Goal: Task Accomplishment & Management: Use online tool/utility

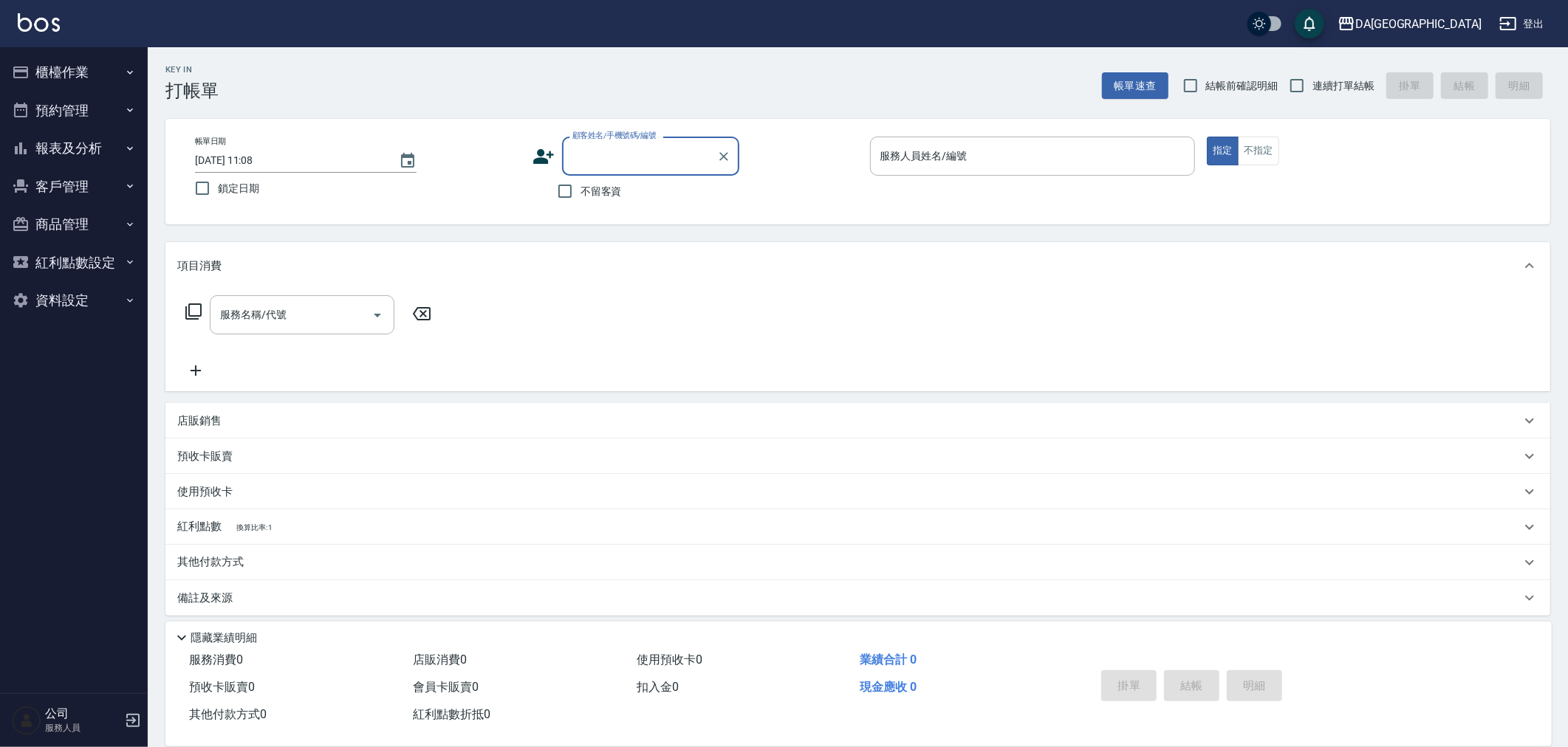
click at [1317, 81] on span "連續打單結帳" at bounding box center [1343, 86] width 62 height 16
click at [1312, 81] on input "連續打單結帳" at bounding box center [1296, 85] width 31 height 31
checkbox input "true"
click at [1244, 82] on span "結帳前確認明細" at bounding box center [1242, 86] width 72 height 16
click at [1206, 82] on input "結帳前確認明細" at bounding box center [1190, 85] width 31 height 31
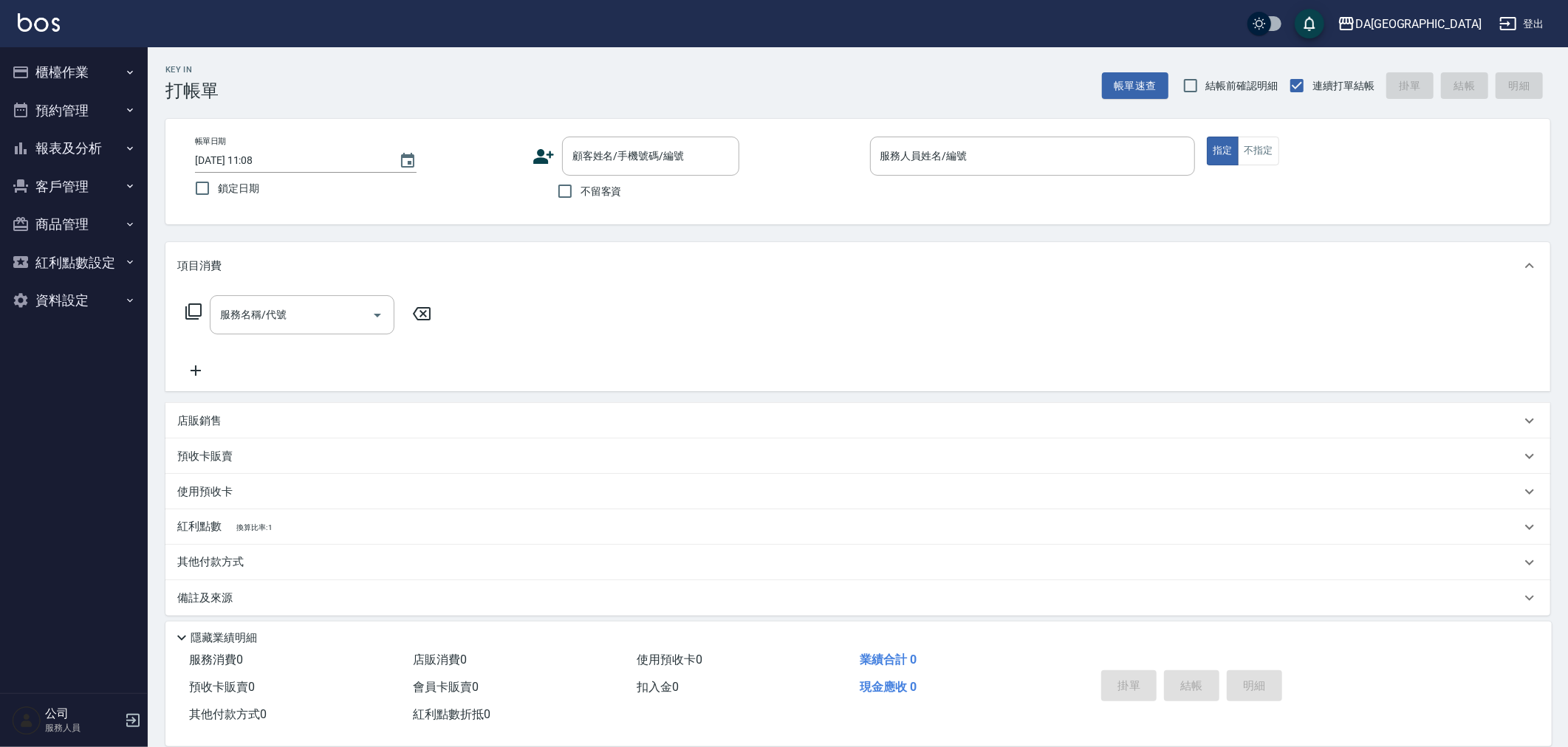
checkbox input "true"
click at [593, 193] on span "不留客資" at bounding box center [601, 192] width 42 height 16
click at [580, 193] on input "不留客資" at bounding box center [564, 191] width 31 height 31
checkbox input "true"
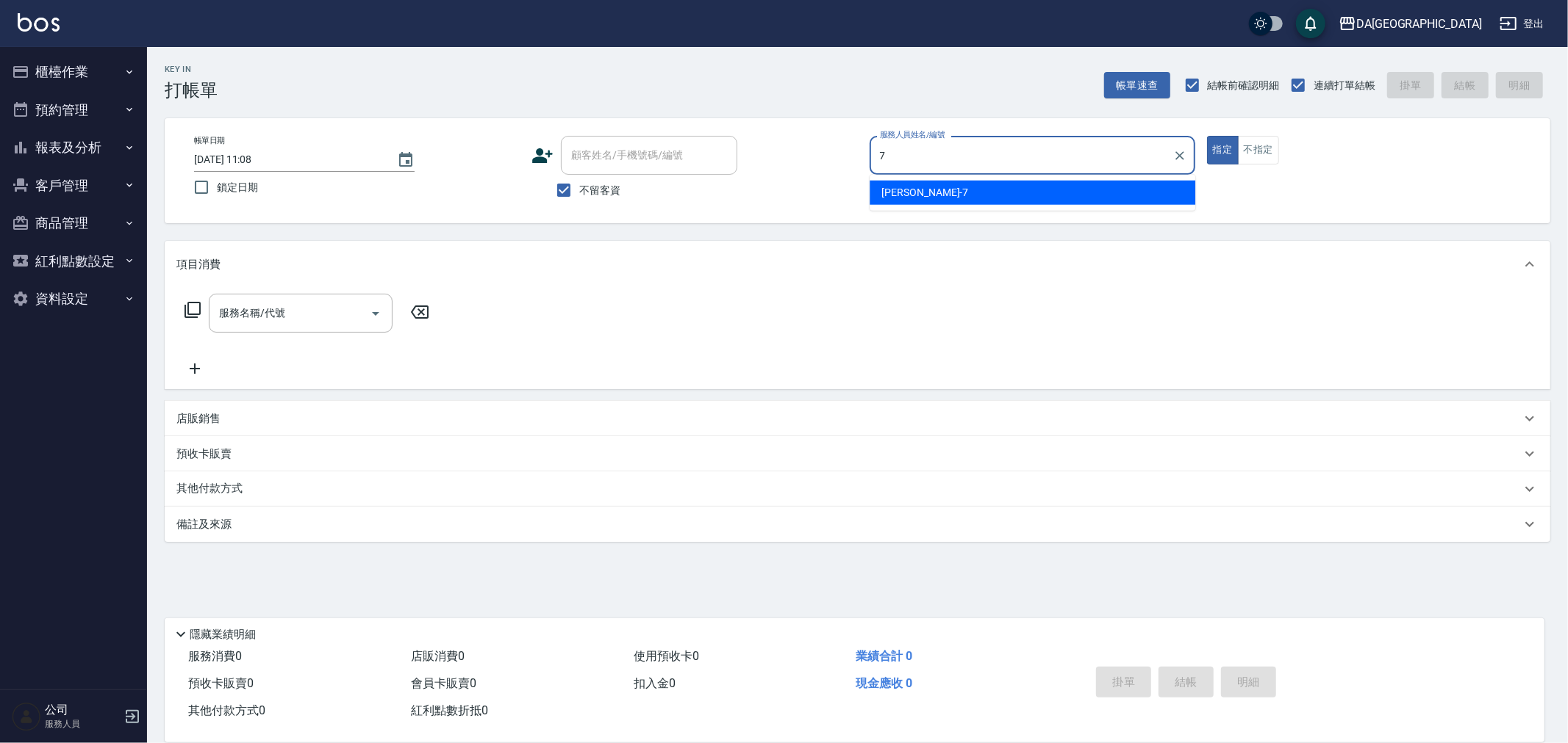
type input "Mimi-7"
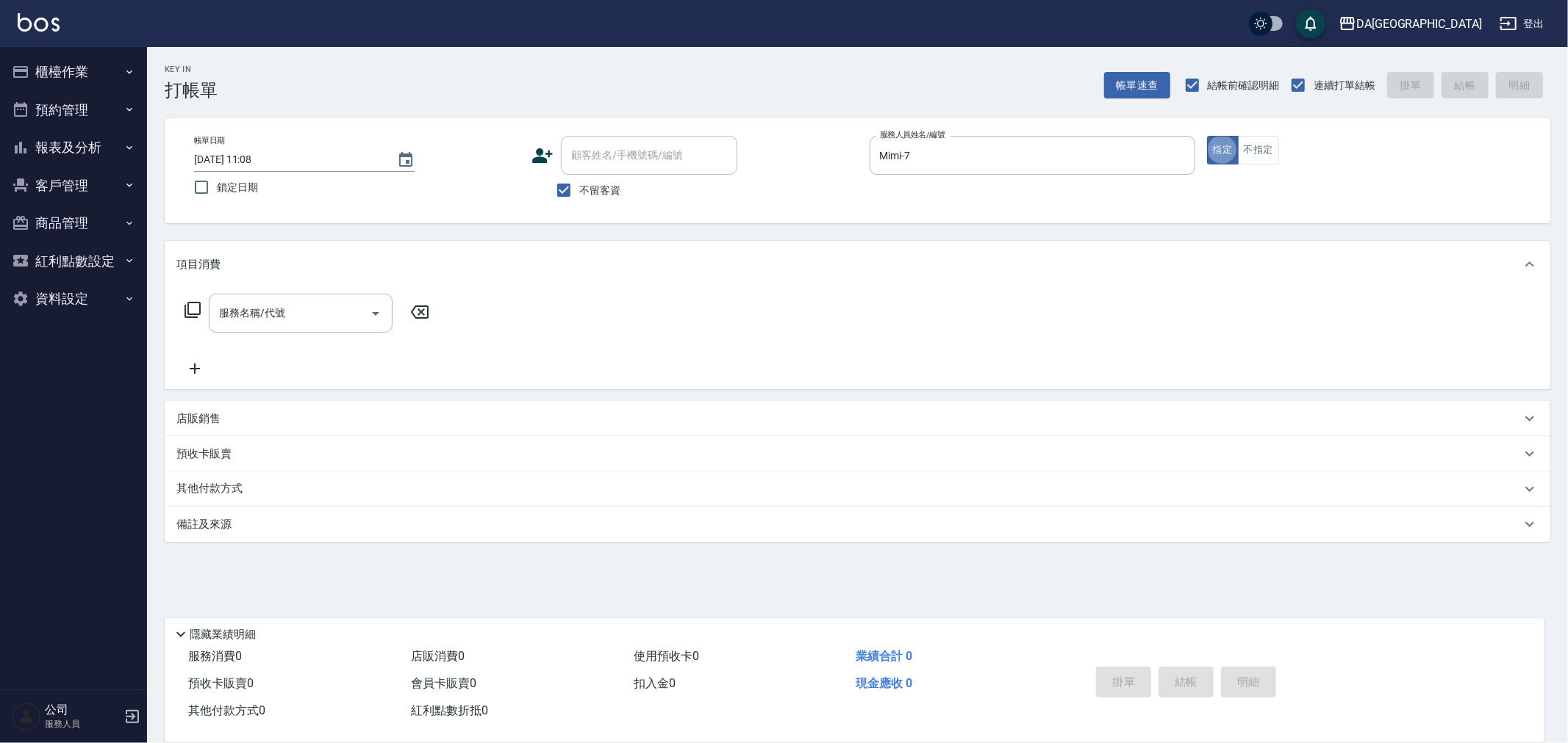
type button "true"
type input "剪髮(401)"
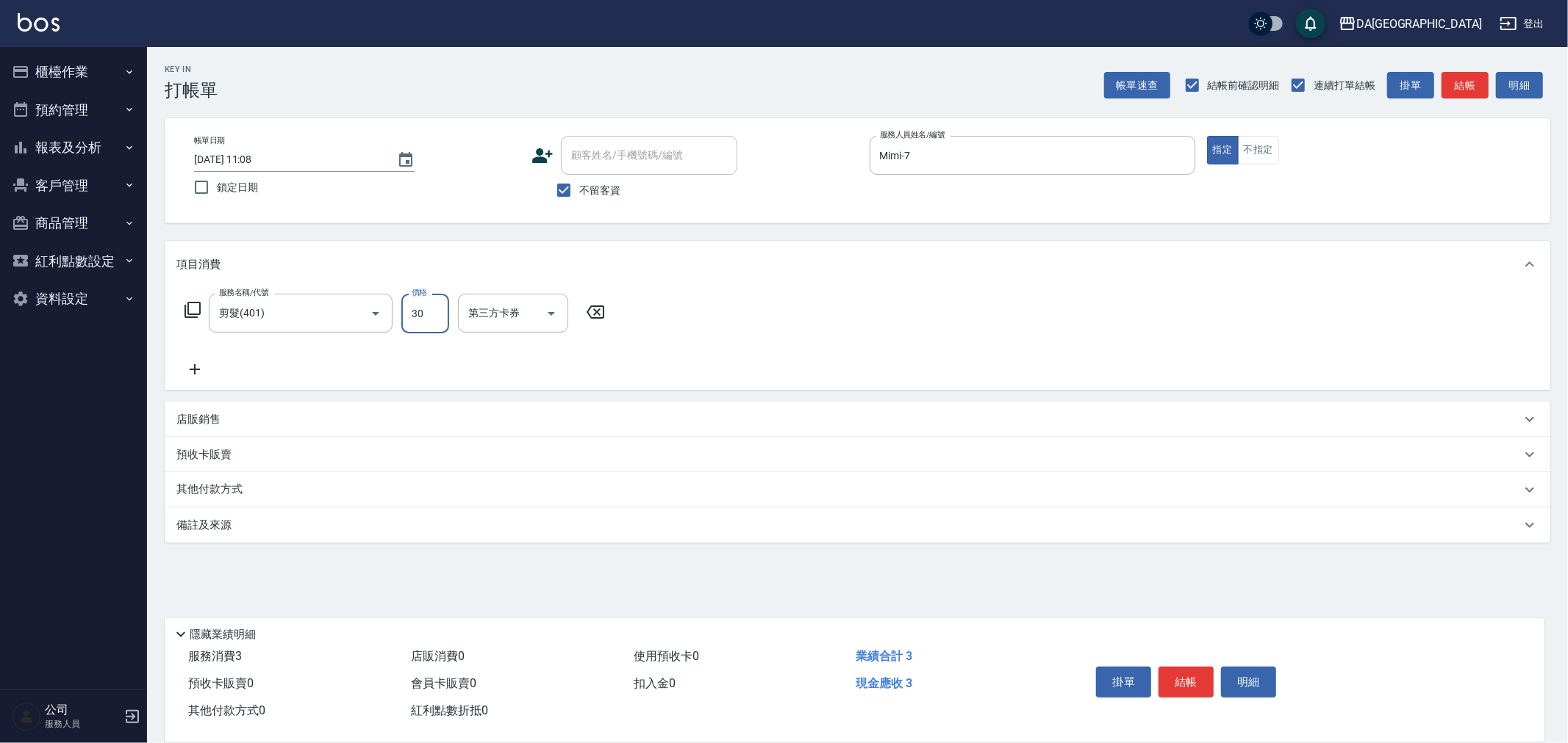
type input "300"
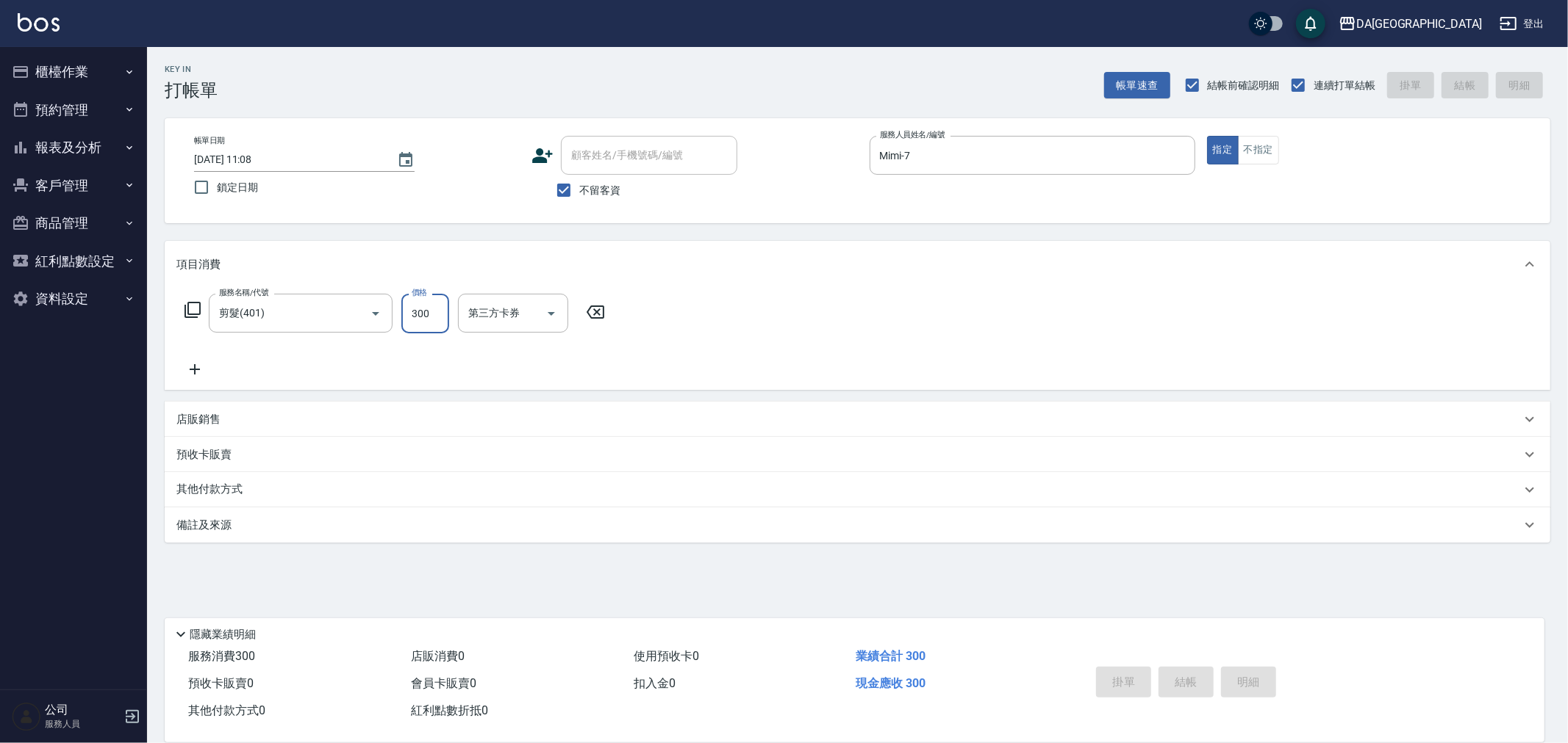
type input "2025/08/25 19:54"
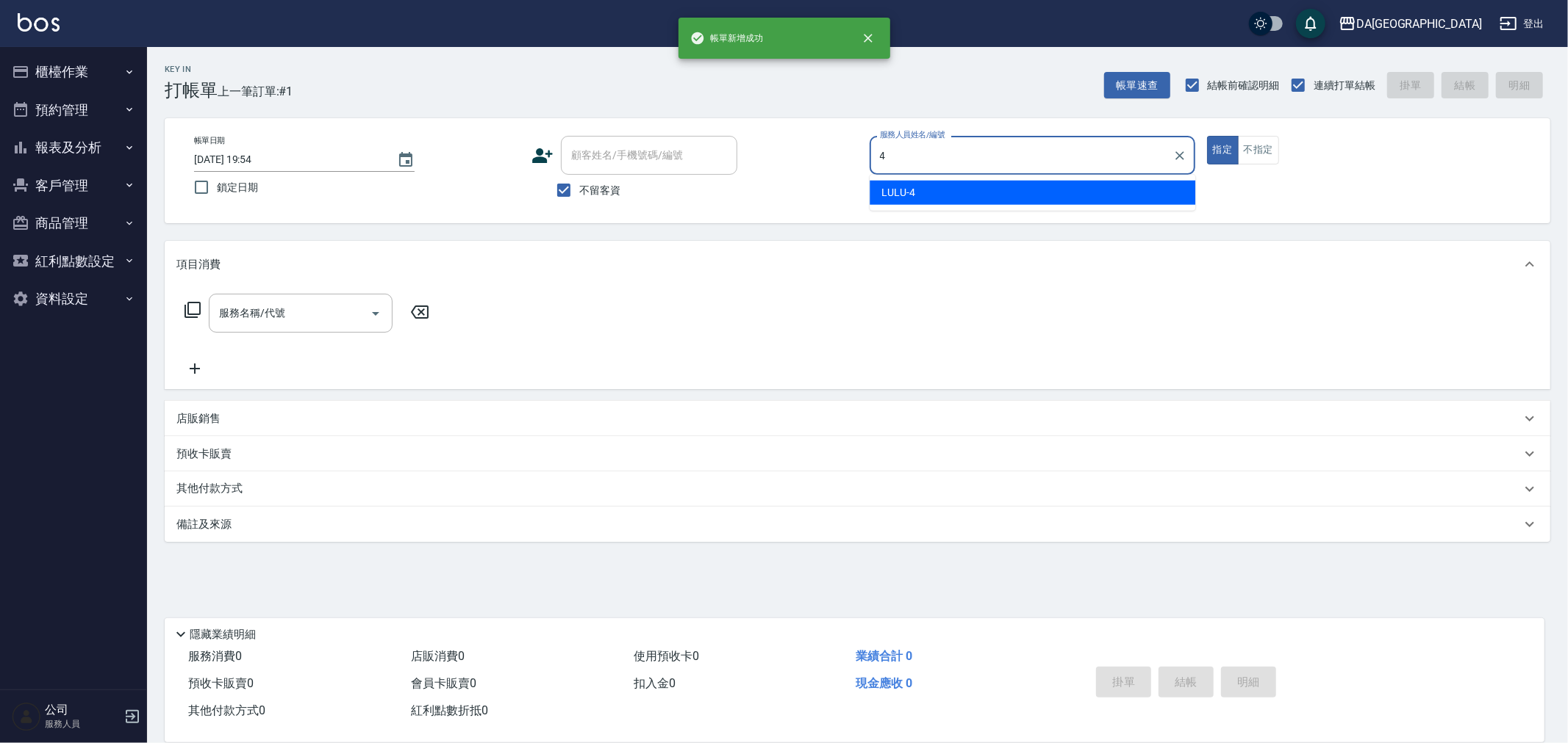
type input "LULU-4"
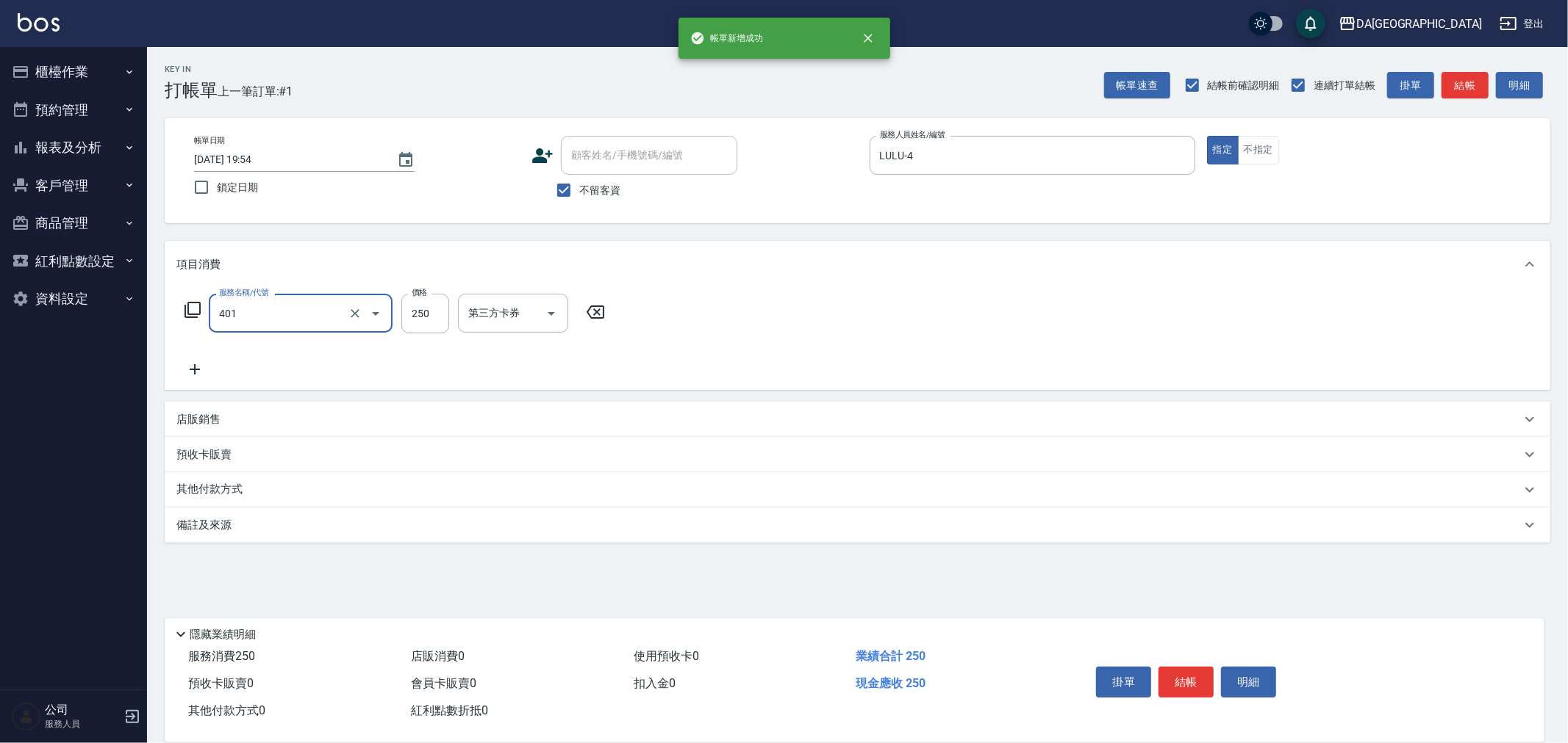
type input "剪髮(401)"
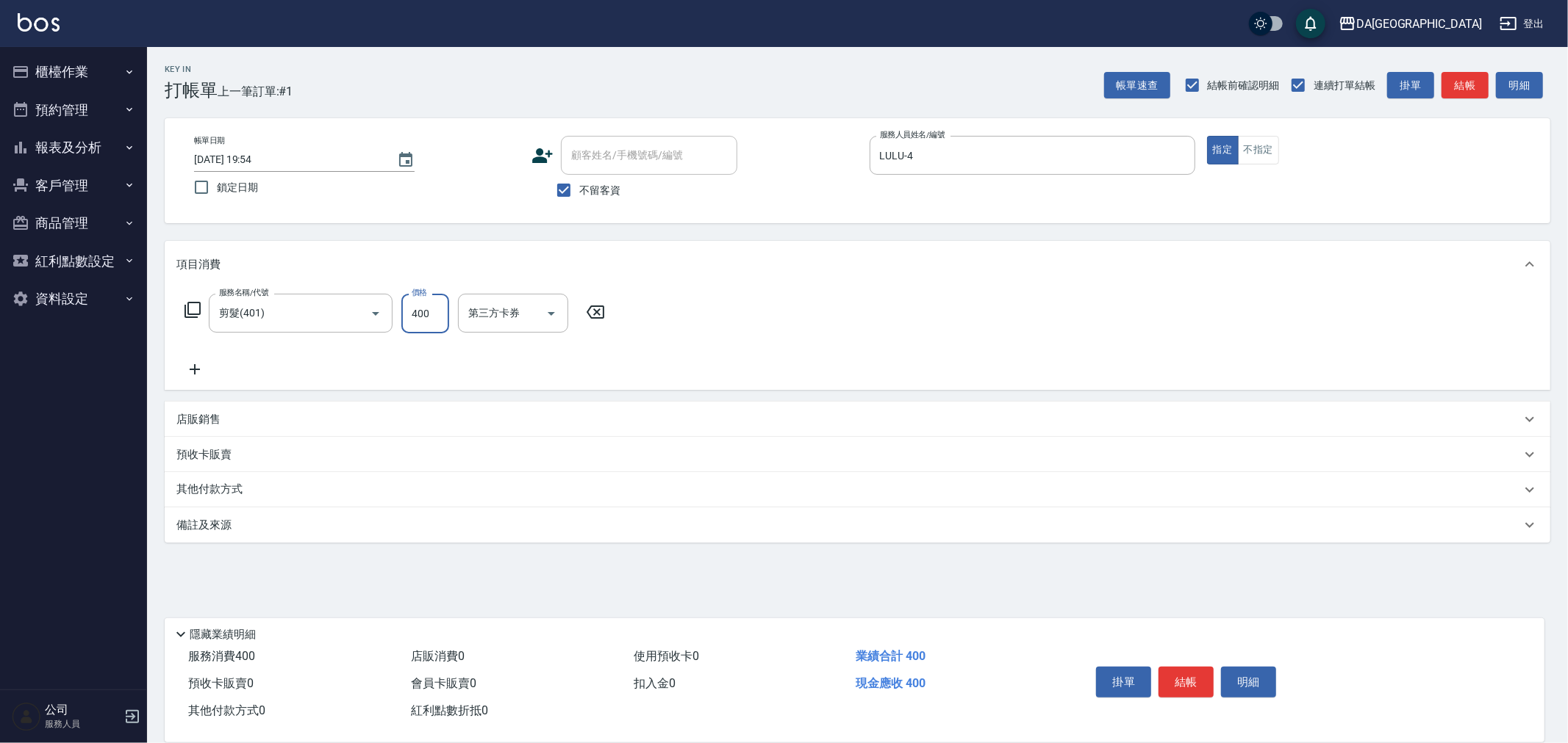
type input "400"
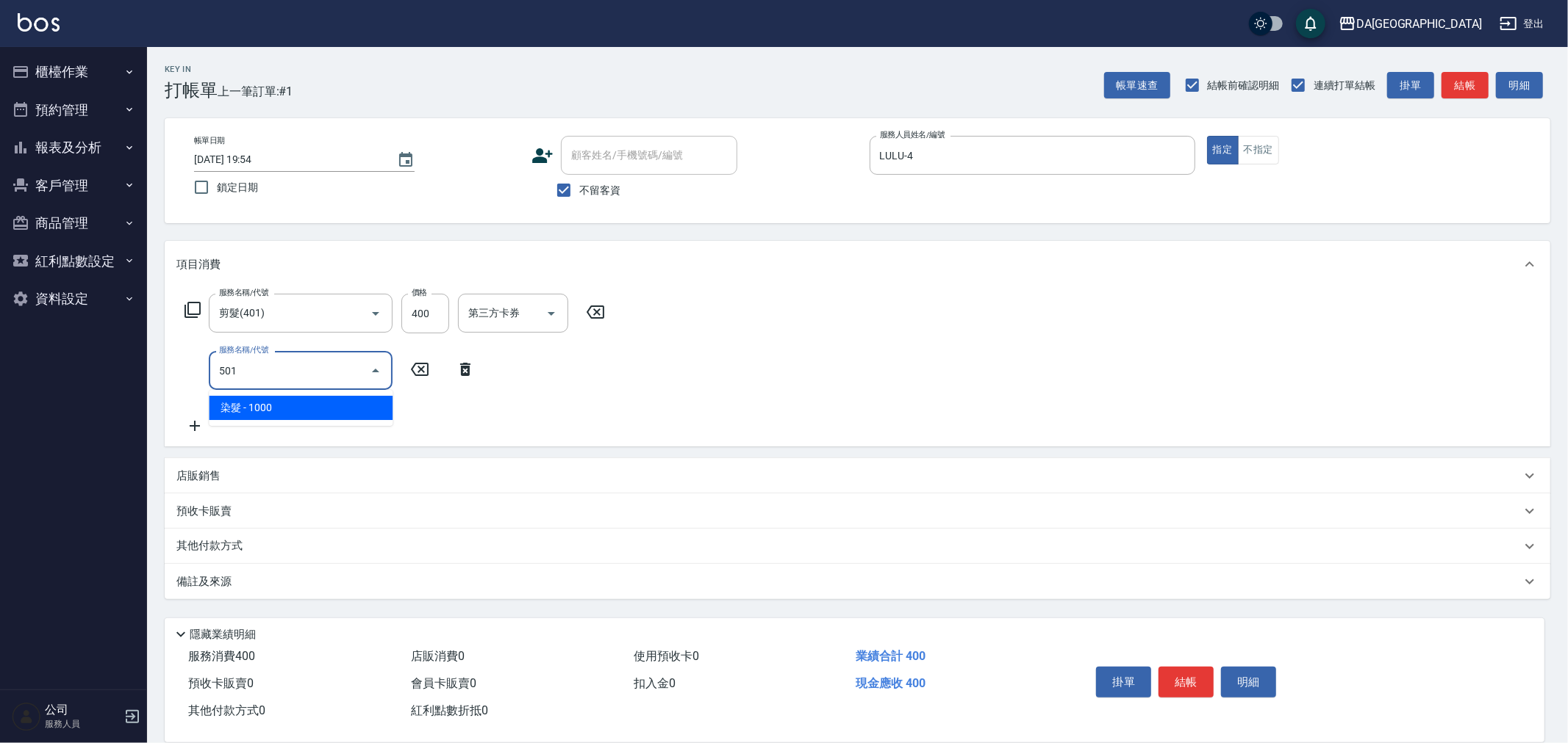
type input "染髮(501)"
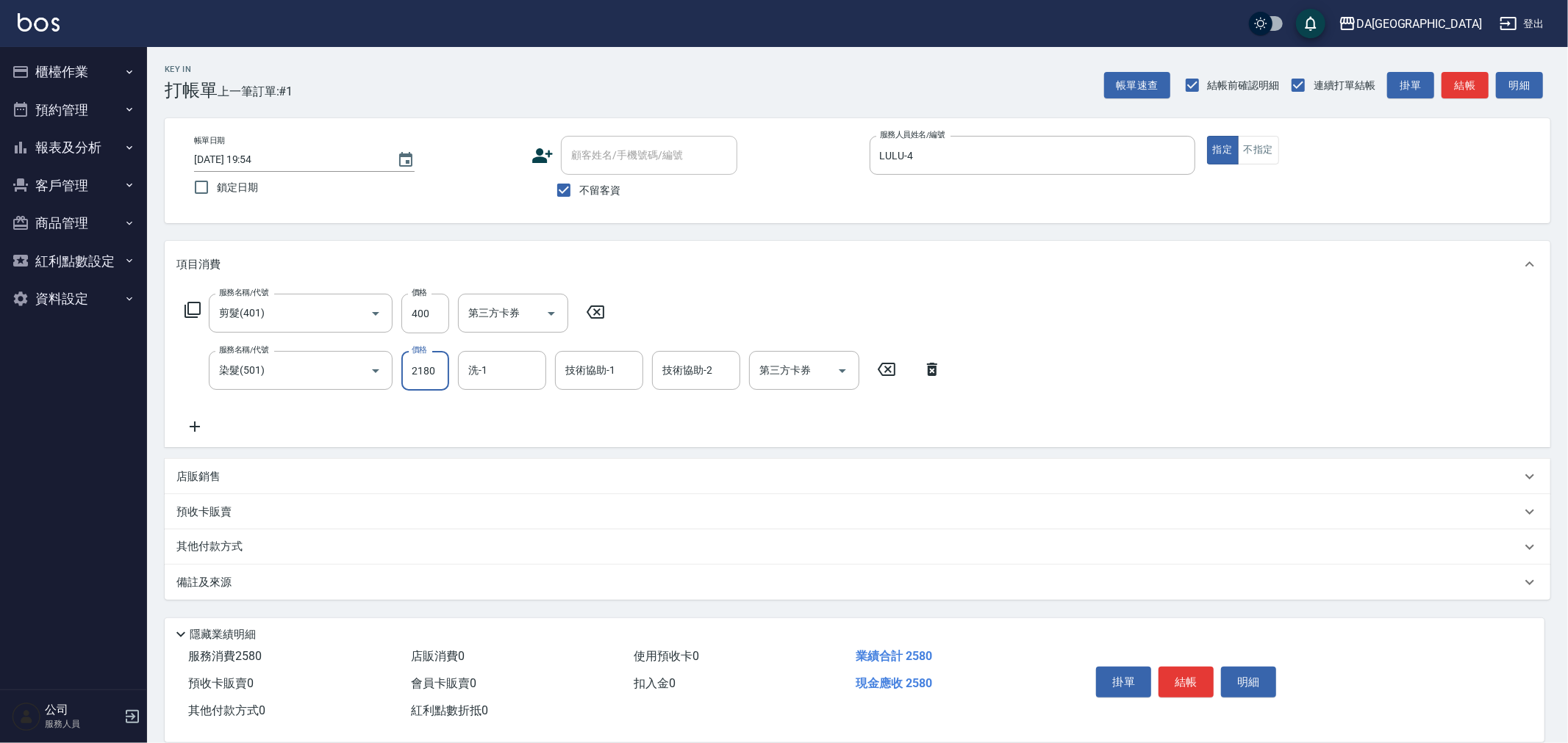
type input "2180"
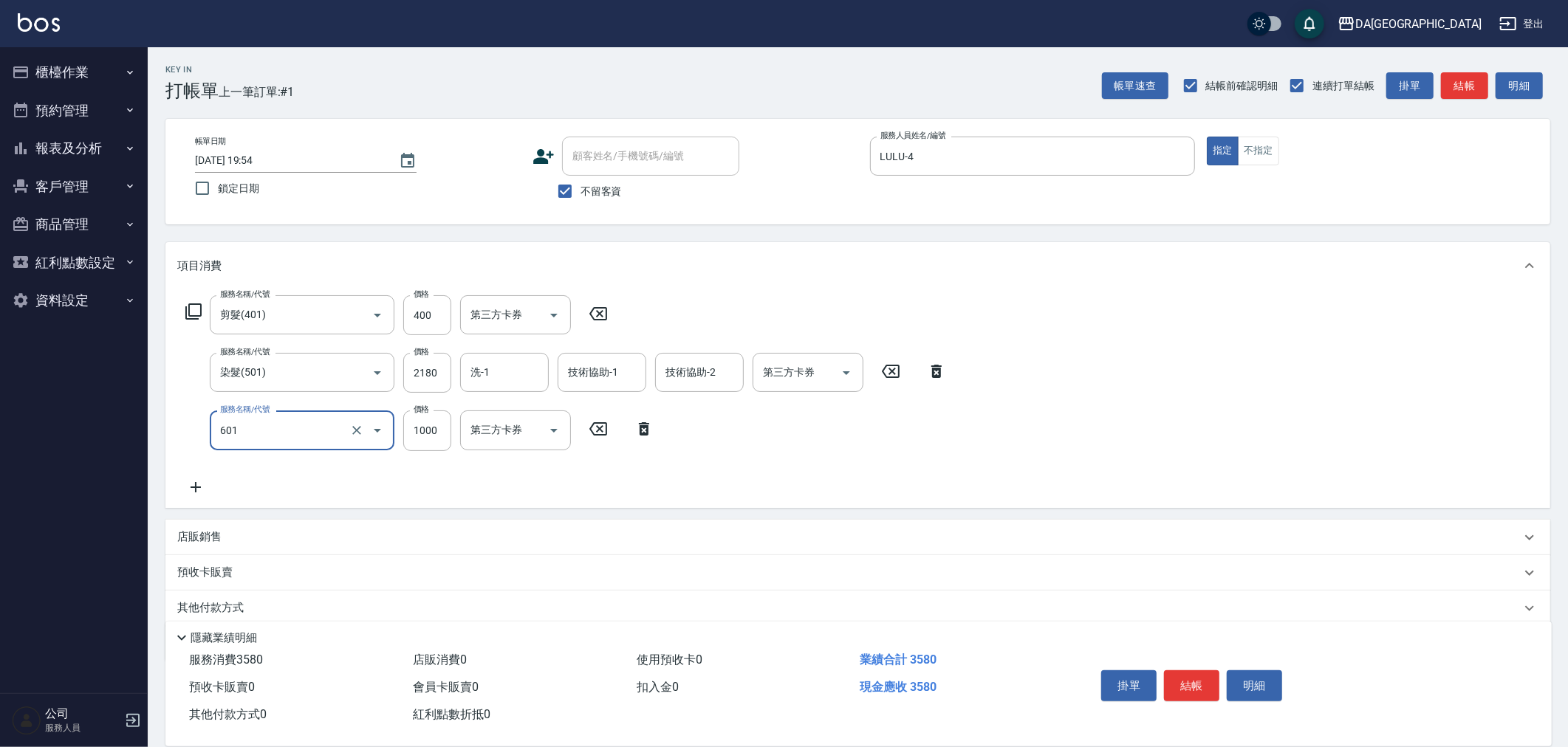
type input "自備護髮(1000上)(601)"
type input "2300"
click at [207, 542] on p "店販銷售" at bounding box center [199, 537] width 45 height 16
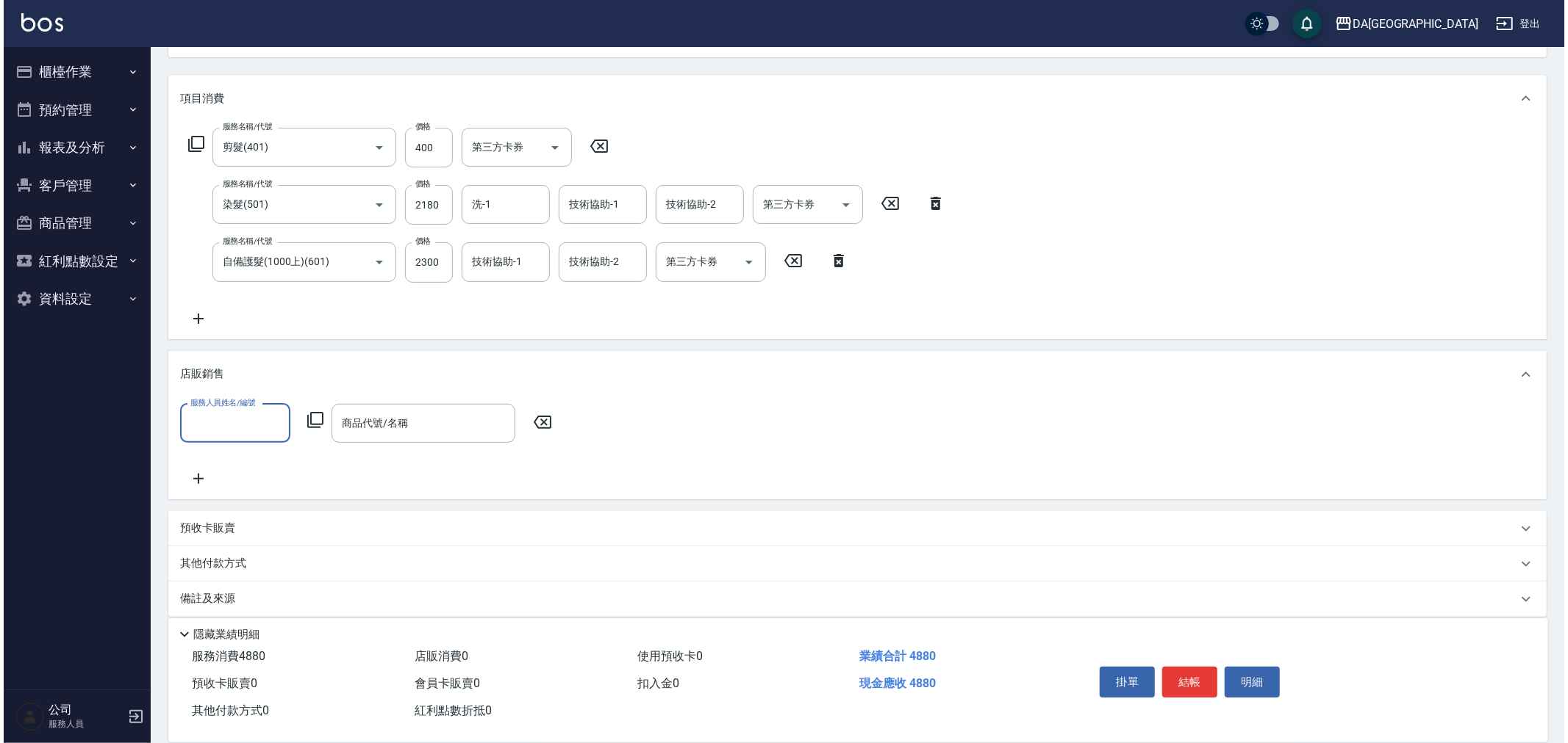
scroll to position [179, 0]
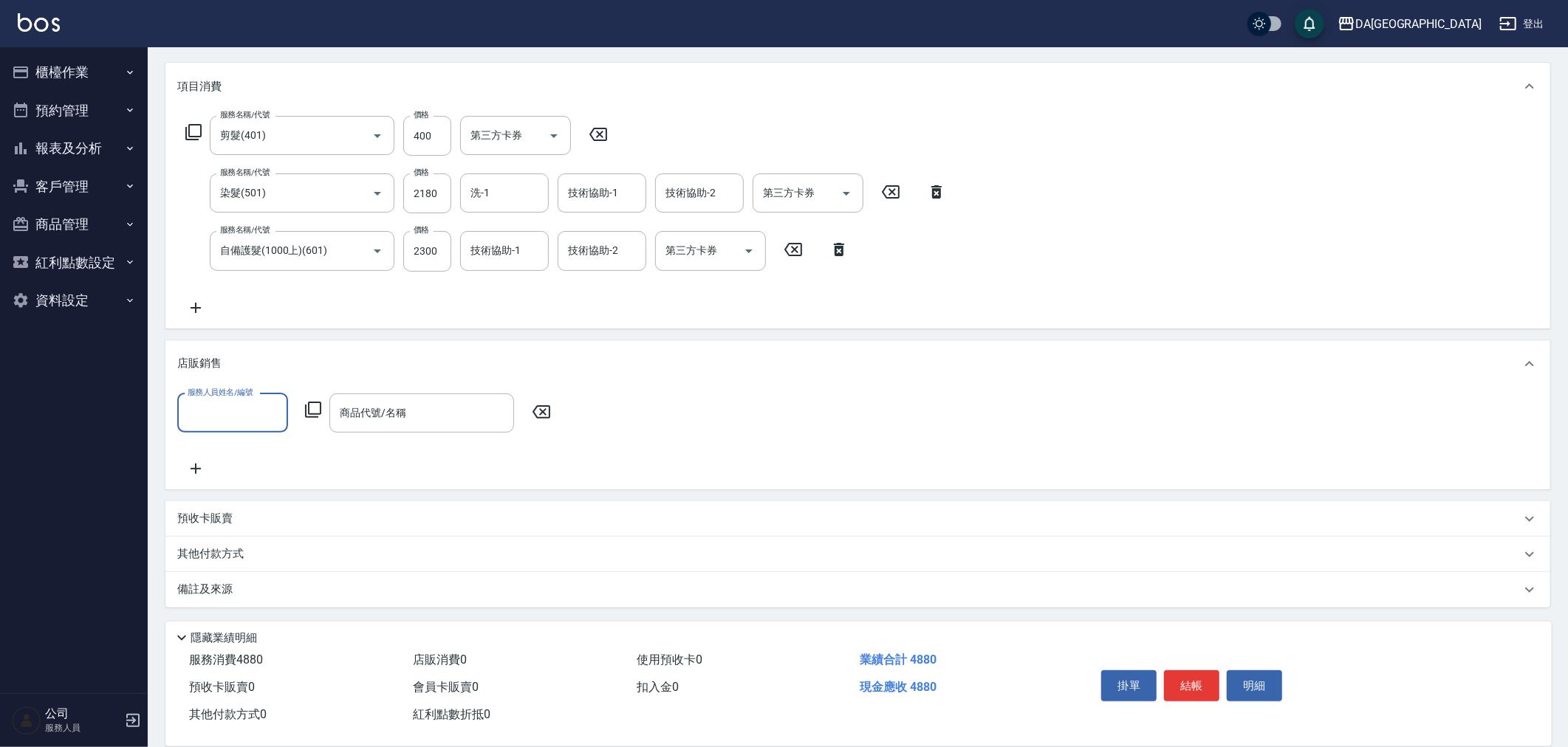
click at [238, 402] on input "服務人員姓名/編號" at bounding box center [232, 413] width 97 height 26
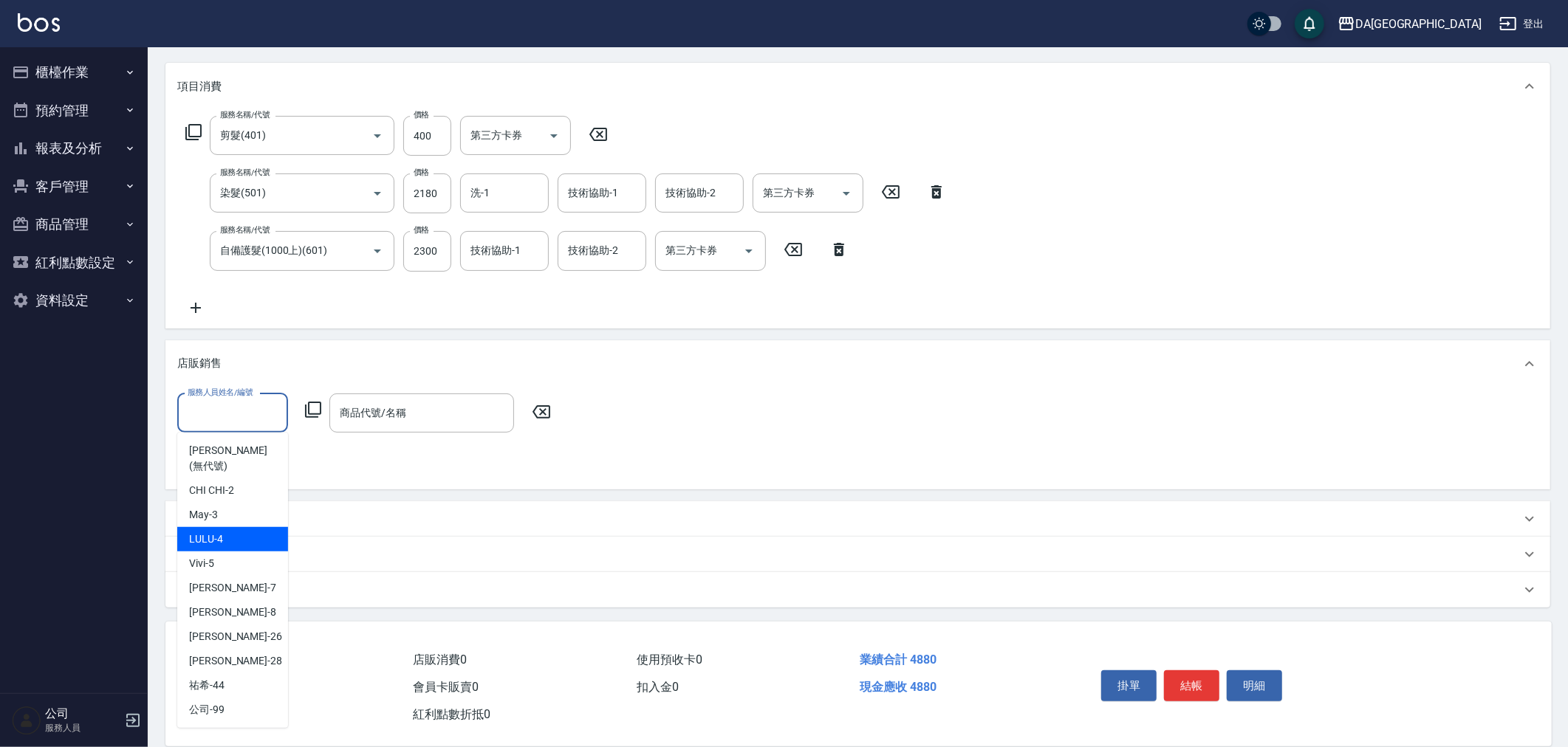
click at [238, 527] on div "LULU -4" at bounding box center [232, 540] width 111 height 24
type input "LULU-4"
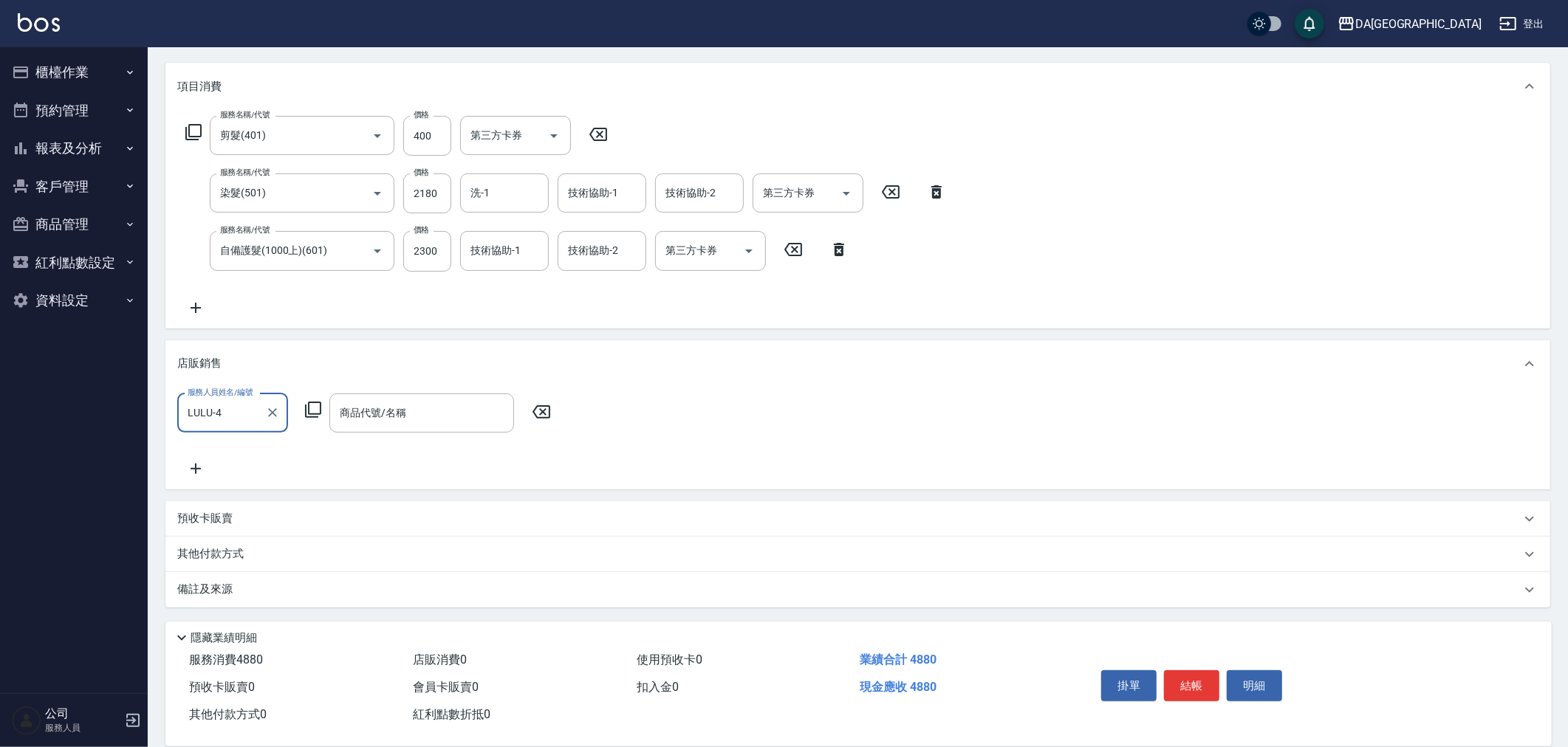
click at [311, 407] on icon at bounding box center [312, 409] width 17 height 17
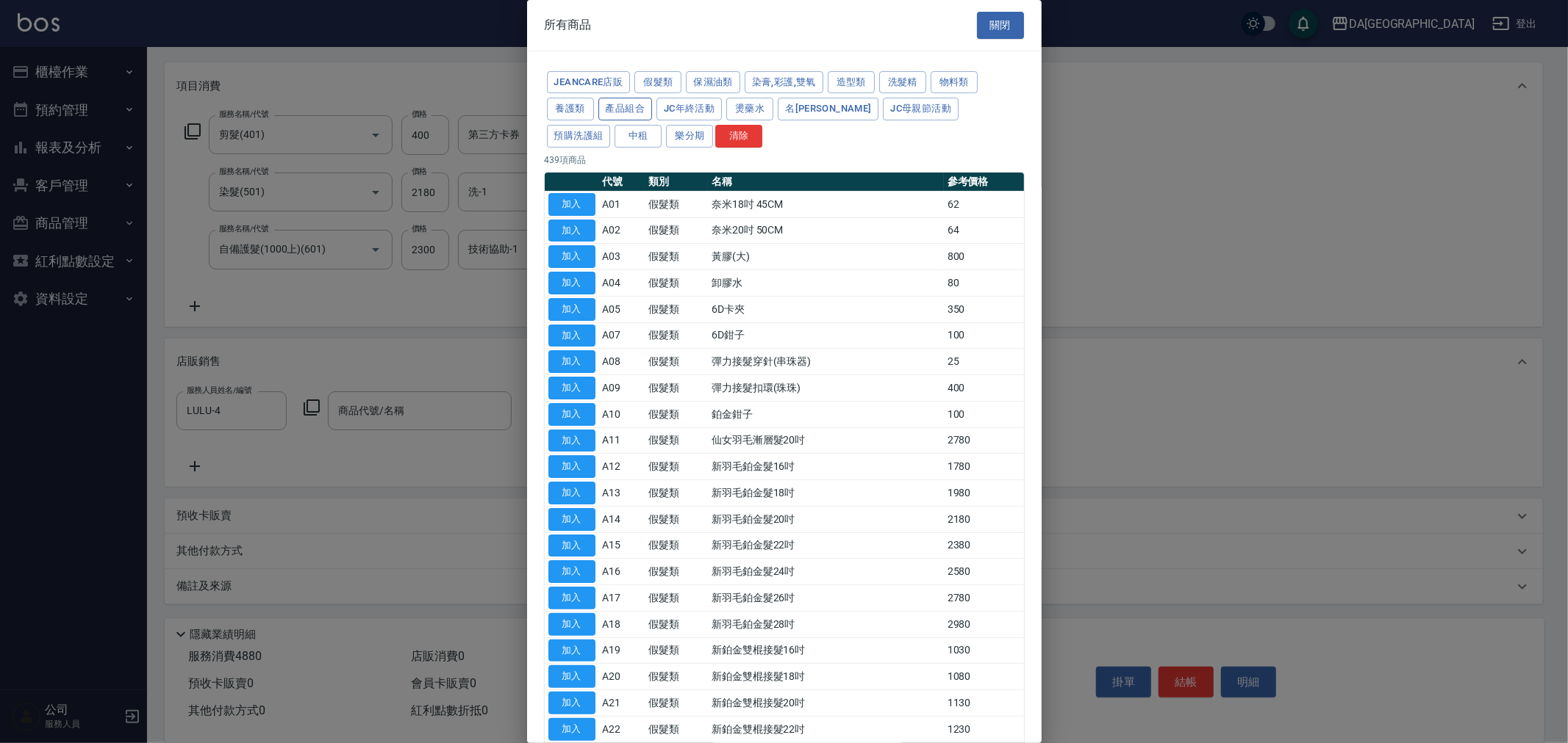
click at [632, 112] on button "產品組合" at bounding box center [626, 109] width 54 height 23
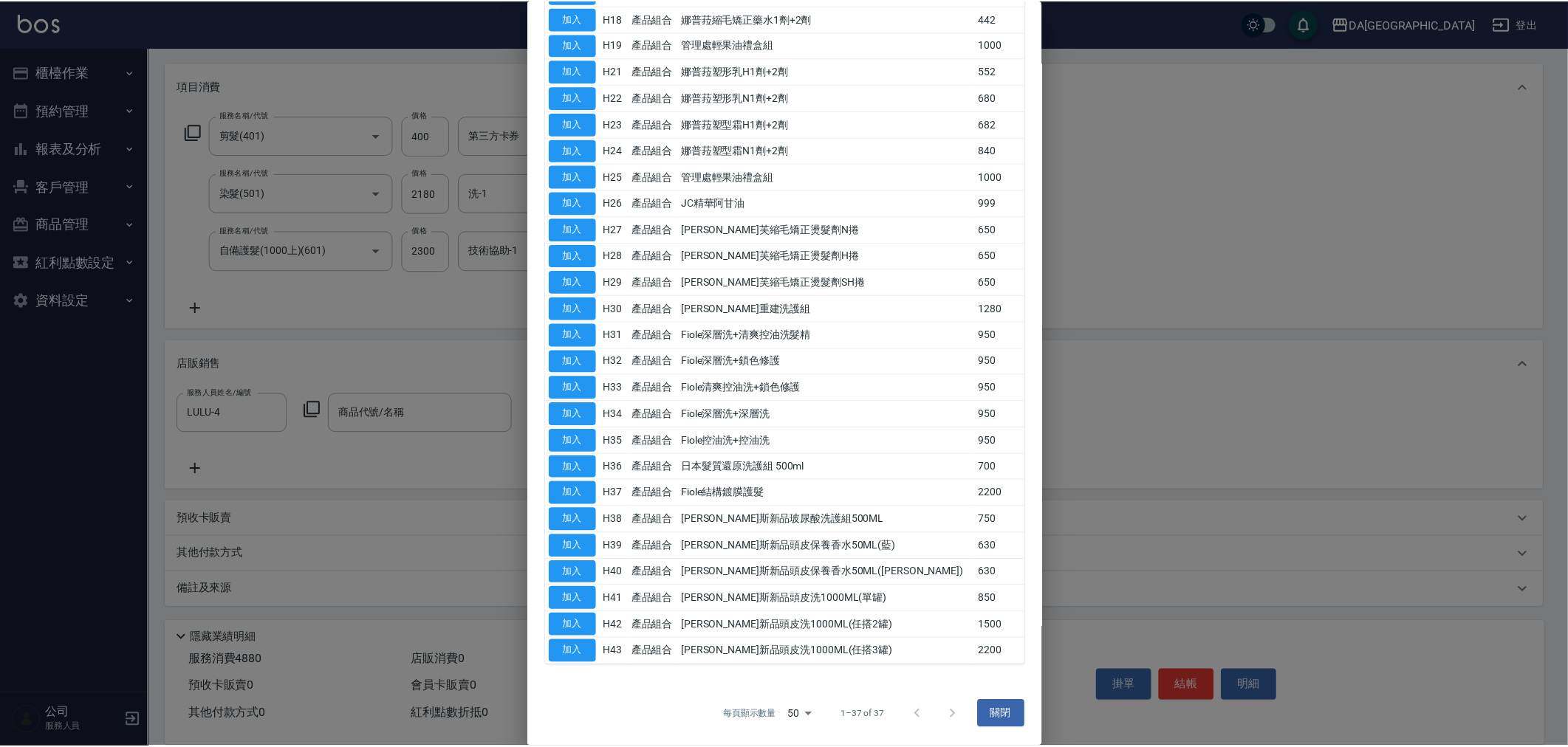
scroll to position [506, 0]
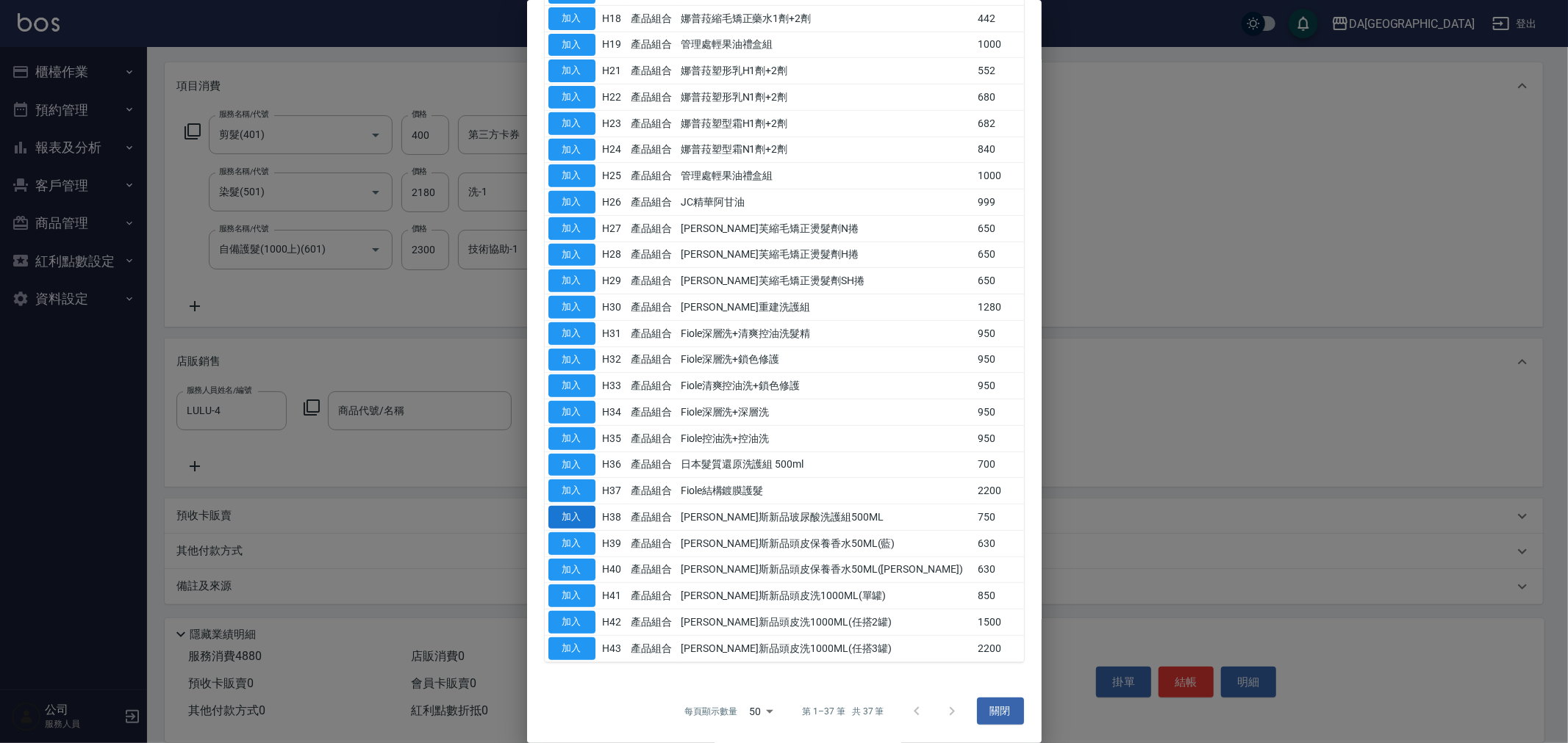
click at [589, 516] on button "加入" at bounding box center [571, 517] width 47 height 23
type input "[PERSON_NAME]斯新品玻尿酸洗護組500ML"
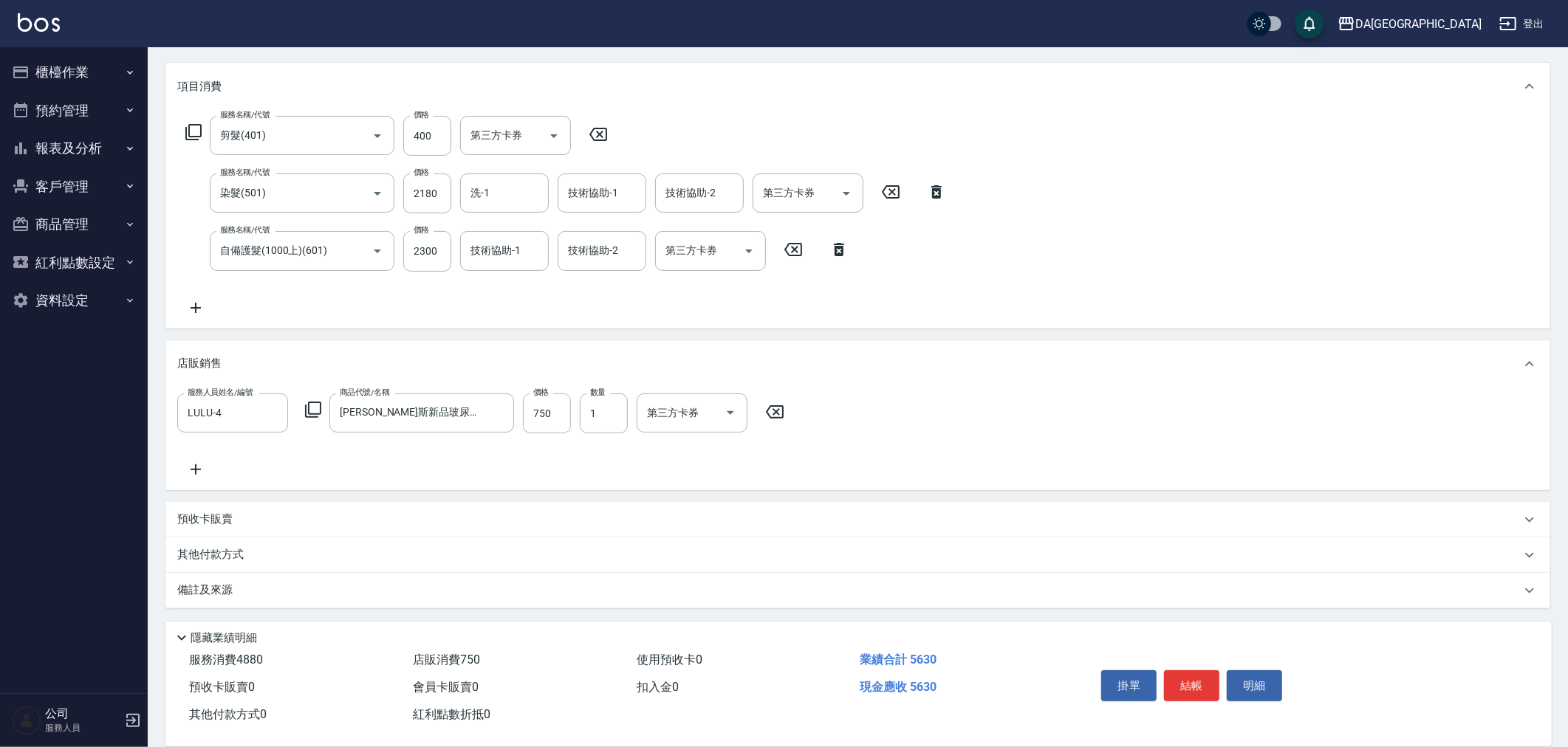
scroll to position [180, 0]
click at [222, 555] on p "其他付款方式" at bounding box center [214, 555] width 74 height 17
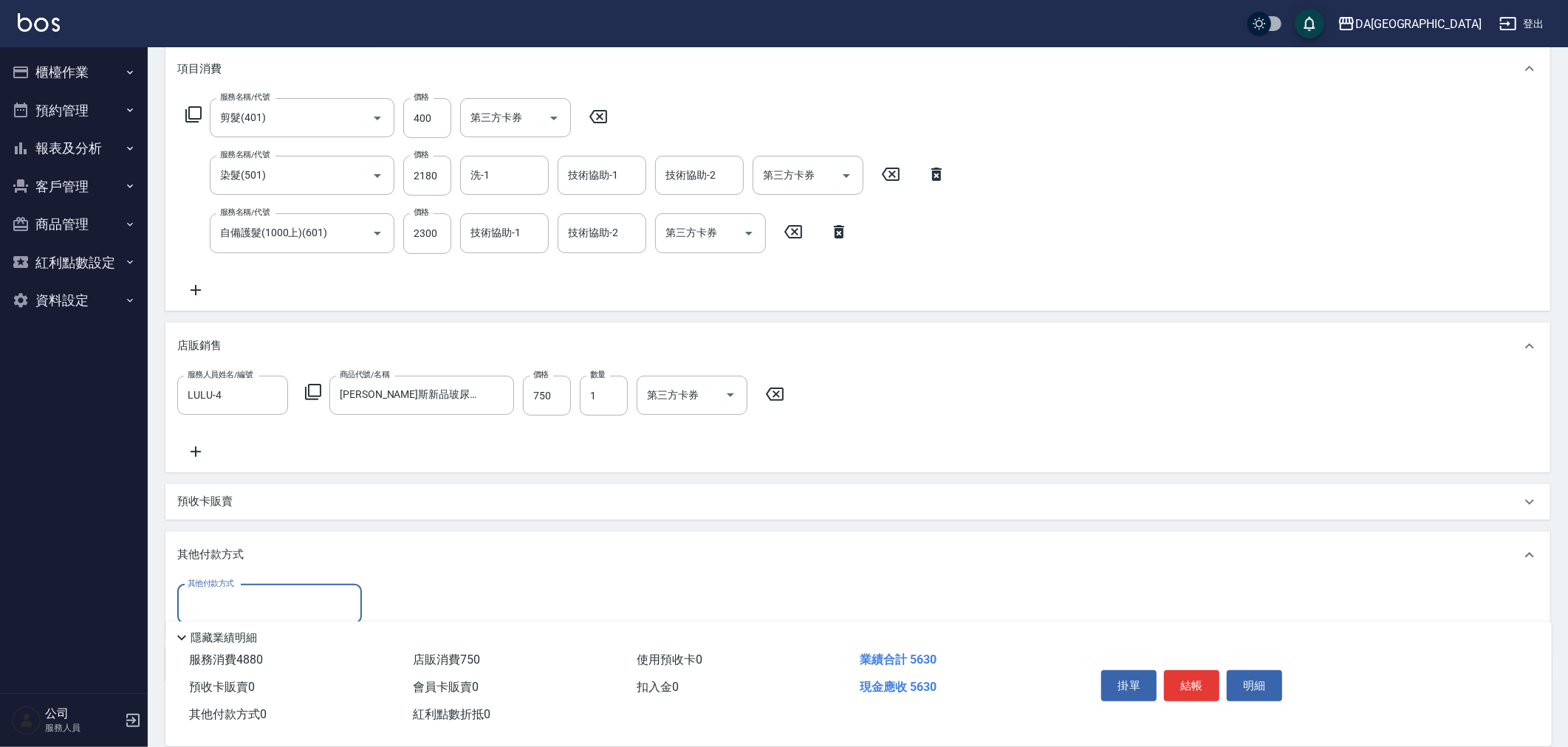
scroll to position [272, 0]
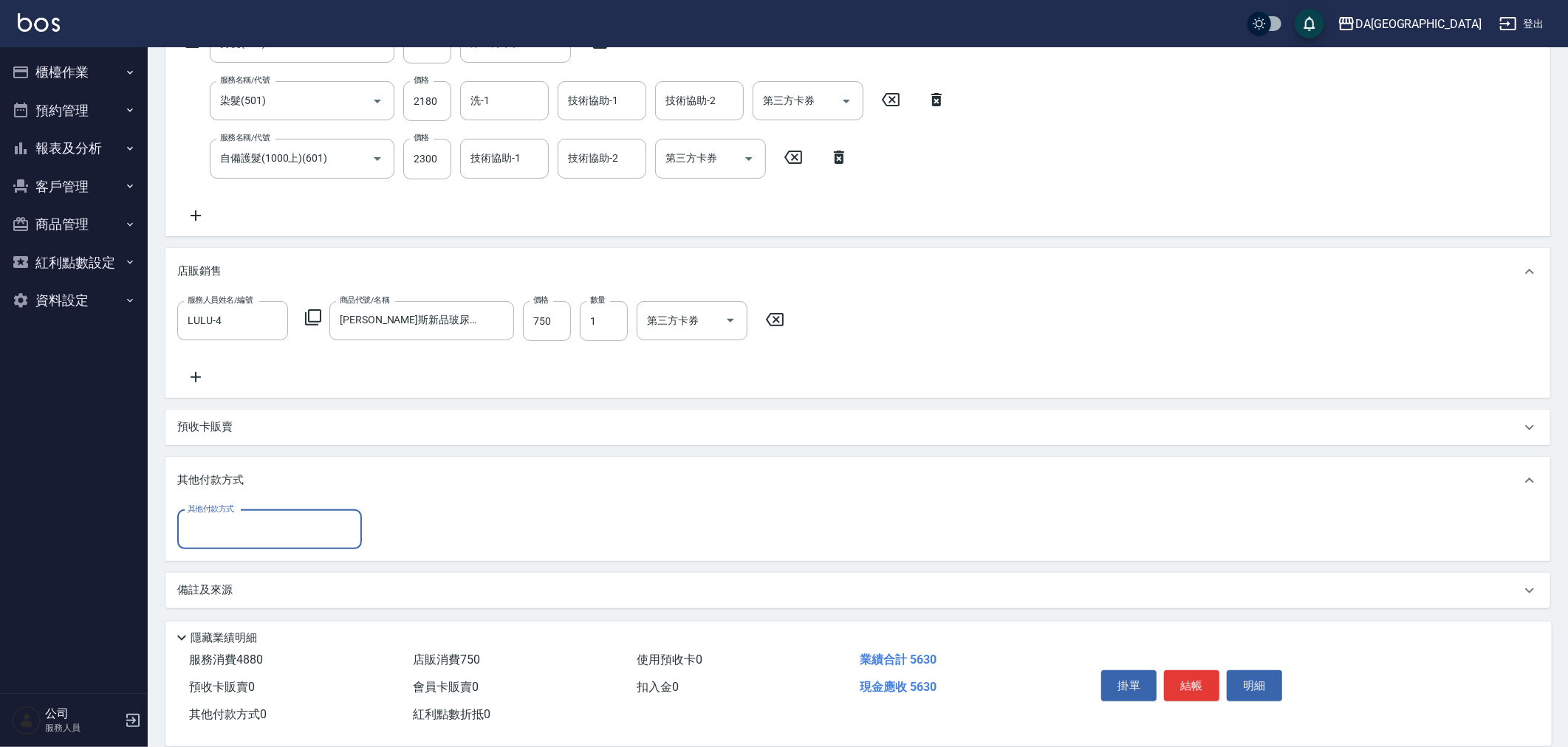
click at [263, 517] on input "其他付款方式" at bounding box center [269, 530] width 171 height 26
click at [236, 658] on span "信用卡" at bounding box center [269, 664] width 185 height 24
type input "信用卡"
click at [444, 525] on input "0" at bounding box center [426, 530] width 111 height 40
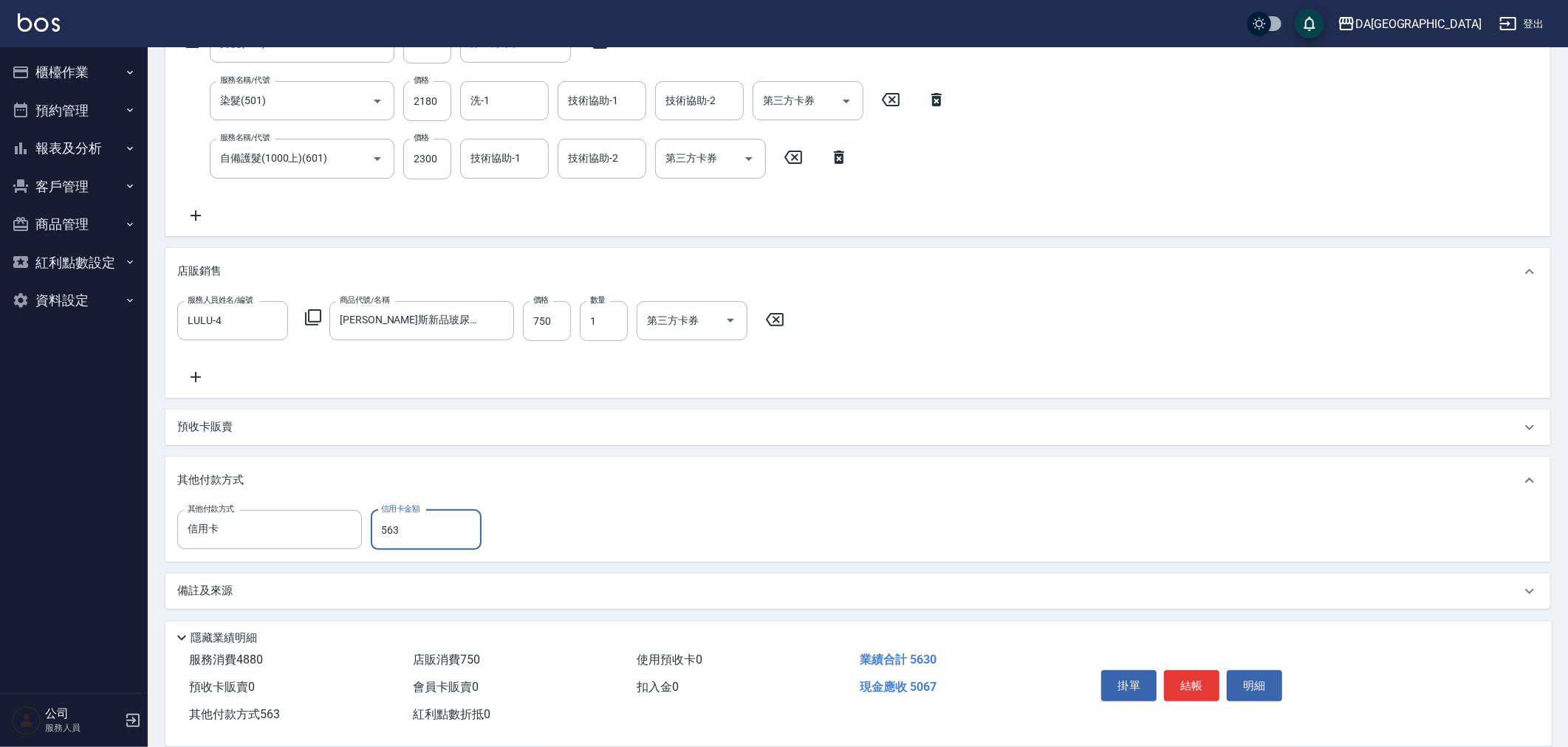
type input "5630"
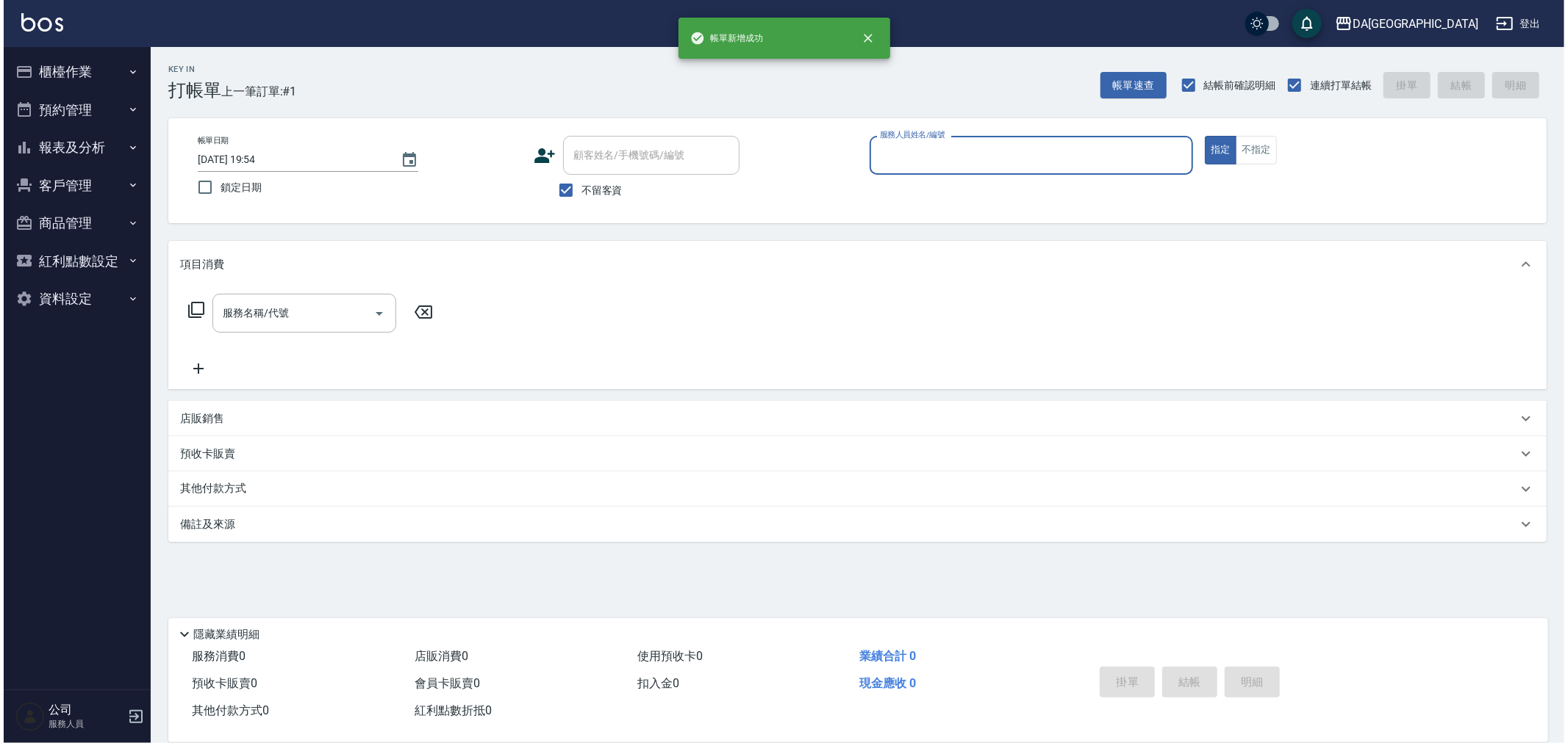
scroll to position [0, 0]
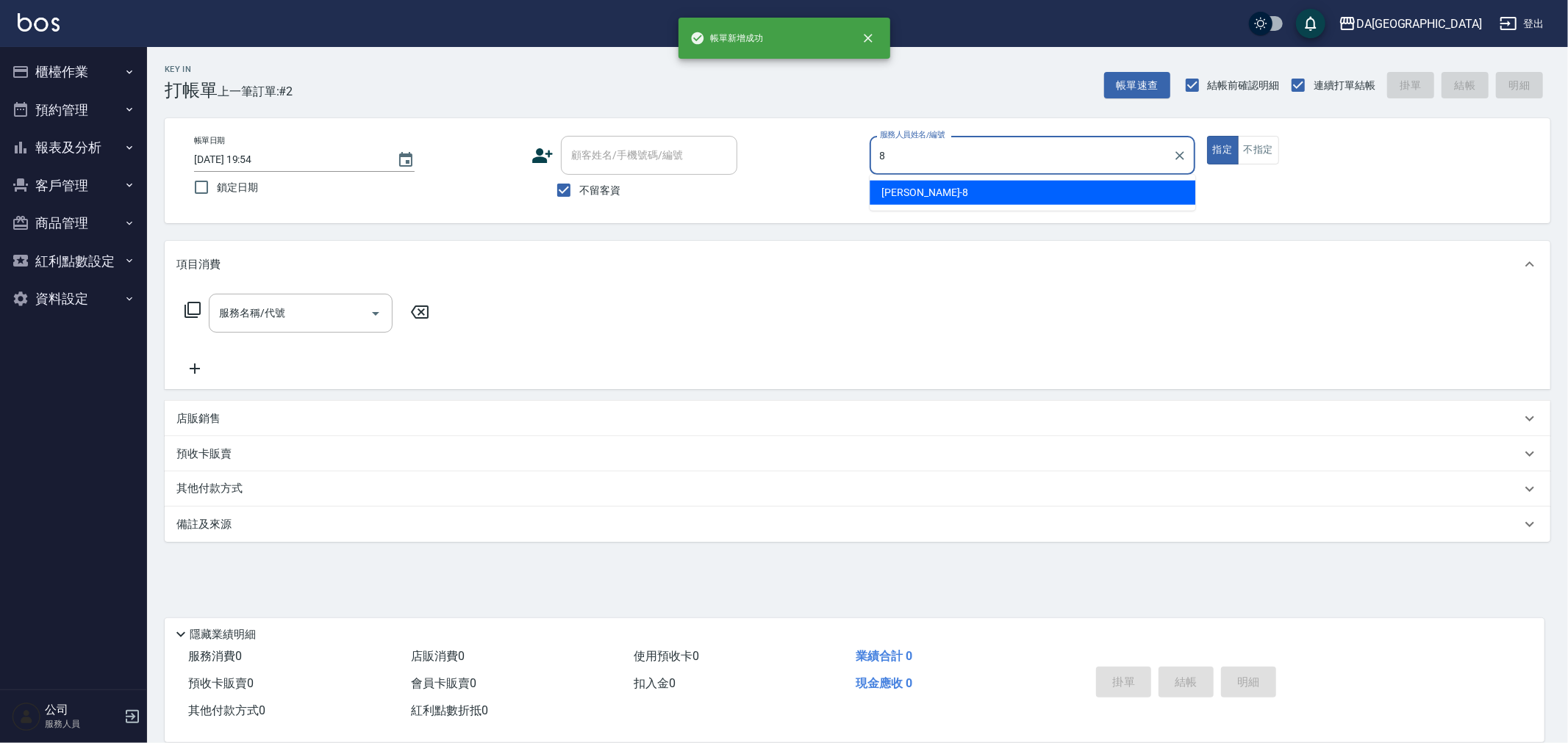
type input "LUCA-8"
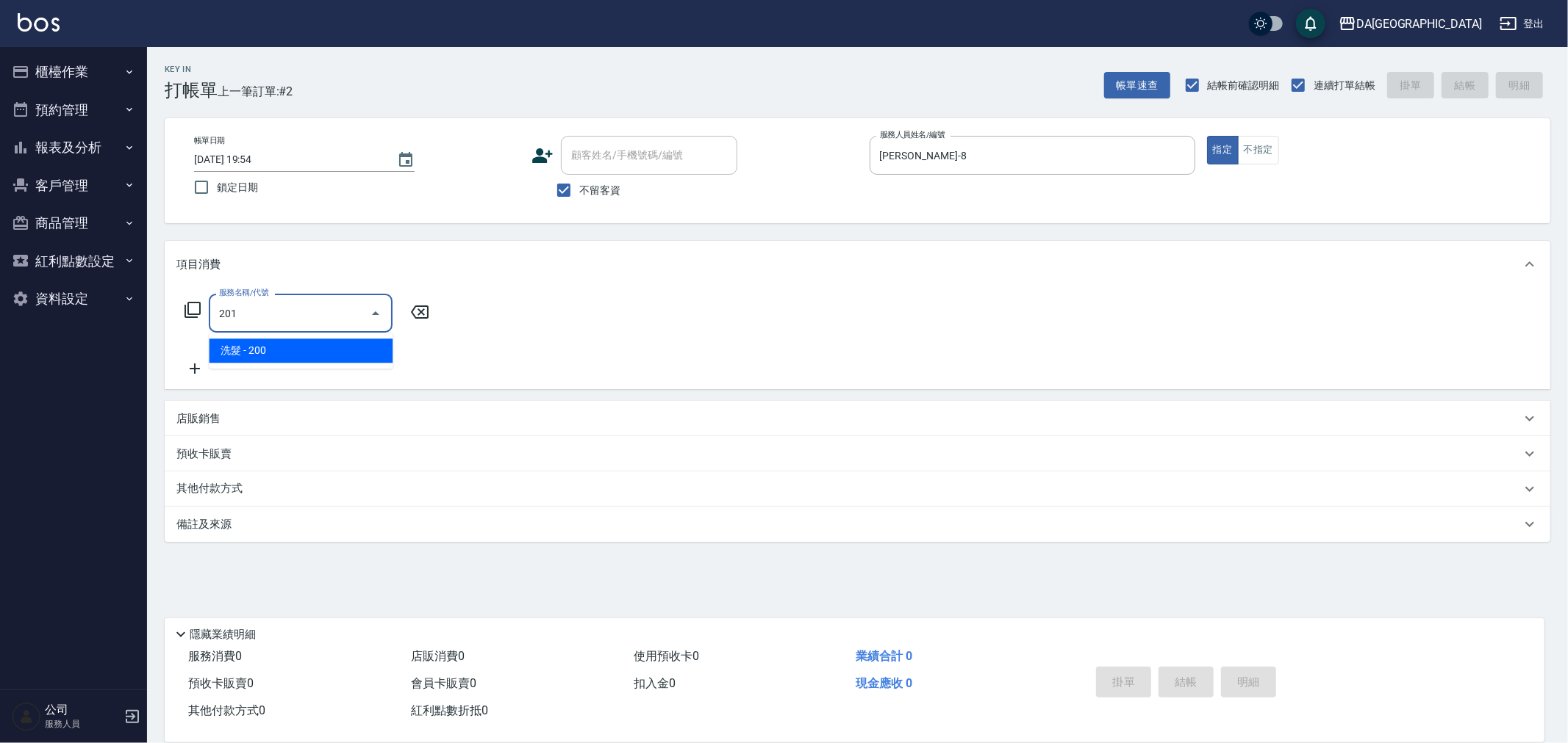
type input "洗髮(201)"
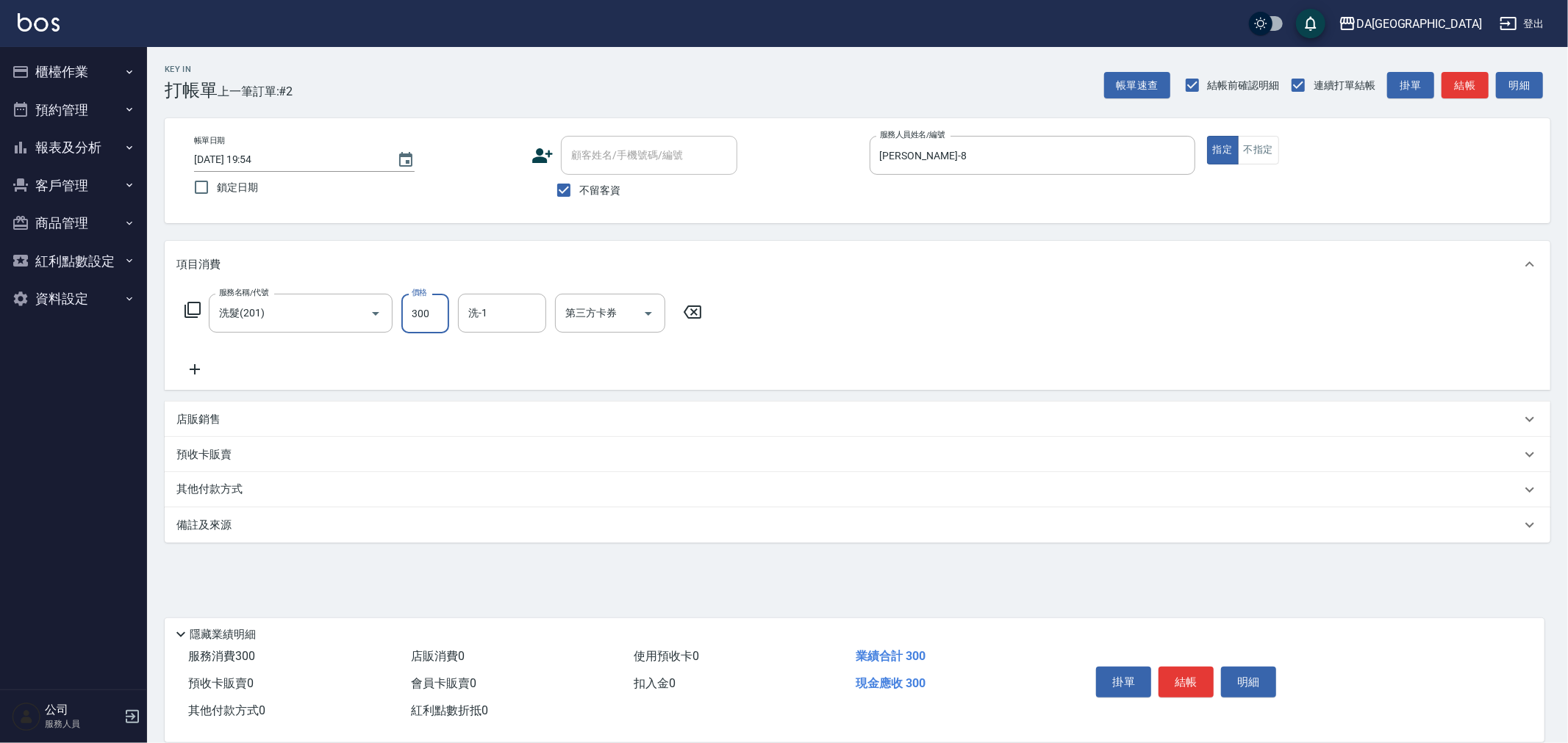
type input "300"
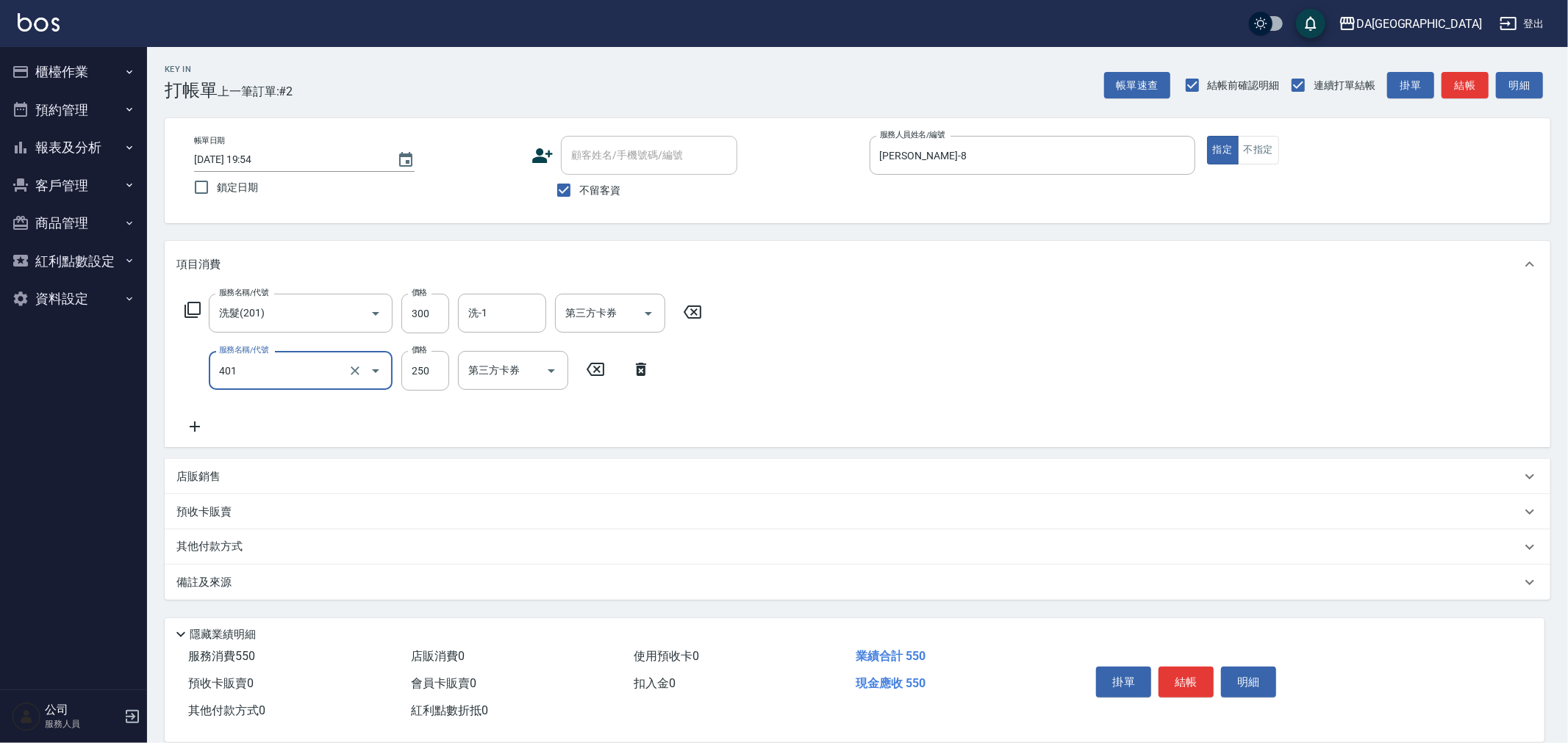
type input "剪髮(401)"
type input "300"
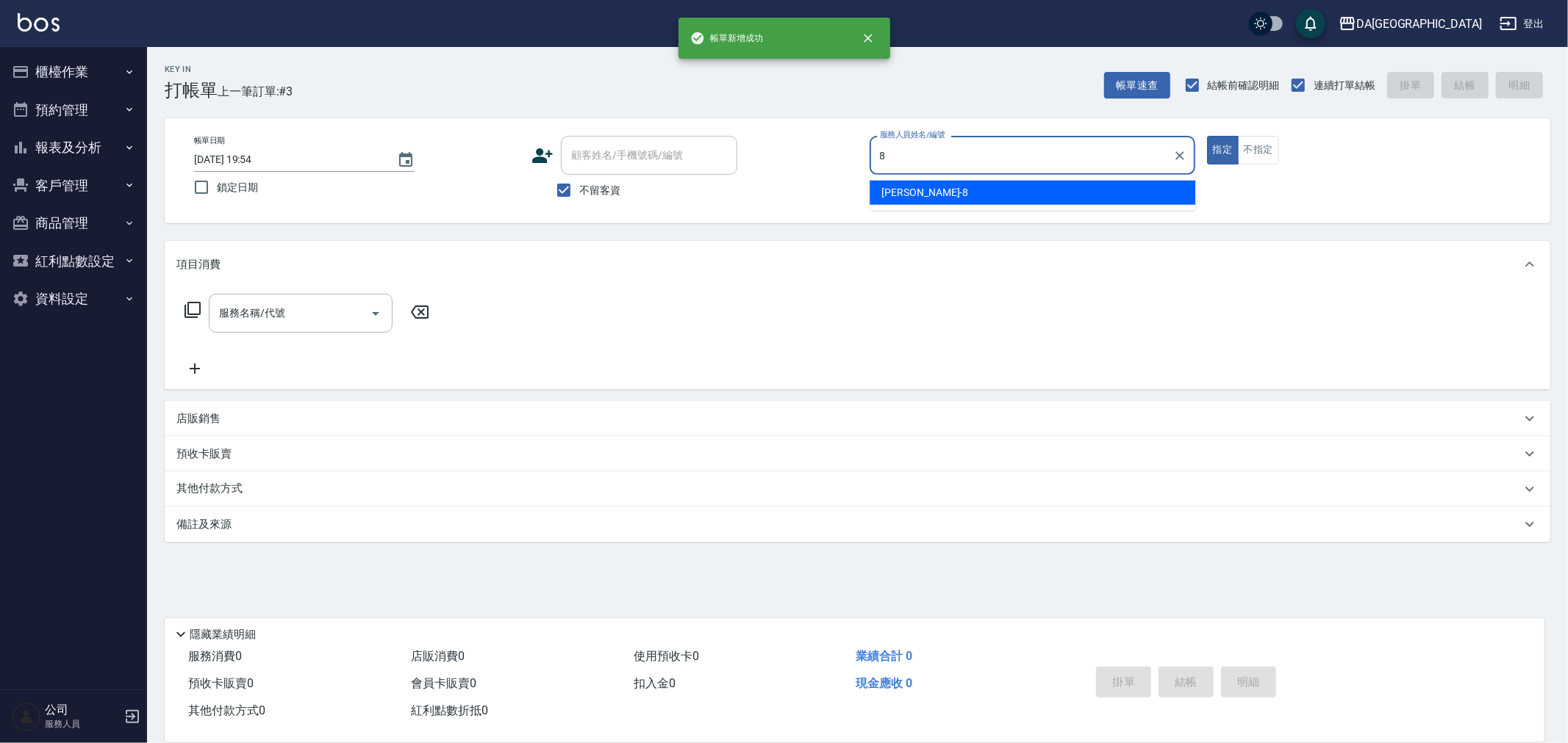
type input "LUCA-8"
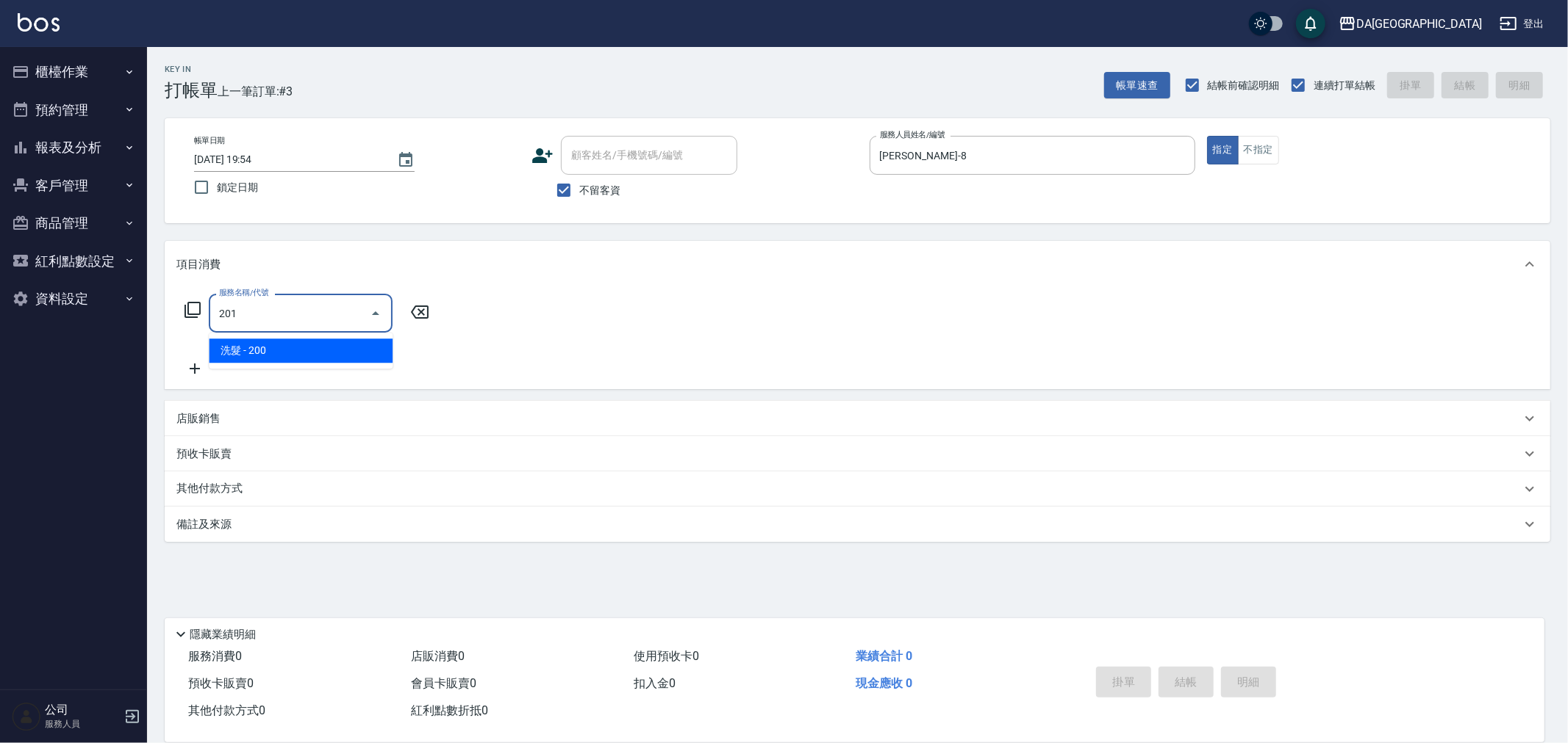
type input "洗髮(201)"
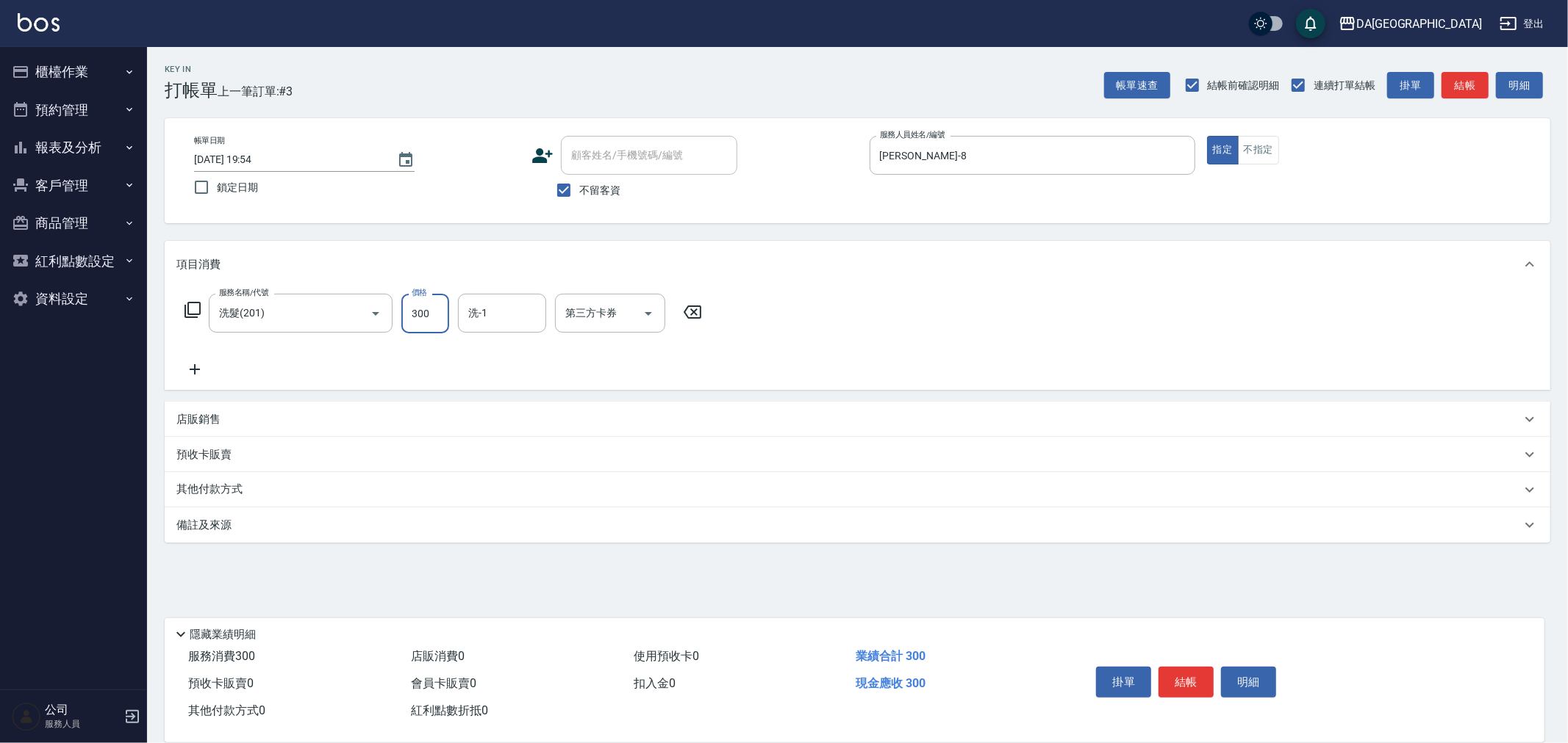
type input "300"
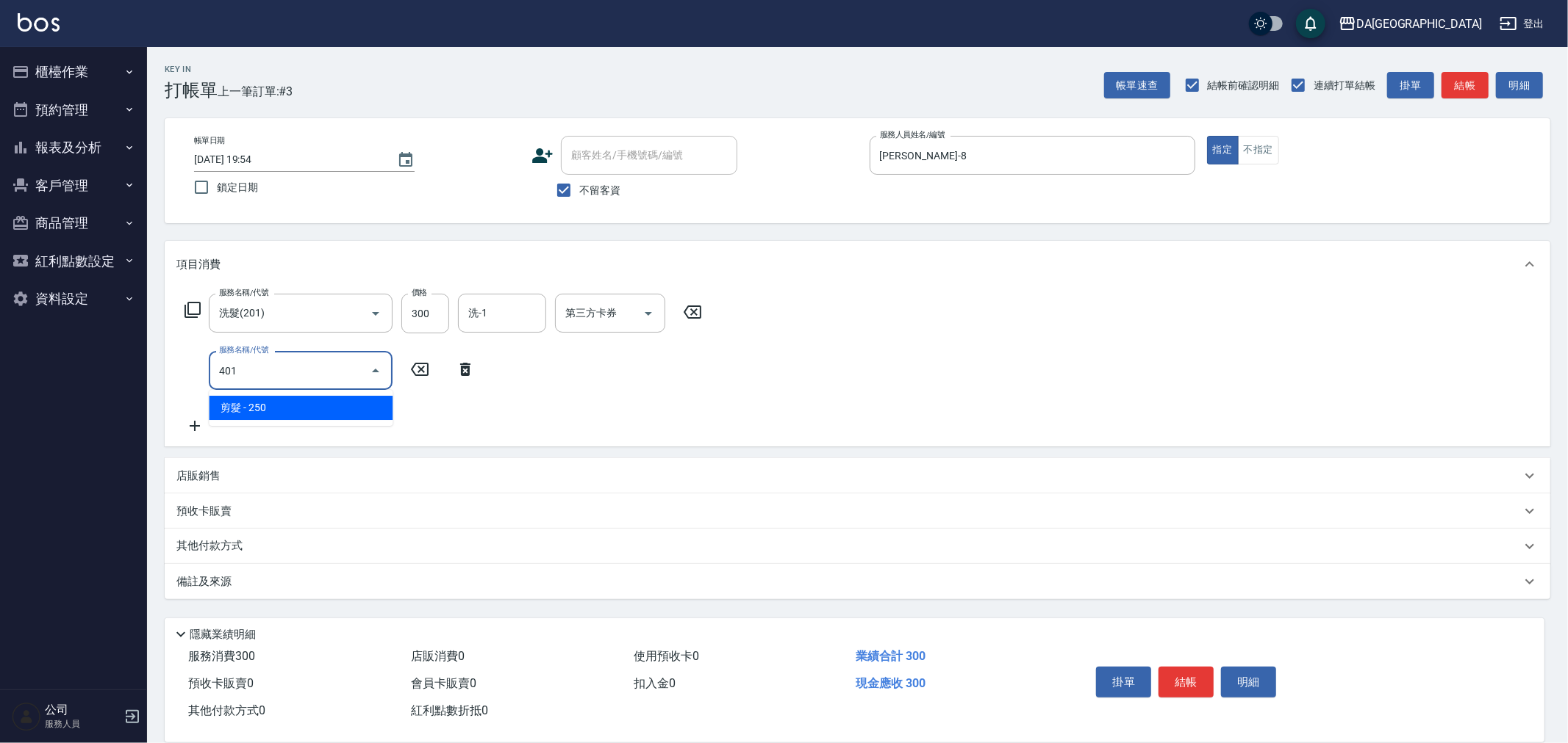
type input "剪髮(401)"
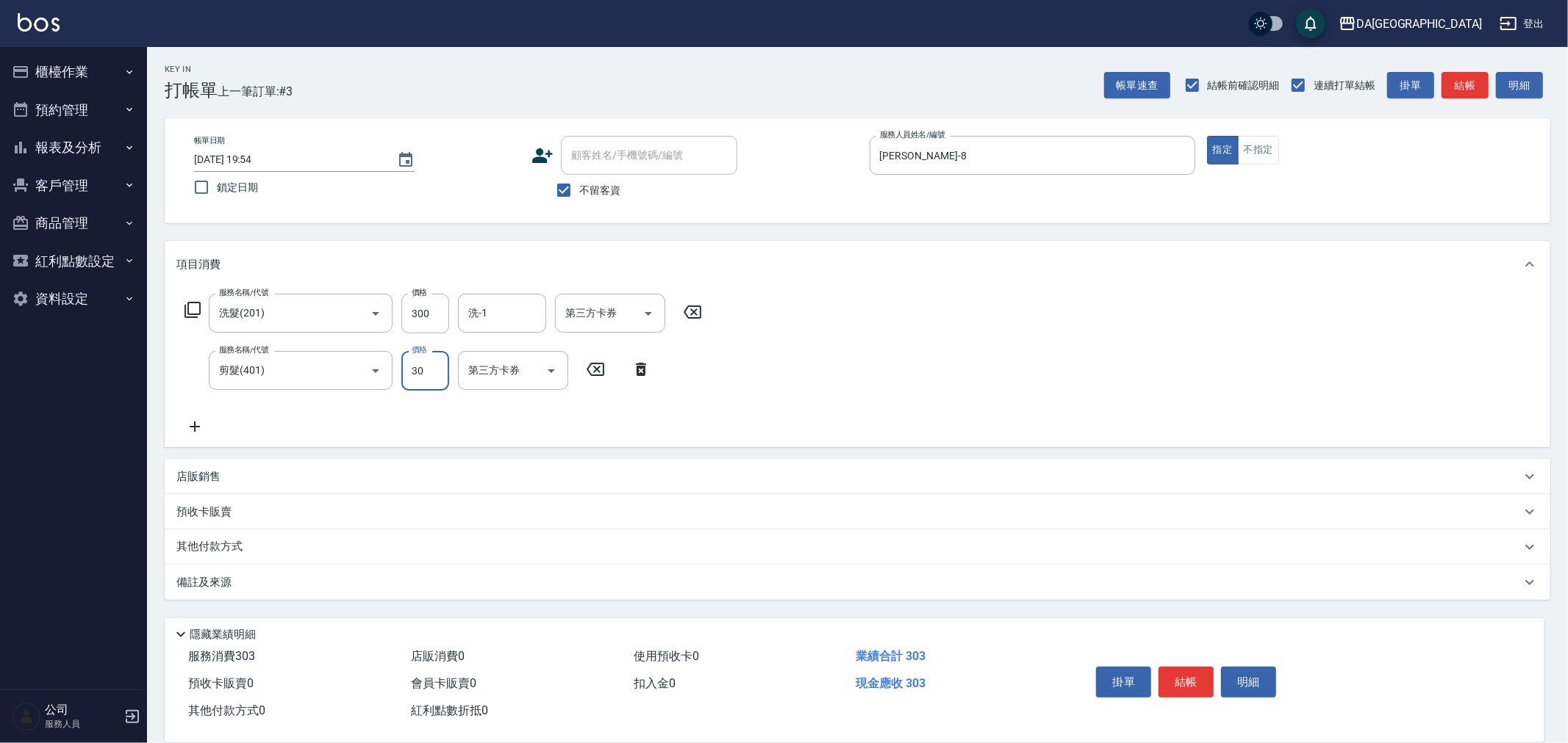
type input "300"
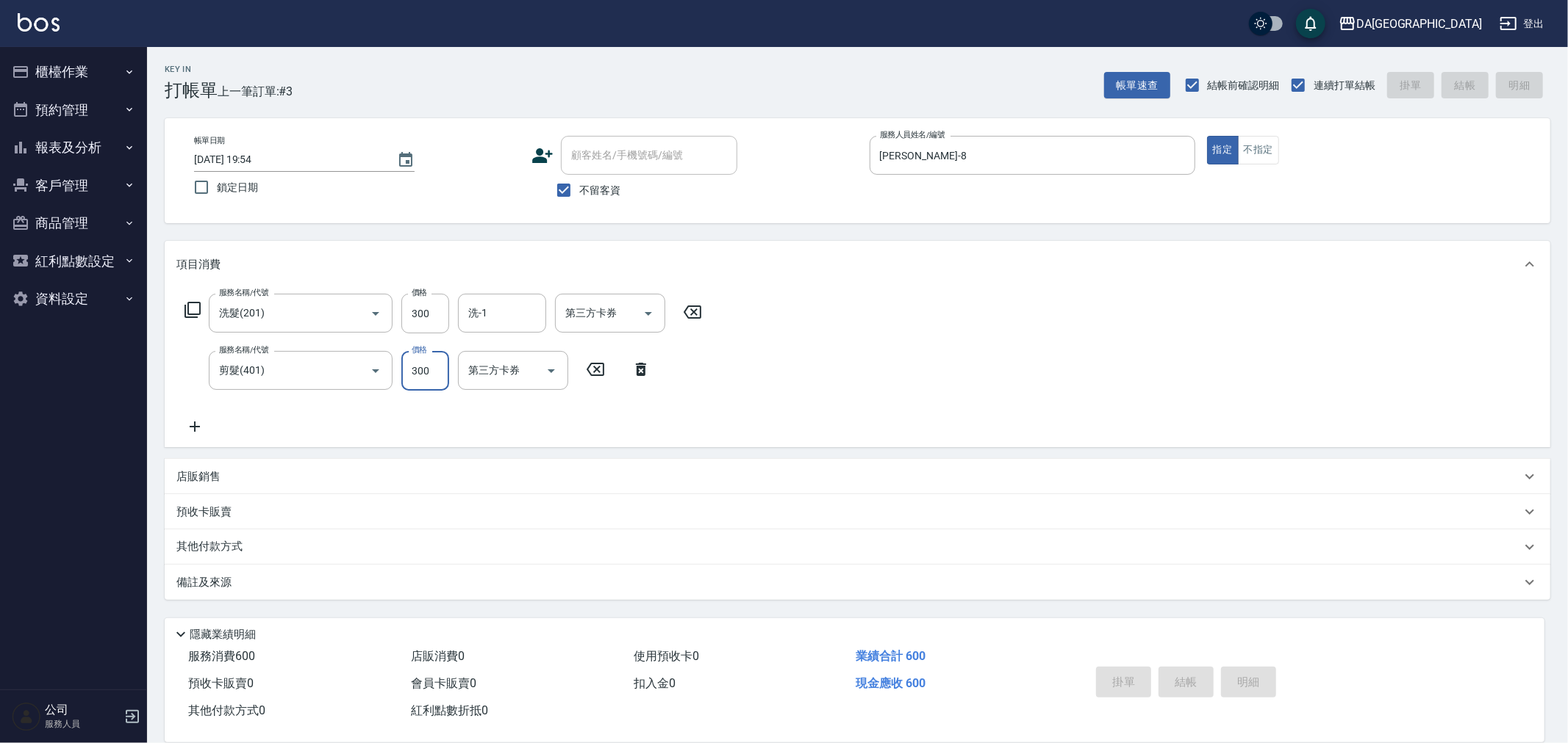
type input "2025/08/25 19:55"
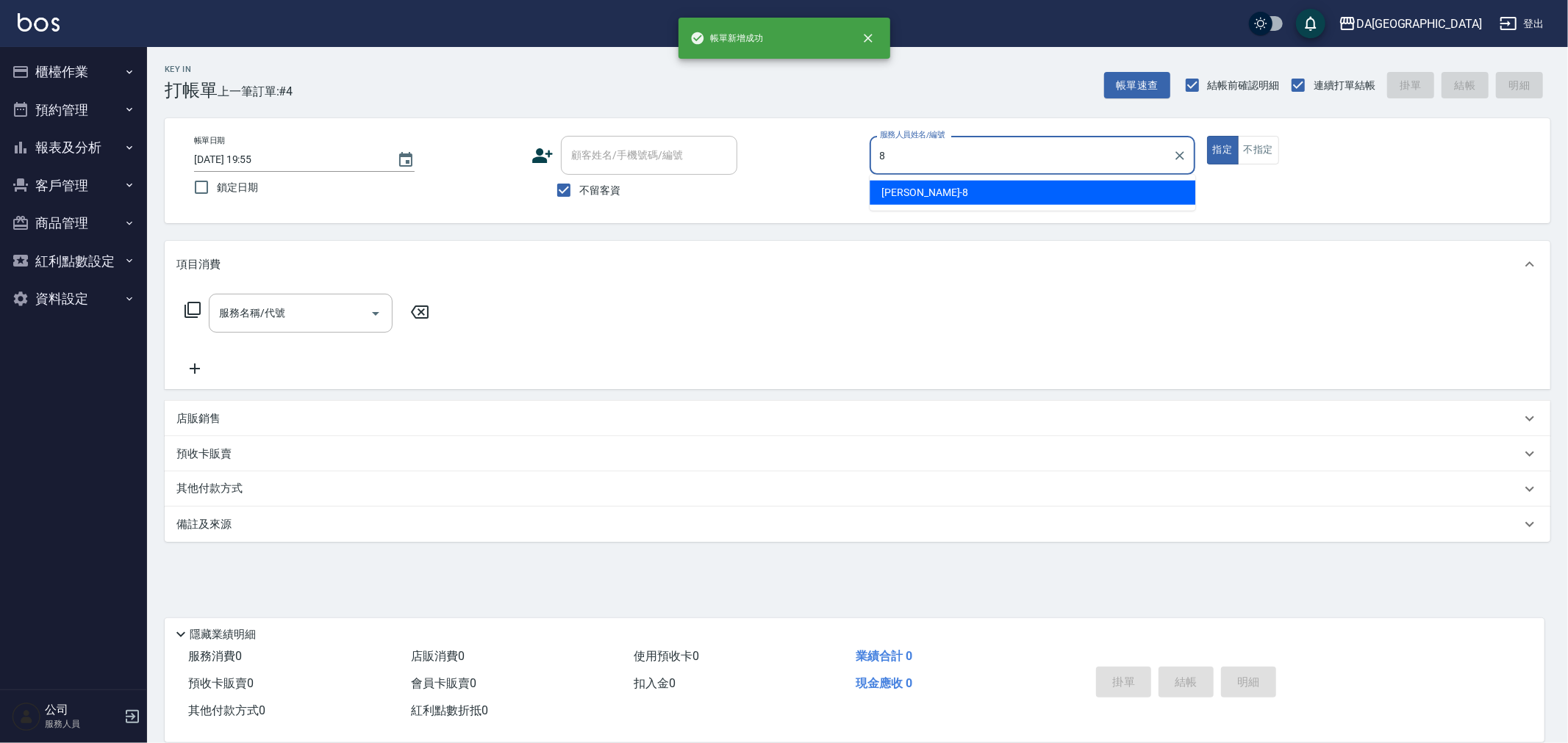
type input "LUCA-8"
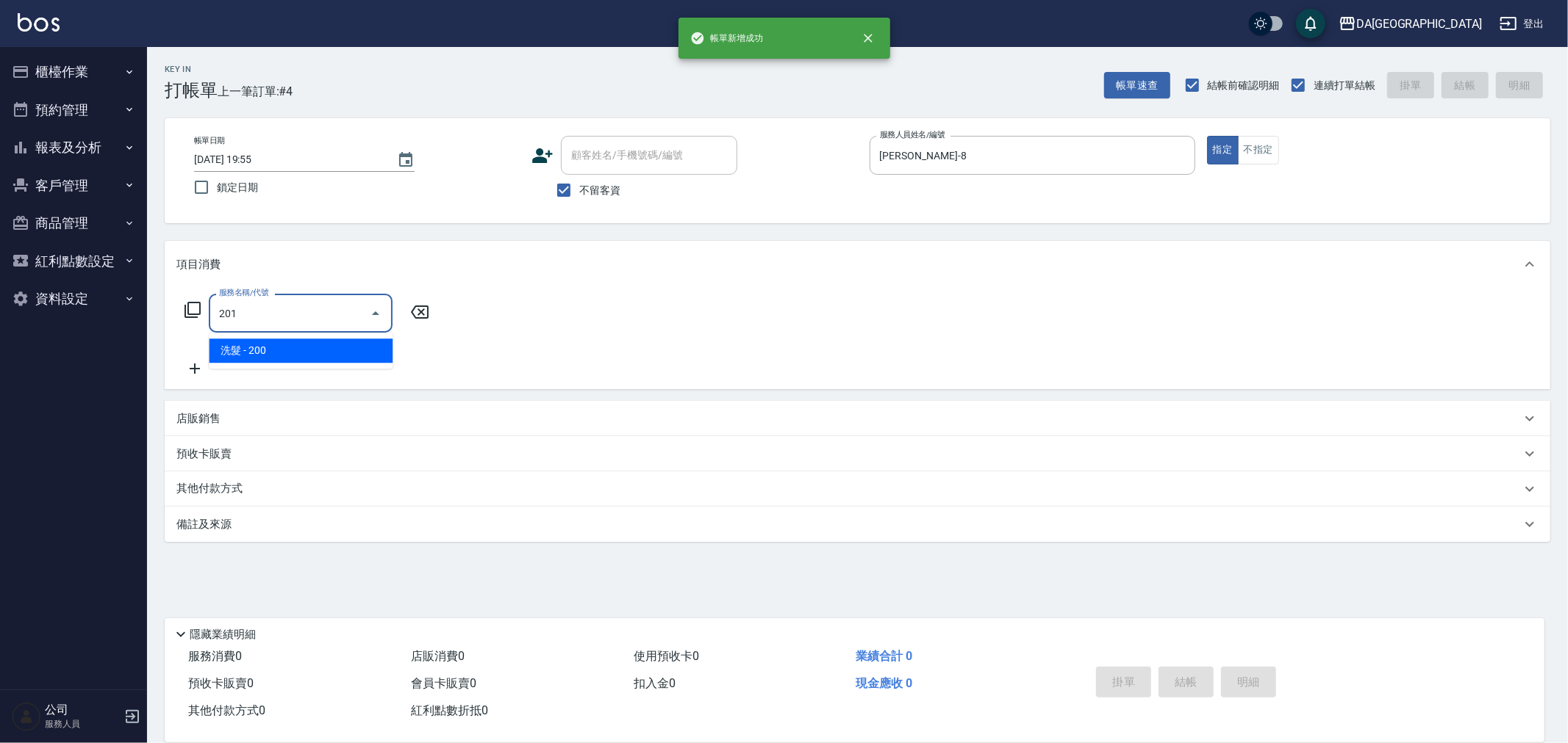
type input "洗髮(201)"
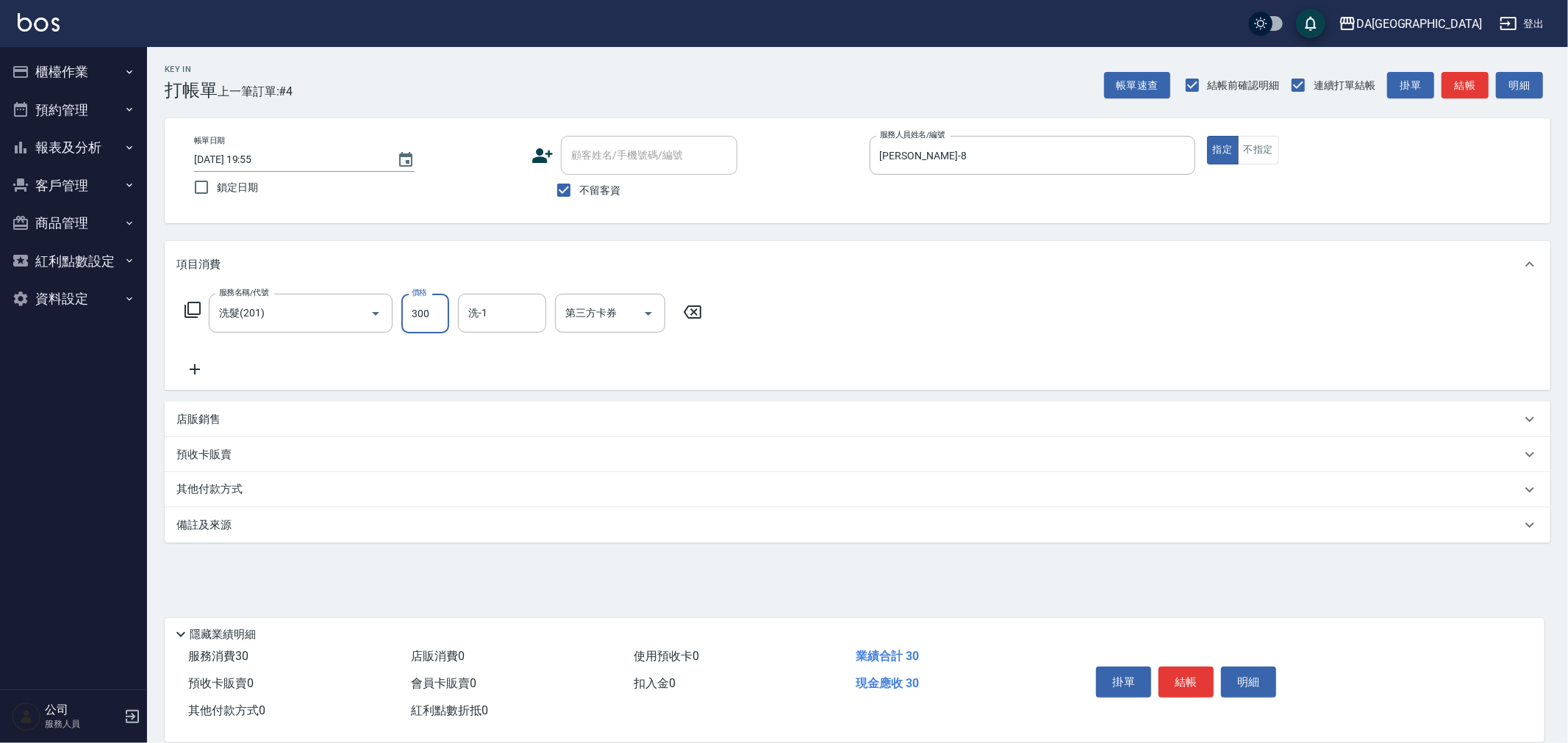
type input "300"
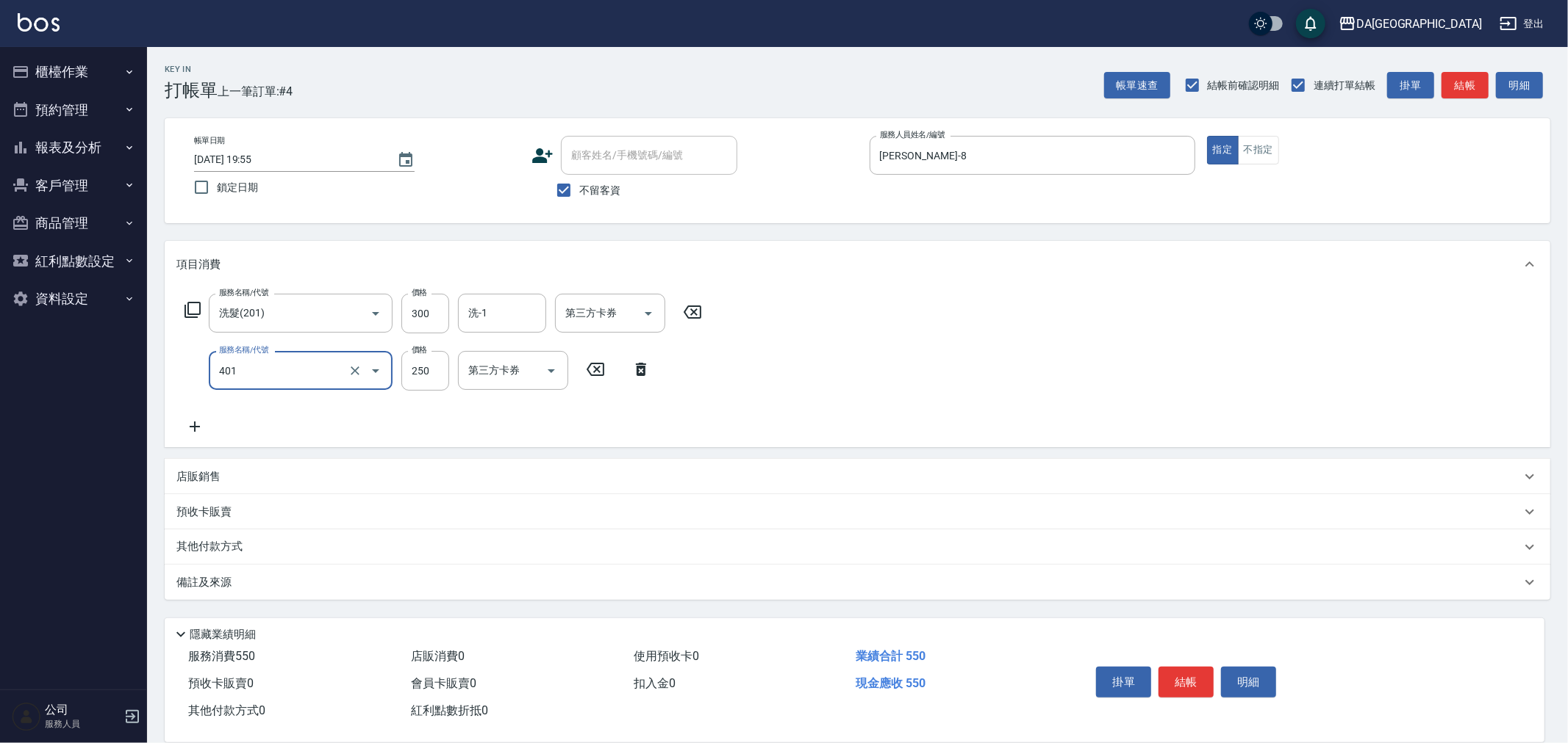
type input "剪髮(401)"
type input "300"
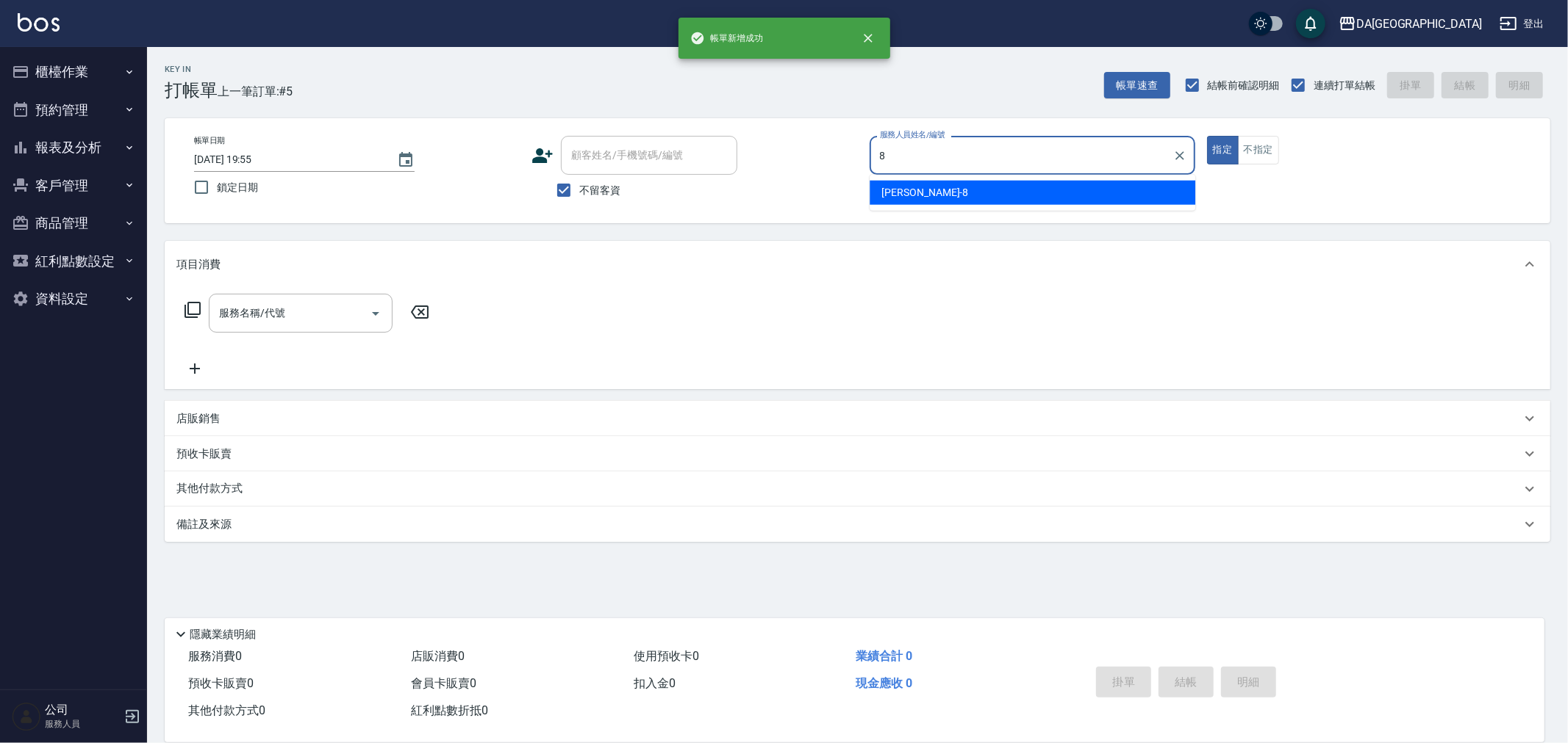
type input "LUCA-8"
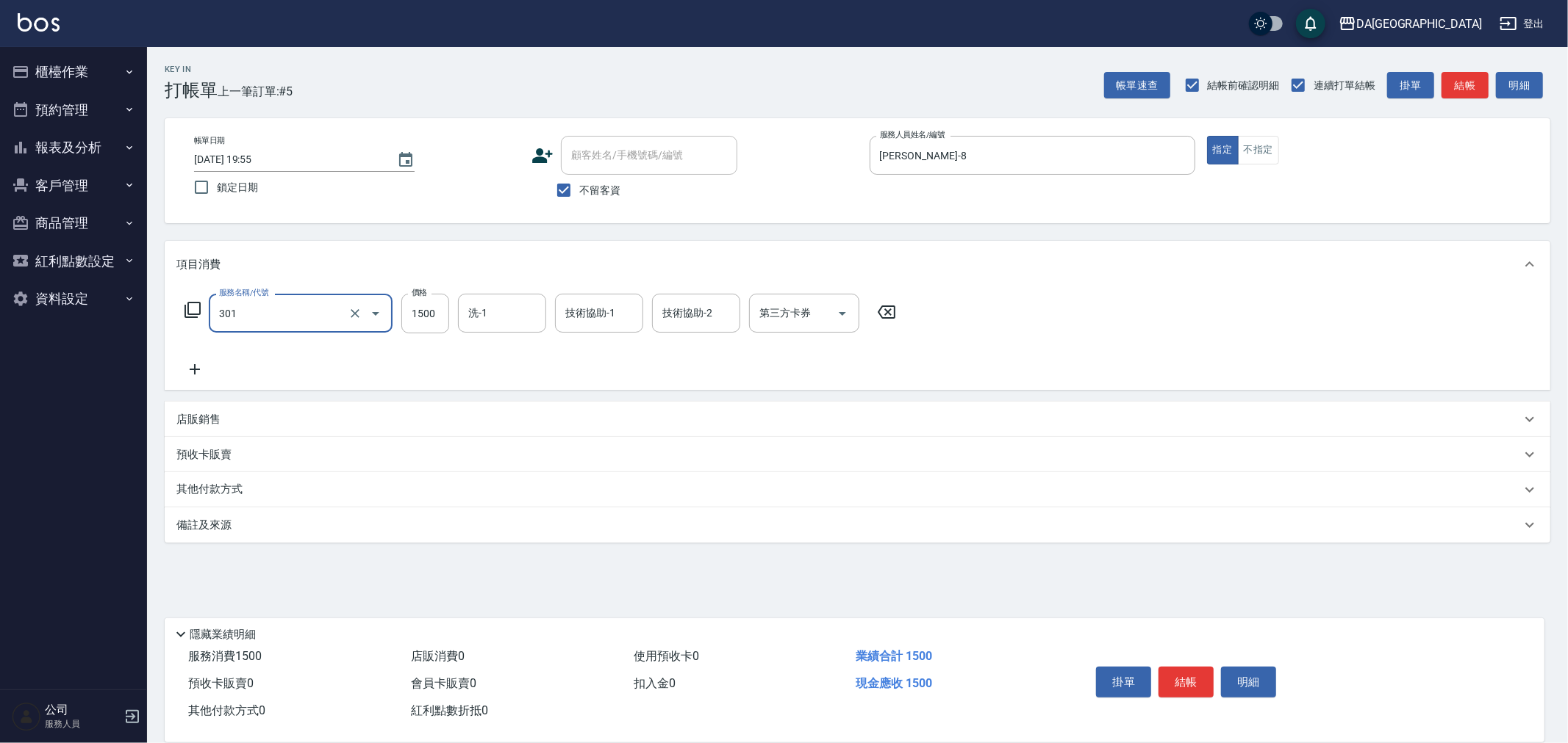
type input "燙髮(301)"
type input "2280"
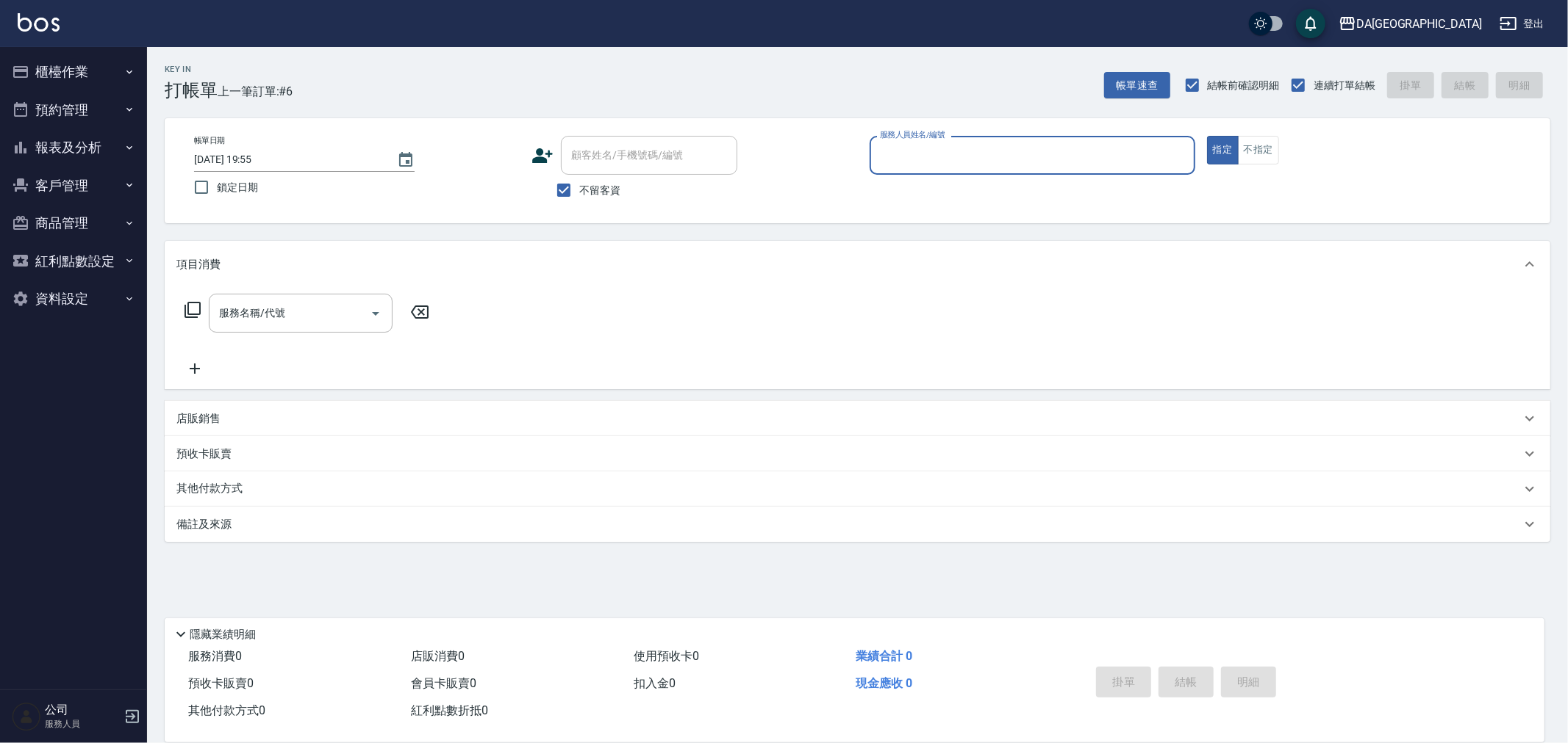
drag, startPoint x: 593, startPoint y: 185, endPoint x: 618, endPoint y: 171, distance: 28.7
click at [593, 185] on span "不留客資" at bounding box center [599, 191] width 41 height 16
click at [579, 185] on input "不留客資" at bounding box center [563, 190] width 31 height 31
checkbox input "false"
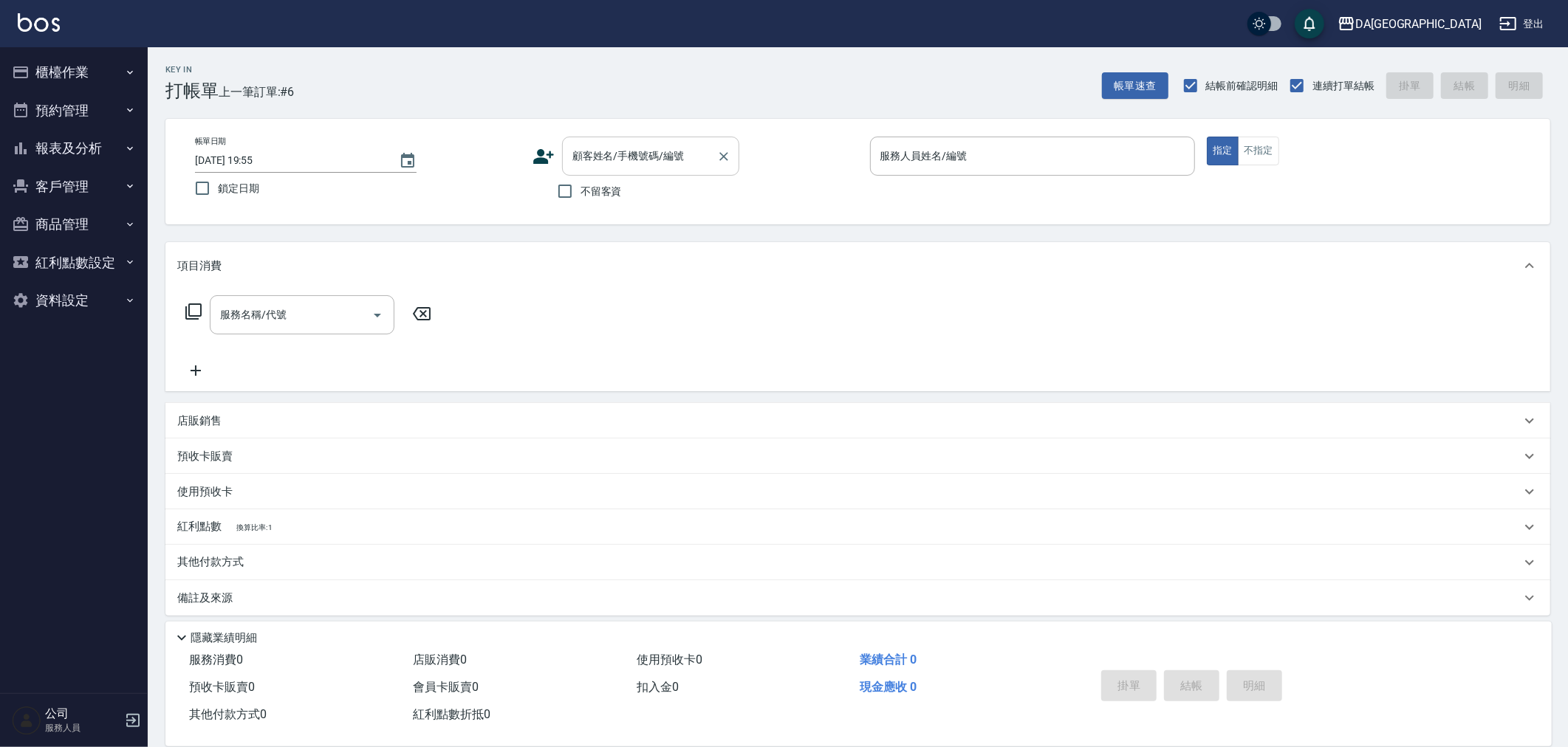
click at [643, 150] on div "顧客姓名/手機號碼/編號 顧客姓名/手機號碼/編號" at bounding box center [650, 156] width 177 height 39
type input "0928400672"
click at [727, 158] on icon "Clear" at bounding box center [724, 157] width 15 height 15
click at [602, 192] on span "不留客資" at bounding box center [601, 192] width 42 height 16
click at [580, 192] on input "不留客資" at bounding box center [564, 191] width 31 height 31
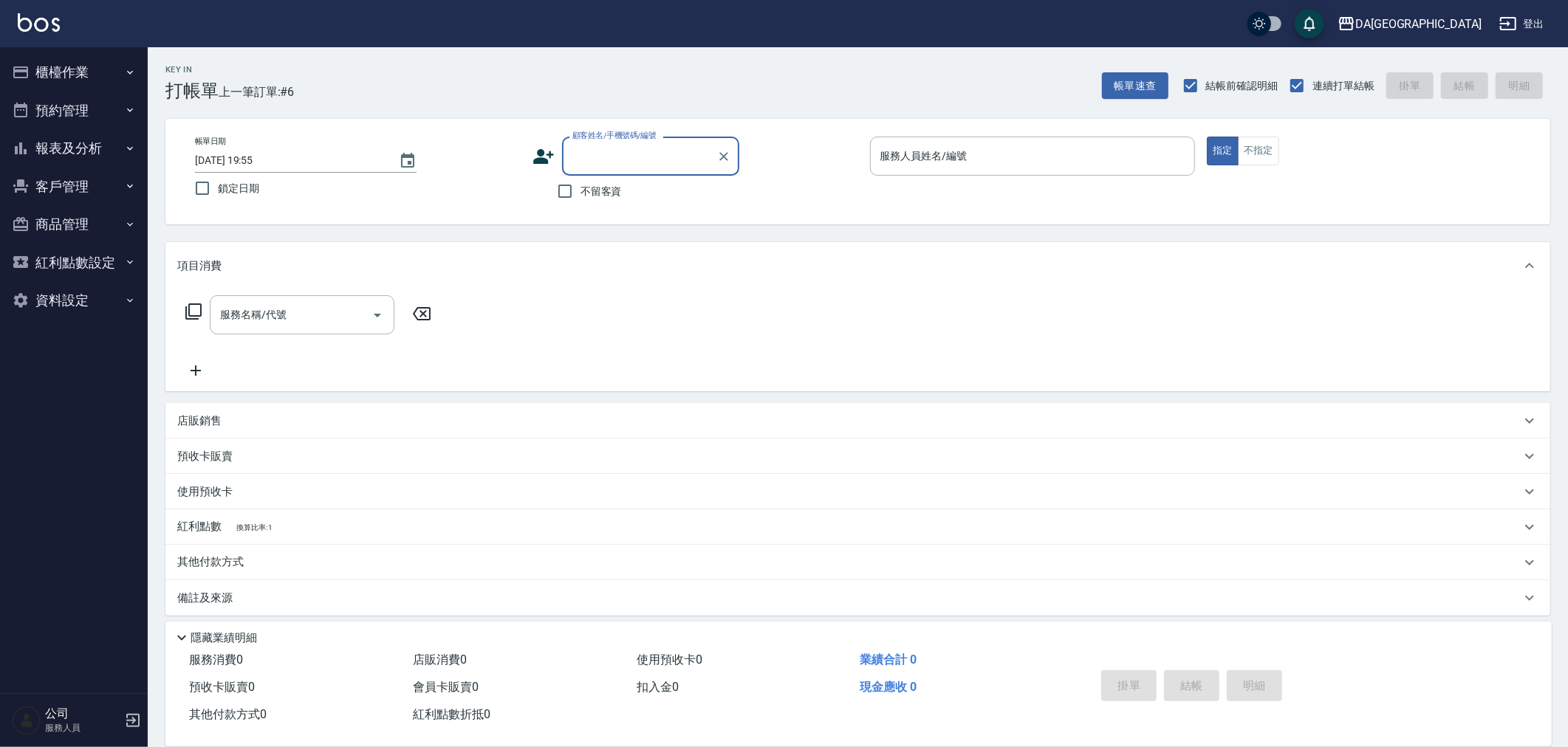
checkbox input "true"
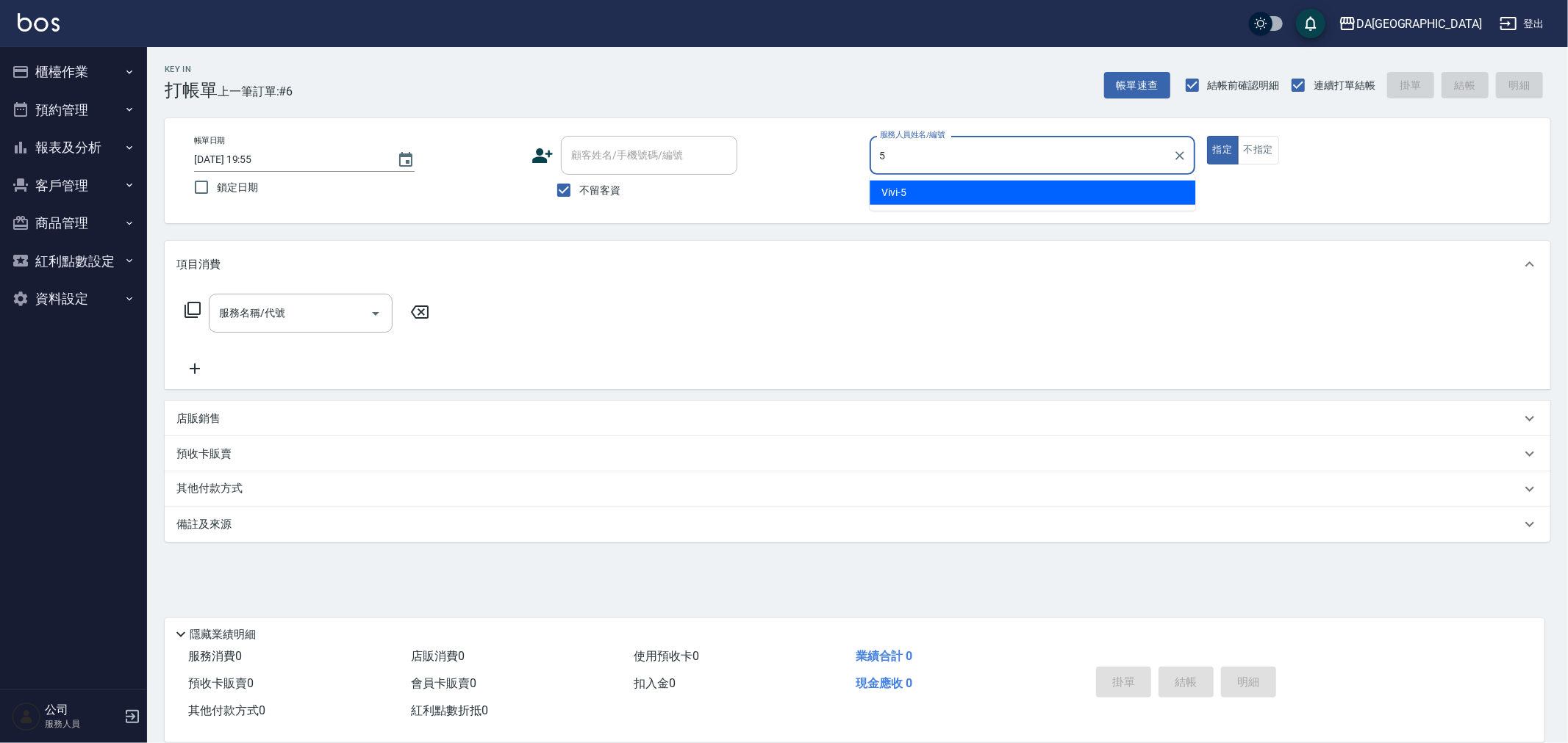
type input "Vivi-5"
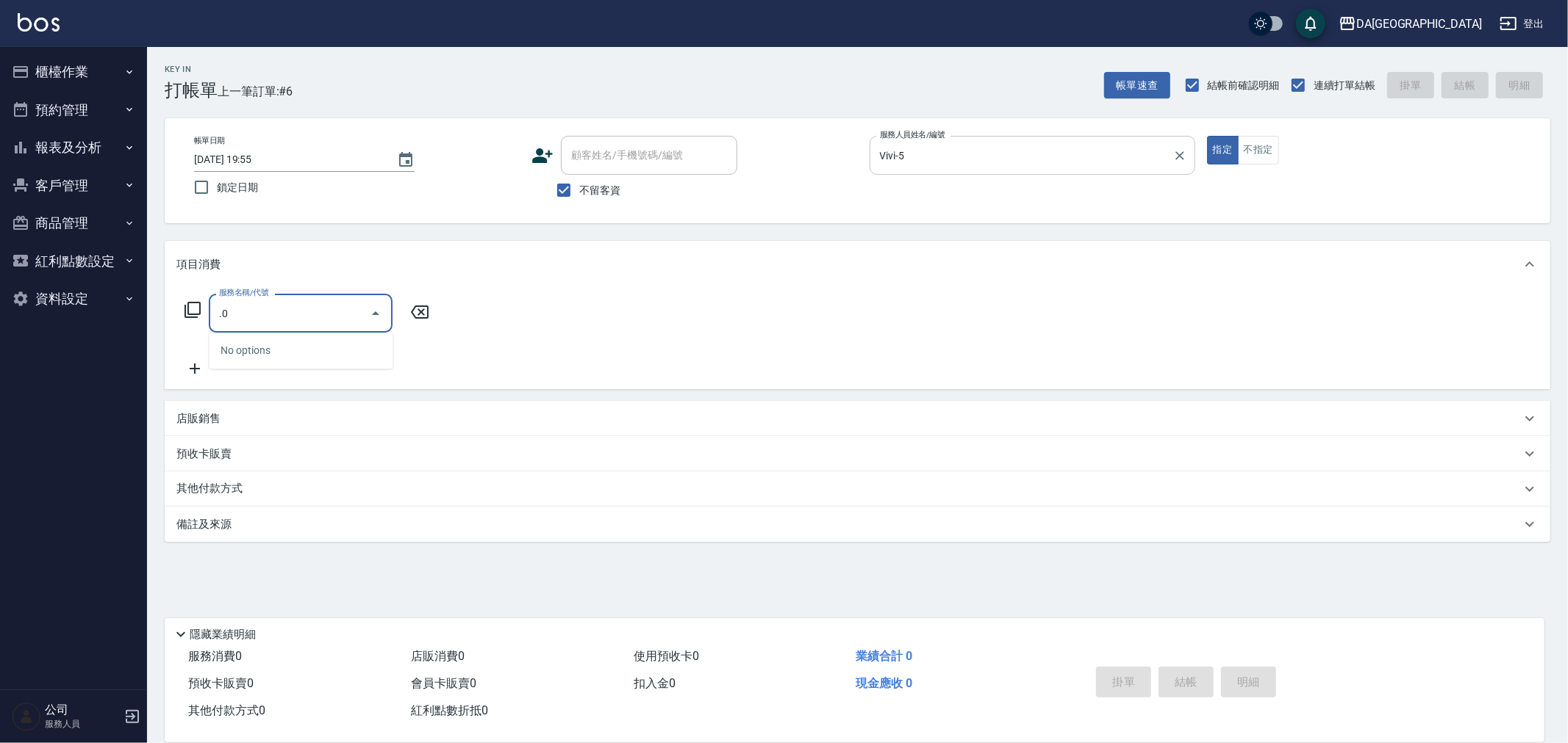
type input "."
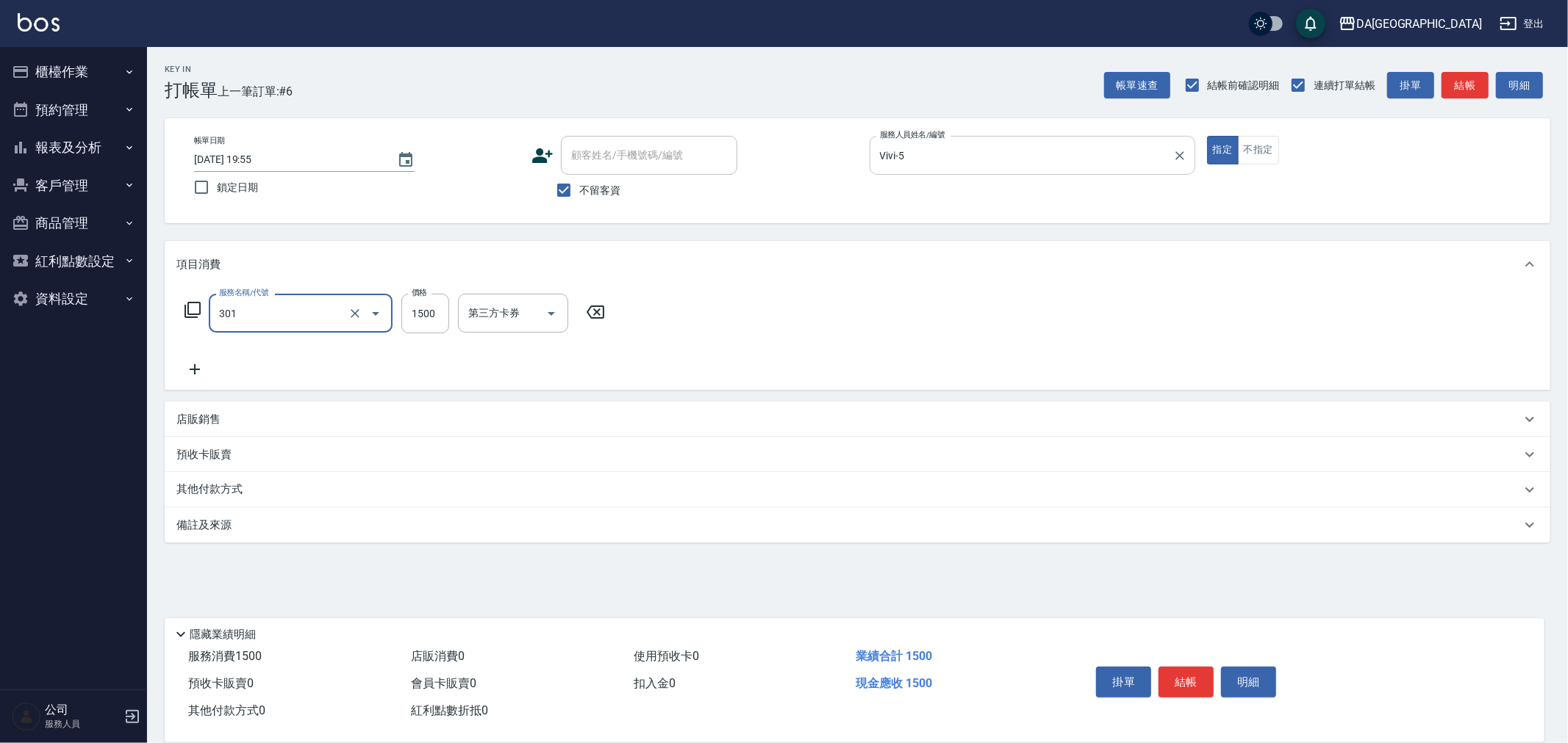
type input "燙髮(301)"
type input "1490"
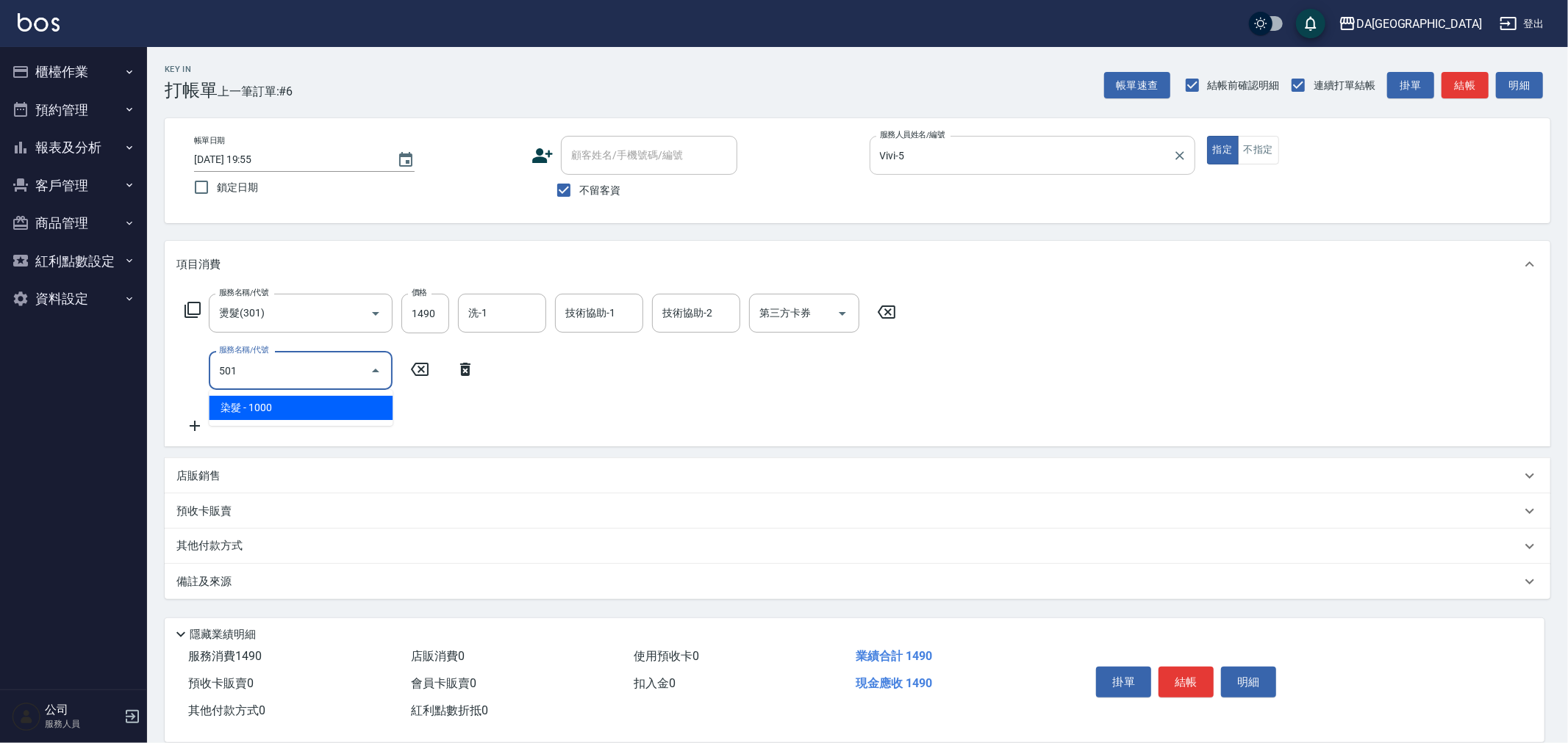
type input "染髮(501)"
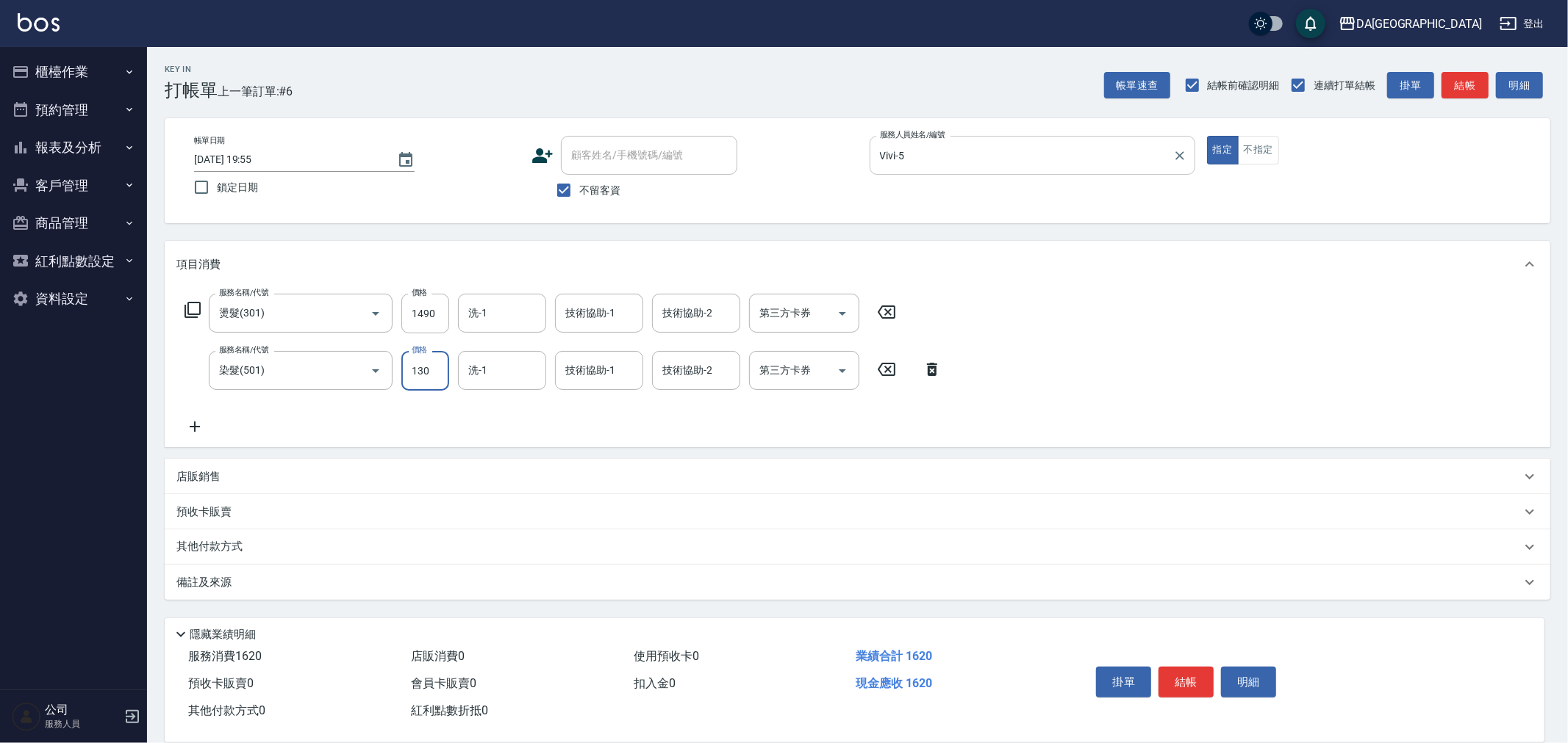
type input "1300"
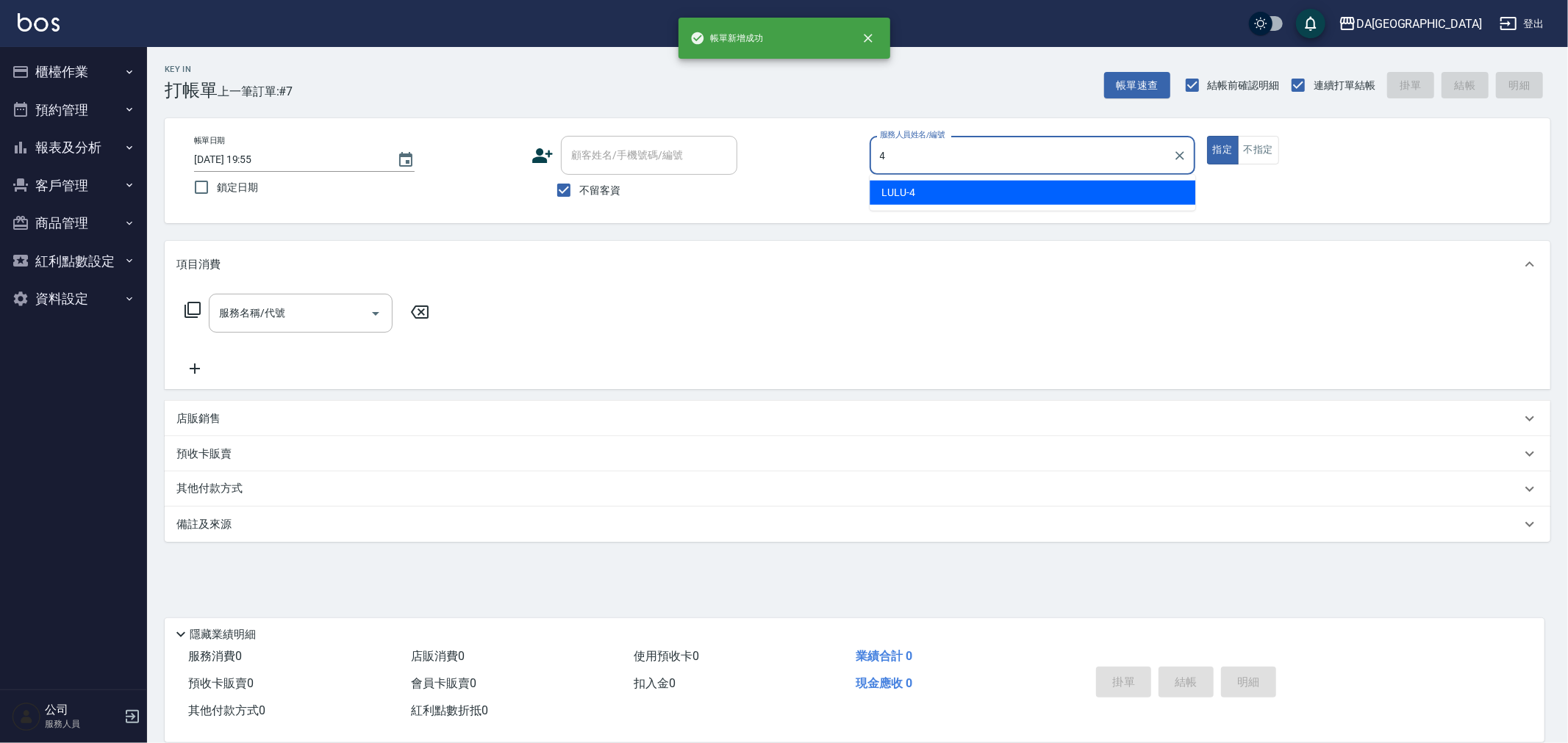
type input "LULU-4"
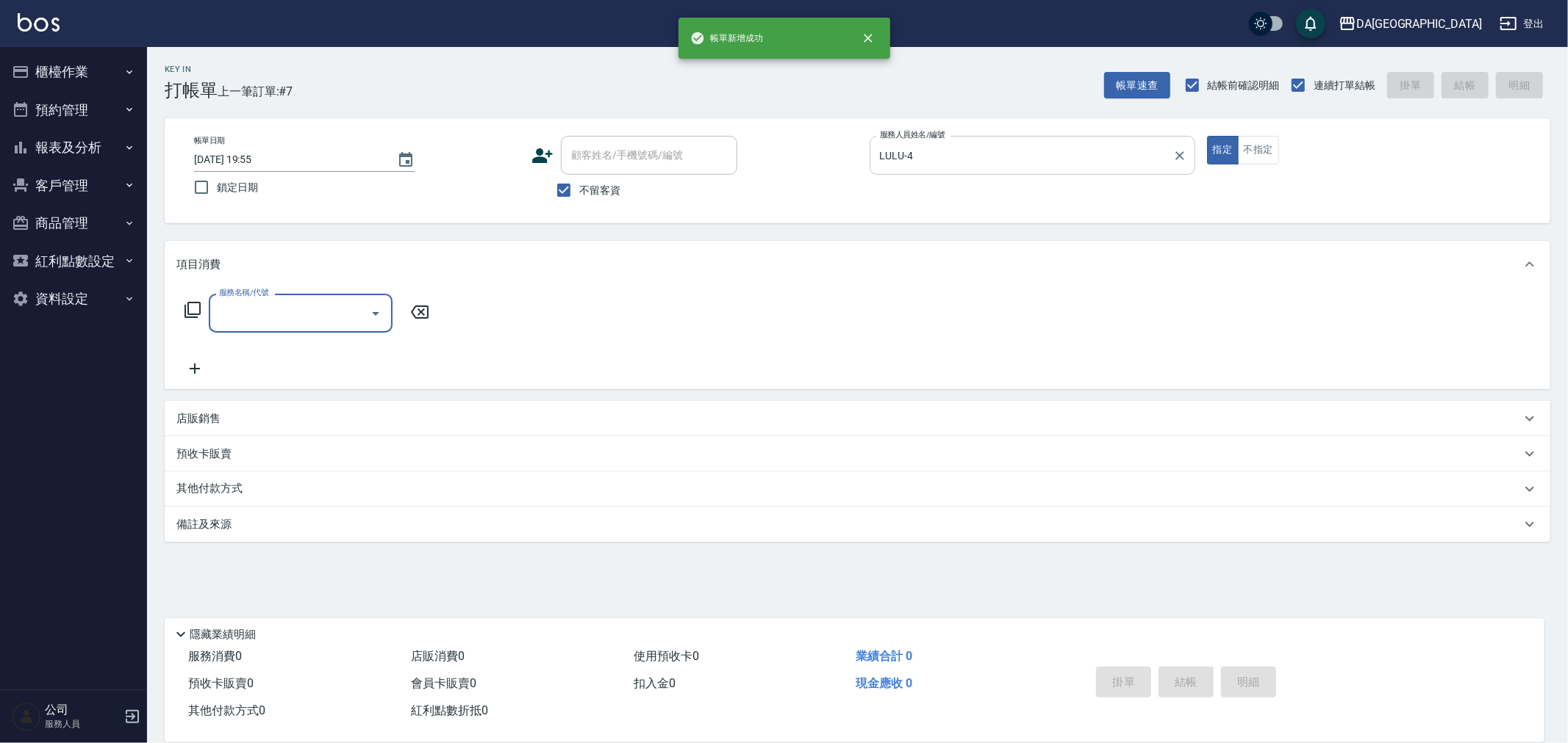
type input "3"
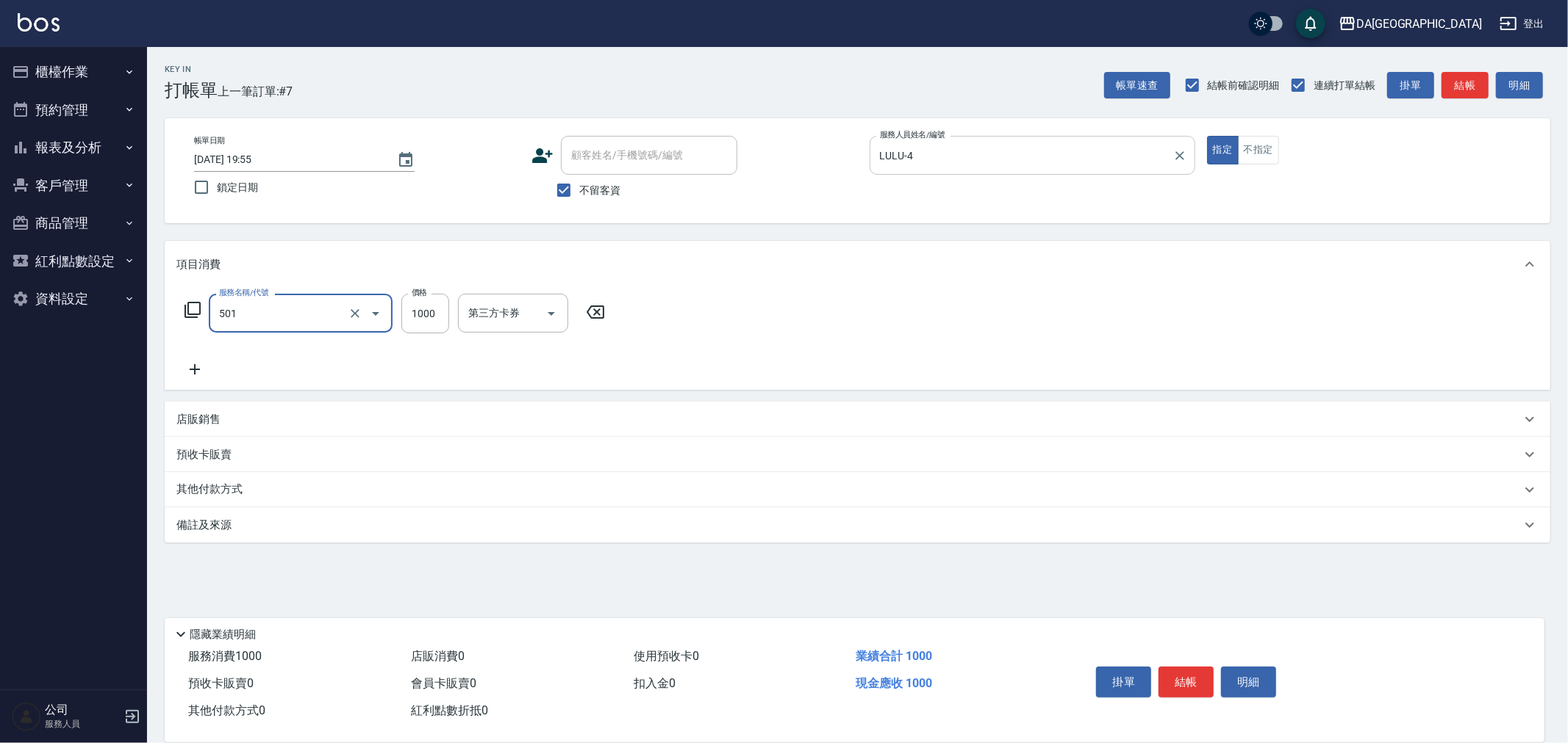
type input "染髮(501)"
type input "1399"
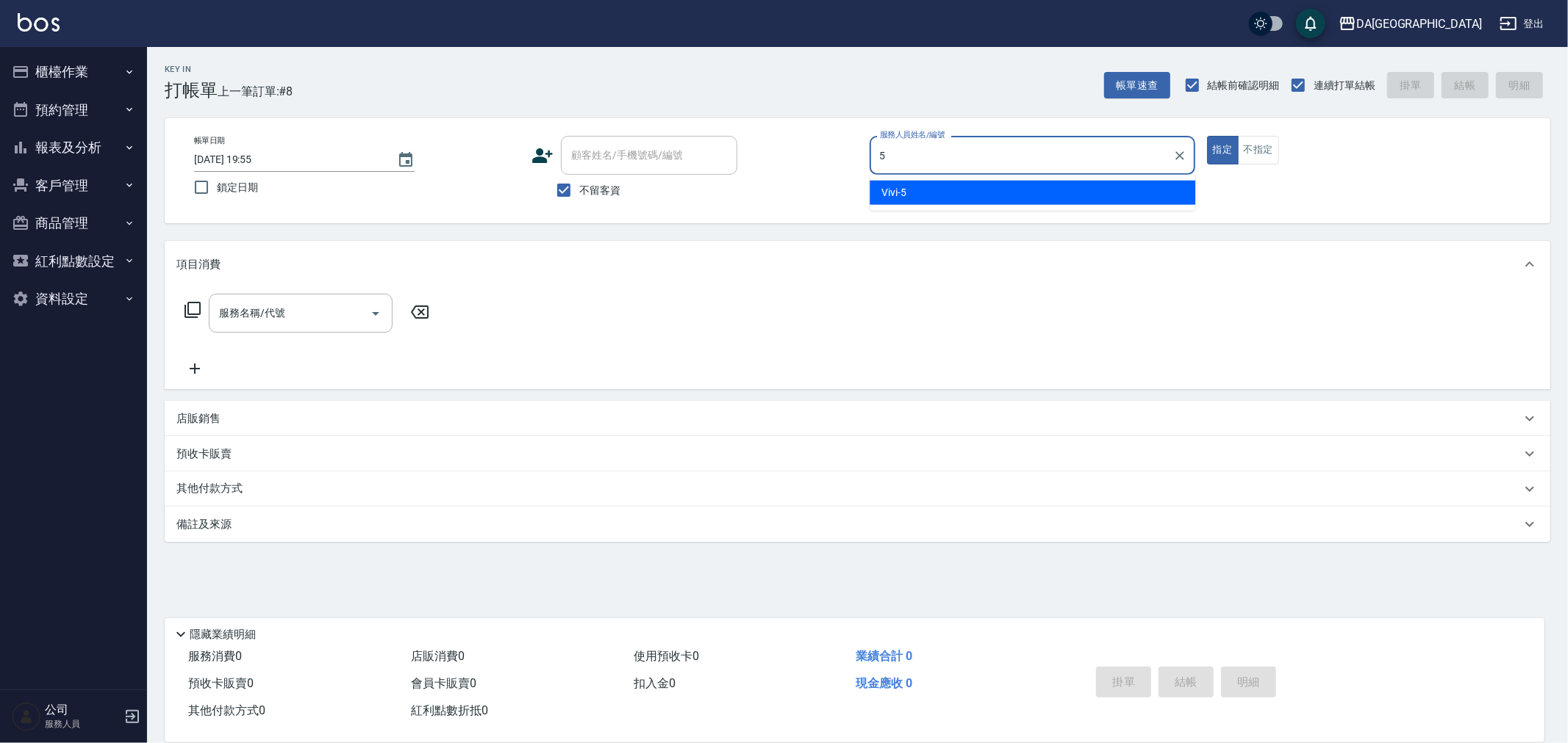
type input "Vivi-5"
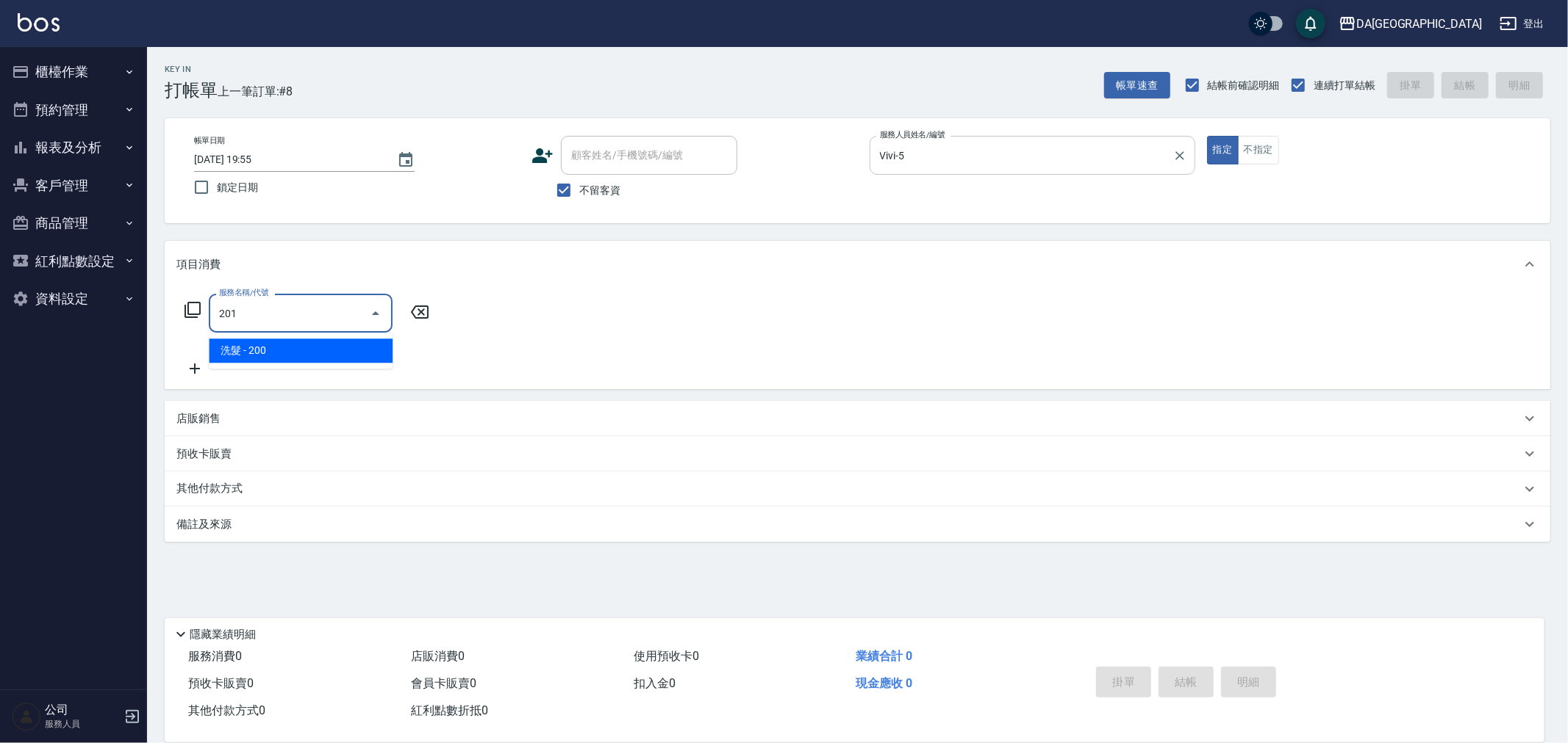
type input "洗髮(201)"
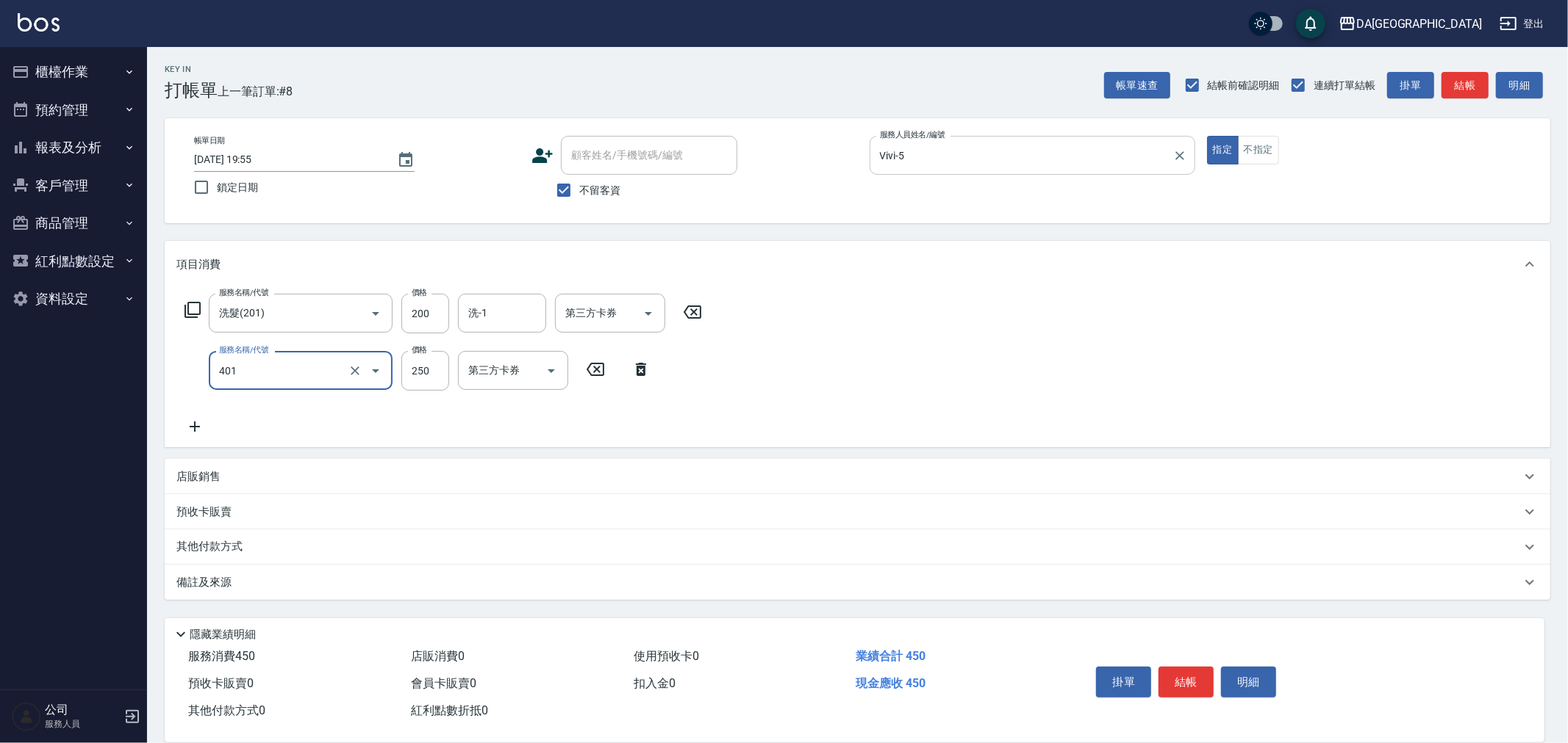
type input "剪髮(401)"
type input "400"
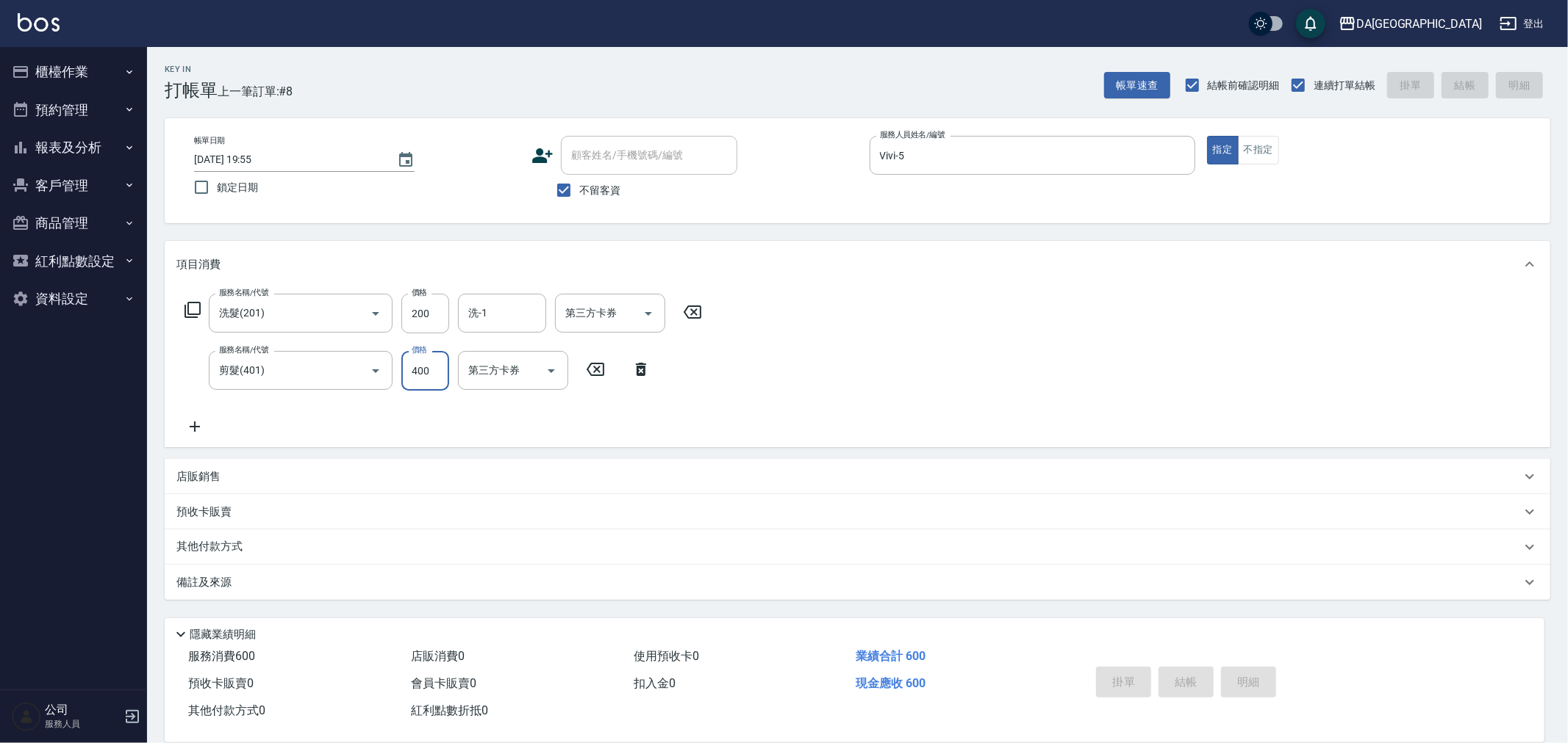
type input "2025/08/25 19:56"
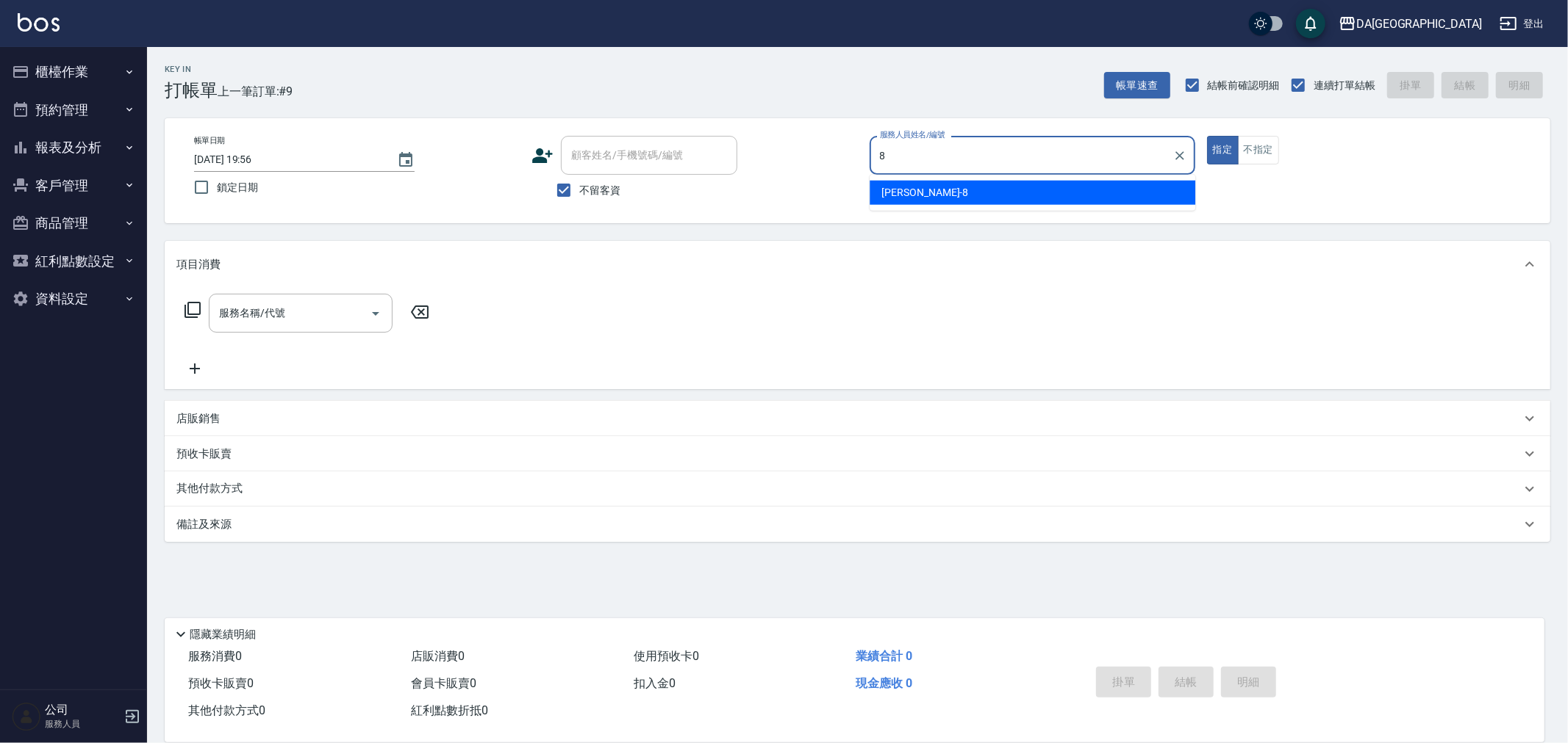
type input "LUCA-8"
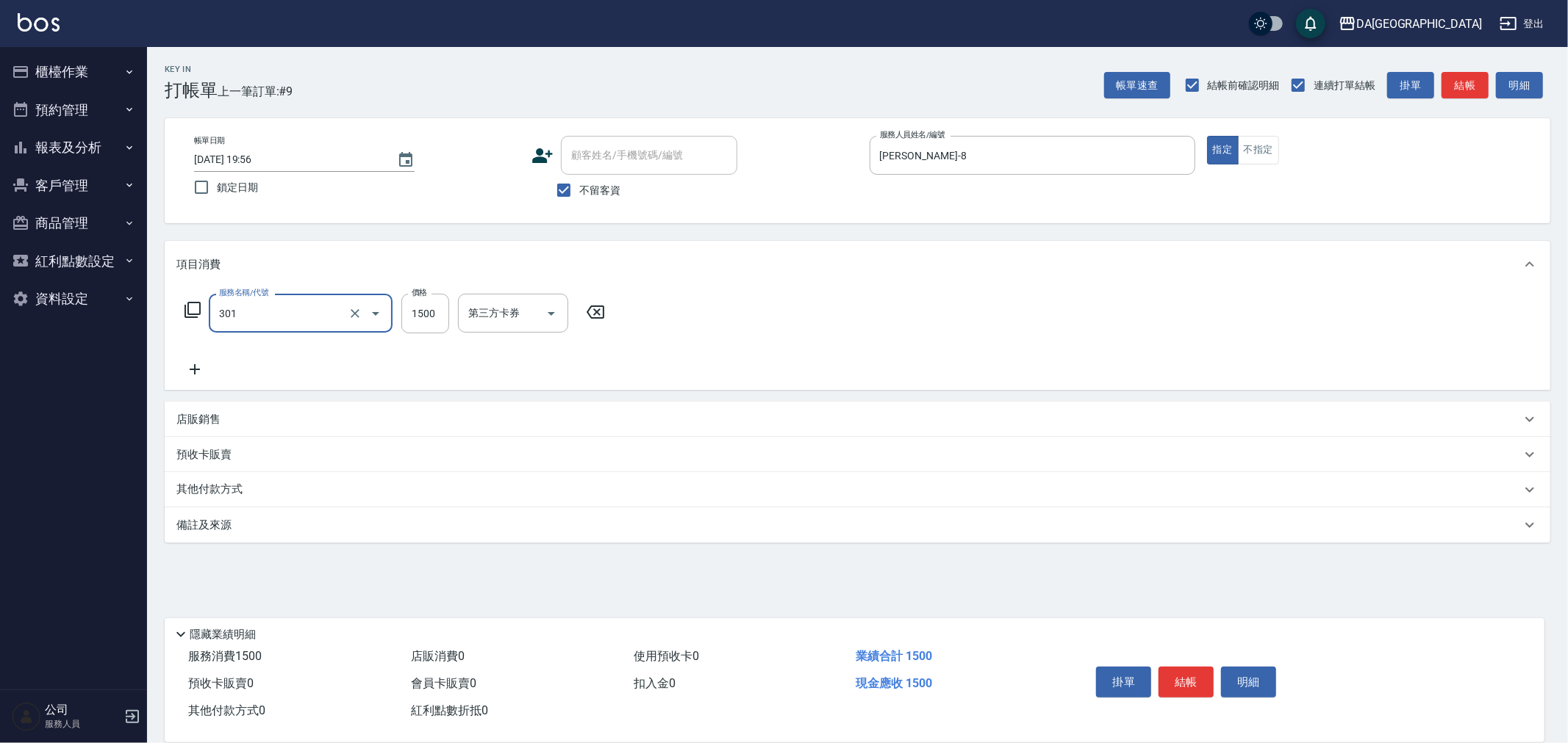
type input "燙髮(301)"
type input "1200"
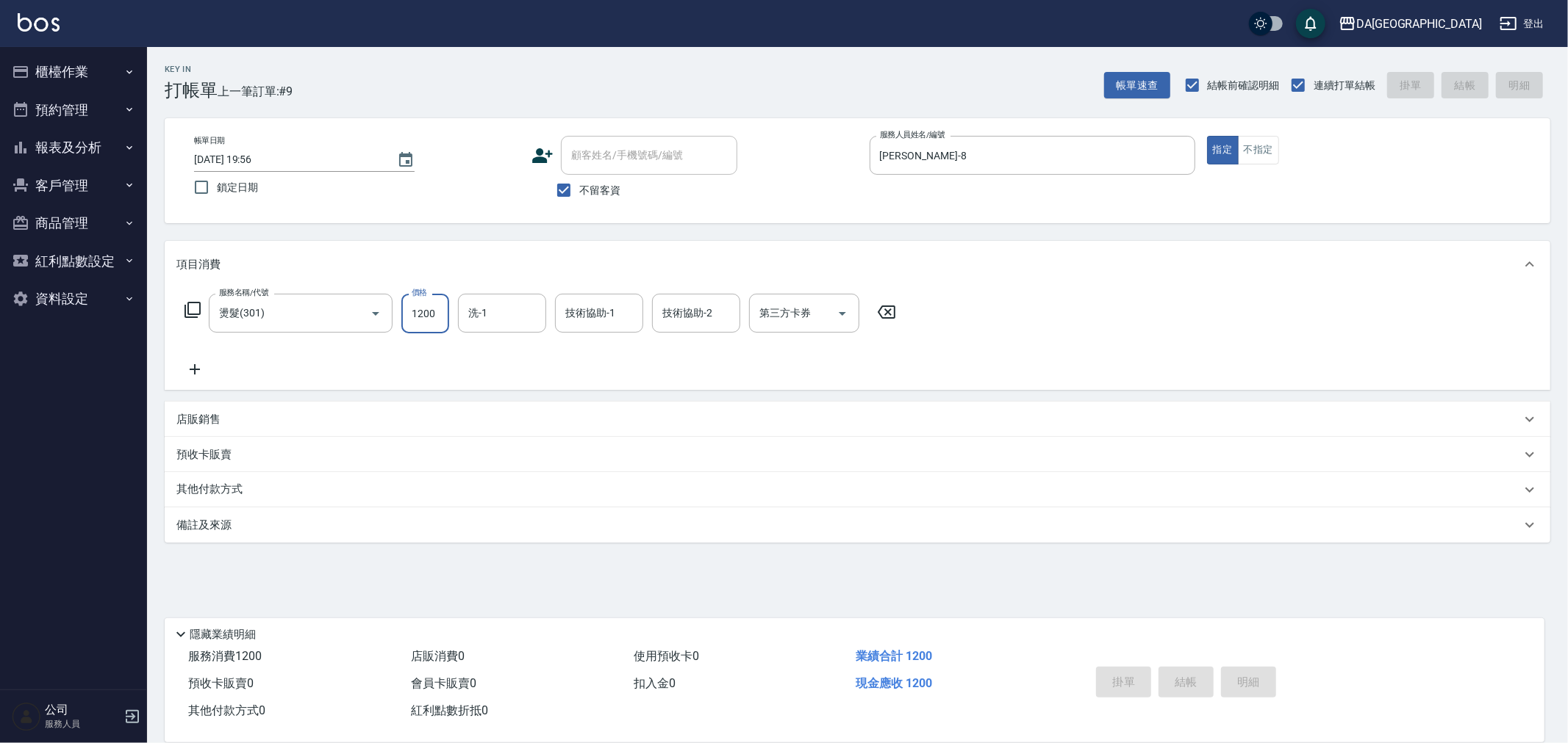
type input "2025/08/25 19:57"
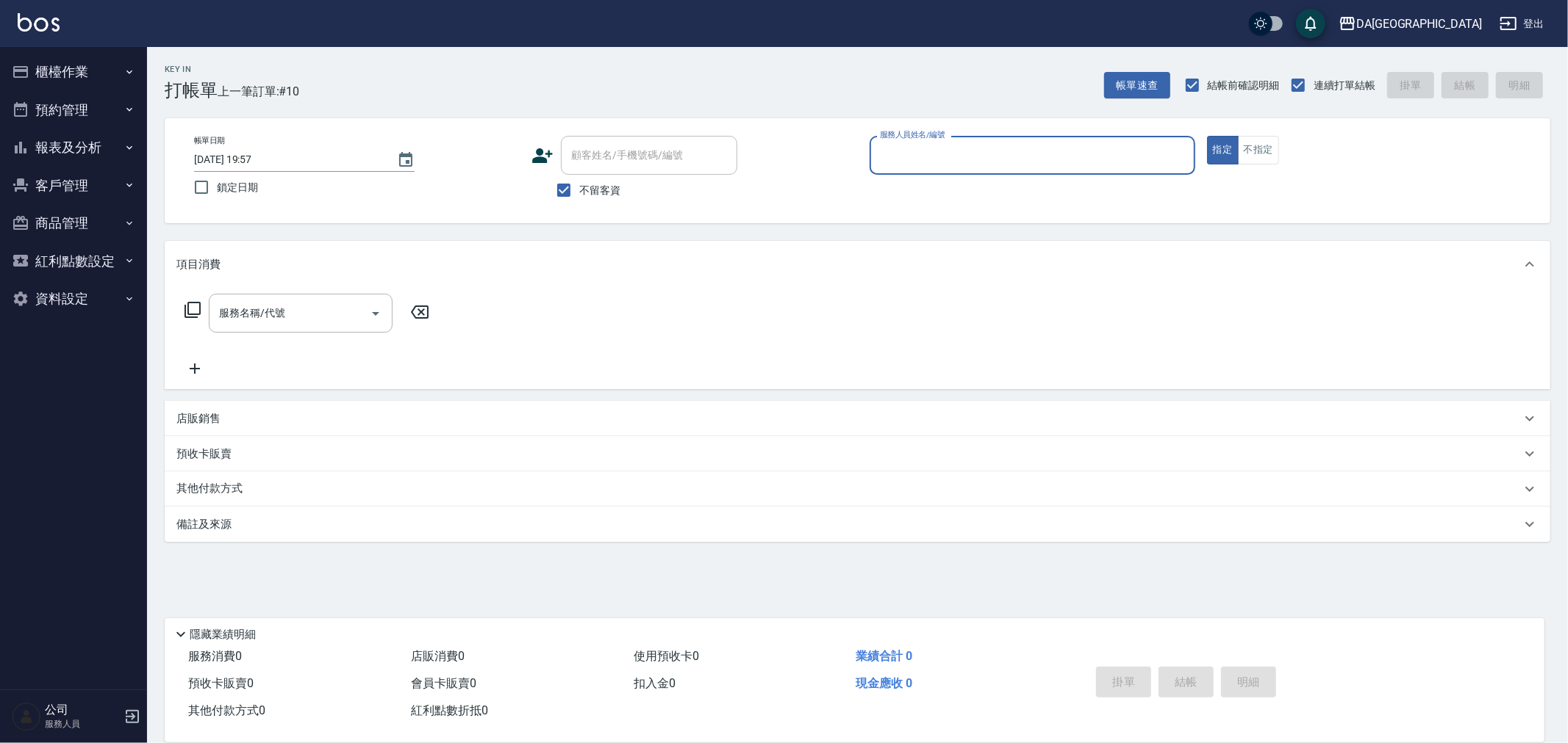
click at [90, 147] on button "報表及分析" at bounding box center [74, 147] width 135 height 38
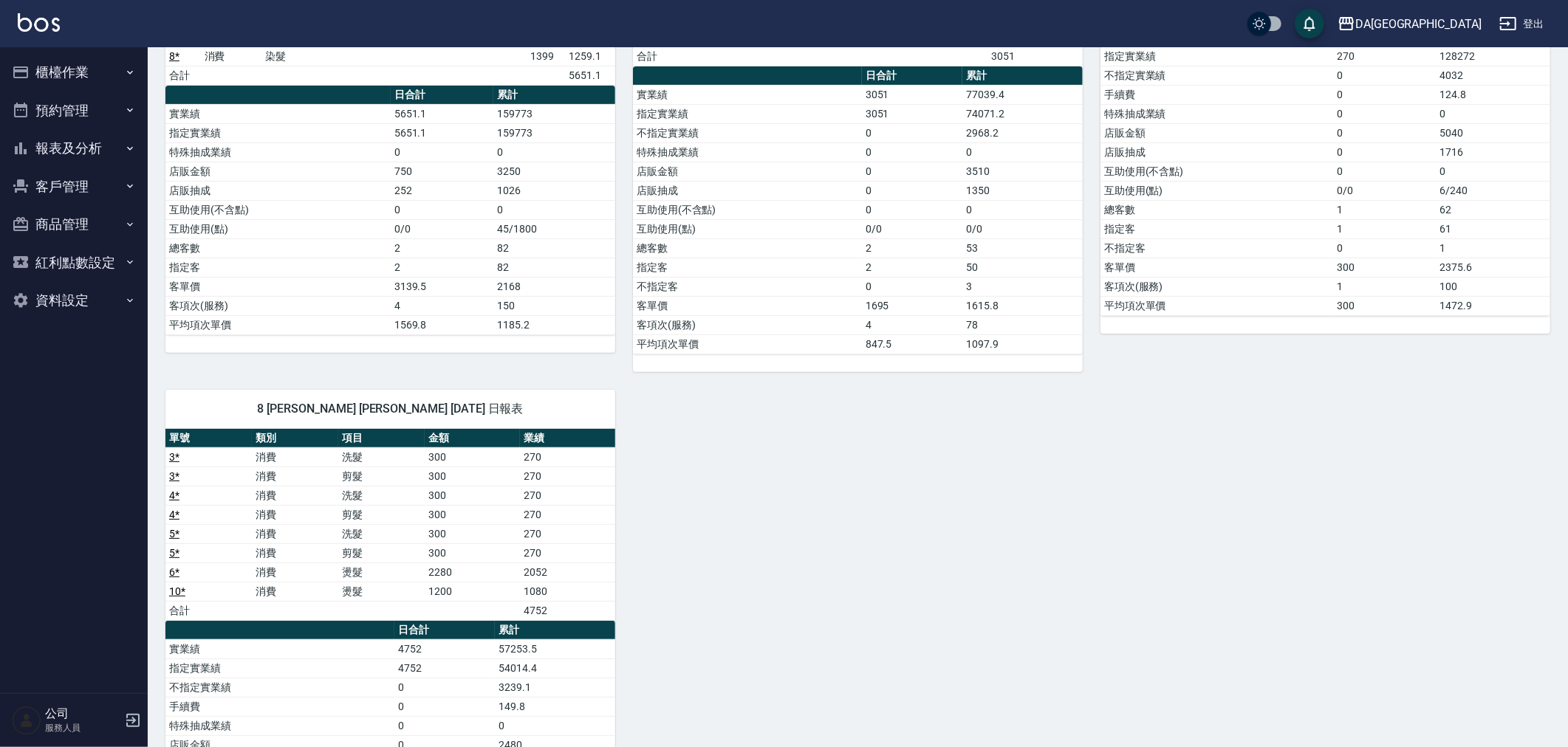
scroll to position [471, 0]
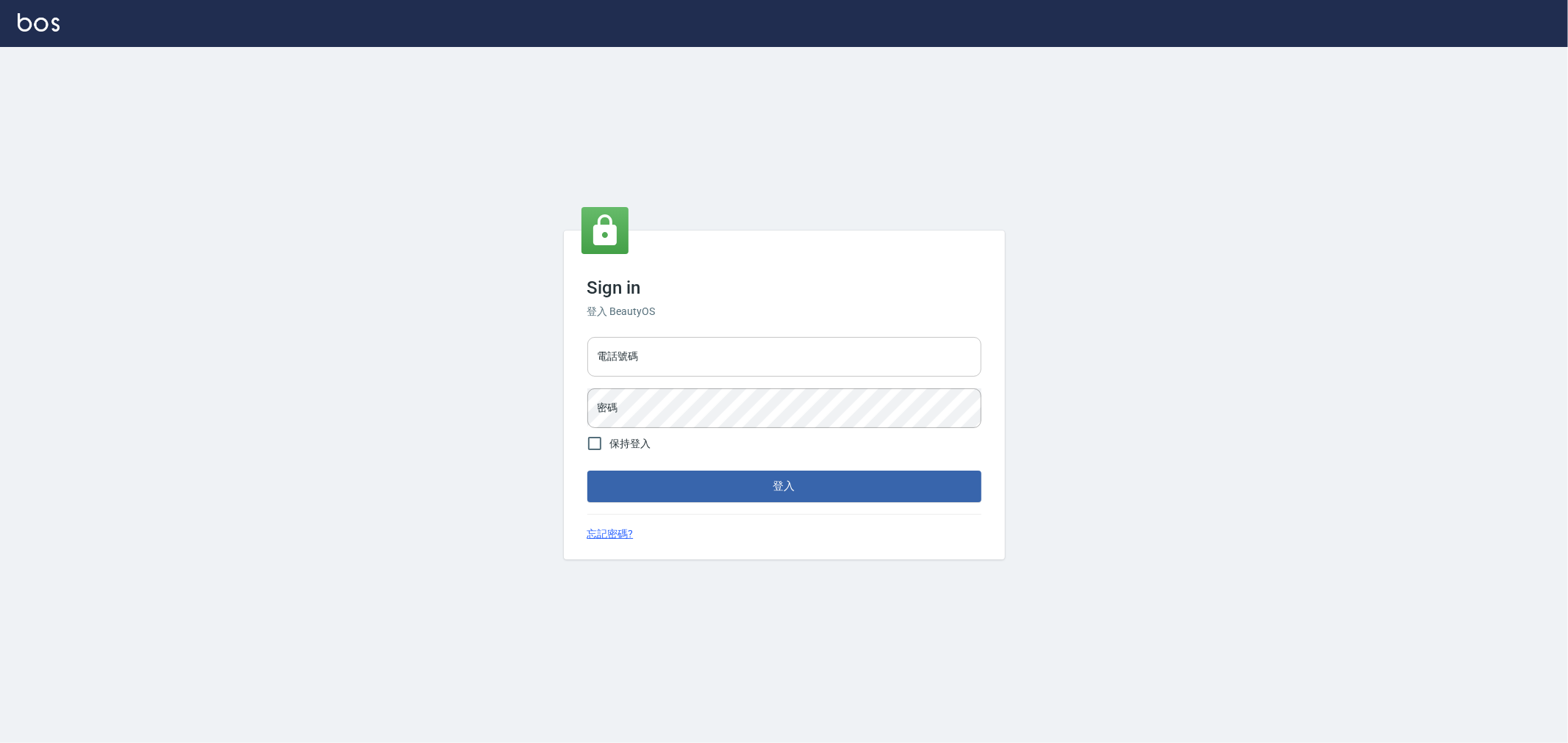
click at [693, 347] on input "電話號碼" at bounding box center [784, 356] width 394 height 40
type input "0222886821"
click at [587, 471] on button "登入" at bounding box center [784, 486] width 394 height 31
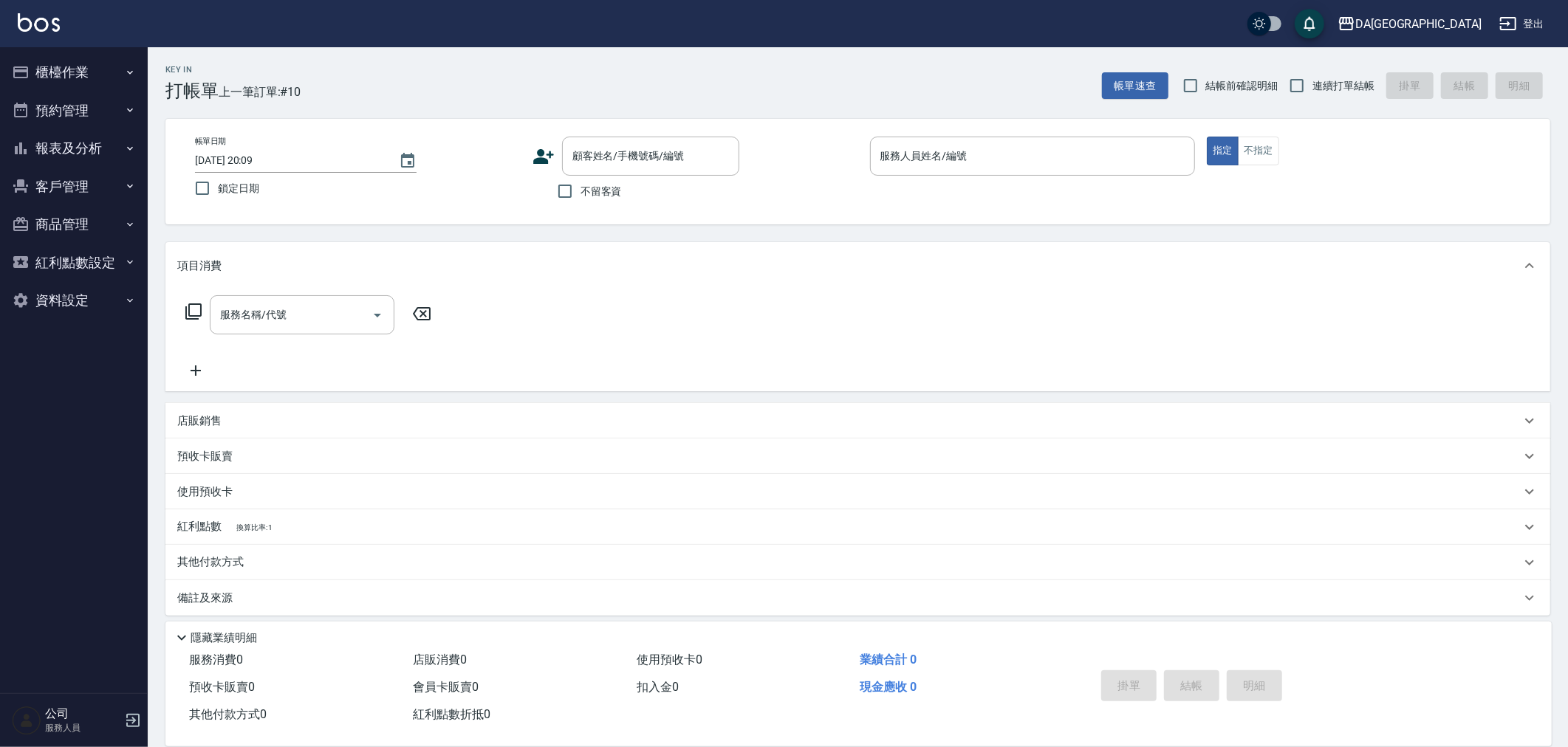
click at [609, 188] on span "不留客資" at bounding box center [601, 192] width 42 height 16
click at [580, 188] on input "不留客資" at bounding box center [564, 191] width 31 height 31
checkbox input "true"
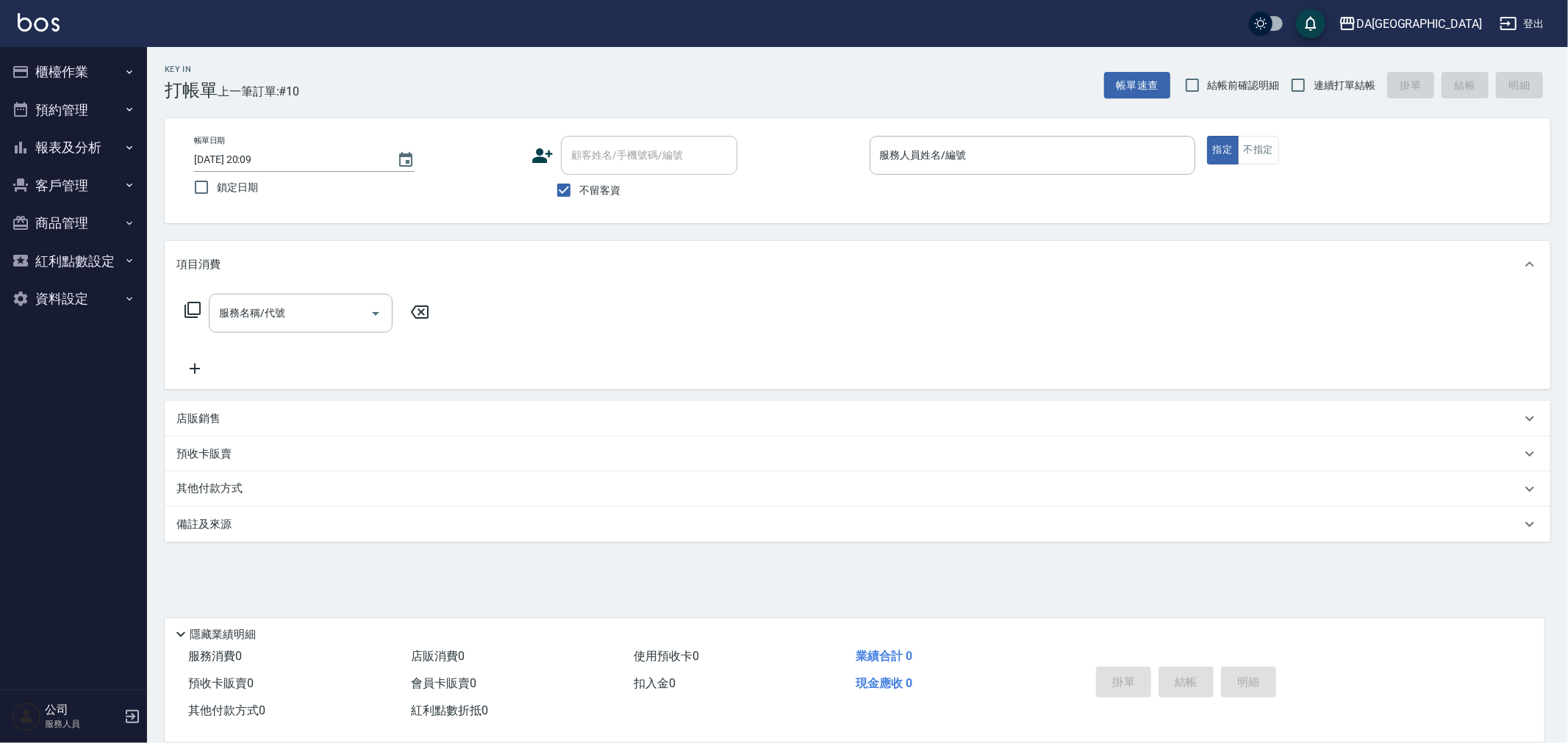
click at [1221, 85] on span "結帳前確認明細" at bounding box center [1244, 86] width 72 height 16
click at [1208, 85] on input "結帳前確認明細" at bounding box center [1192, 85] width 31 height 31
checkbox input "true"
click at [1295, 83] on input "連續打單結帳" at bounding box center [1298, 85] width 31 height 31
checkbox input "true"
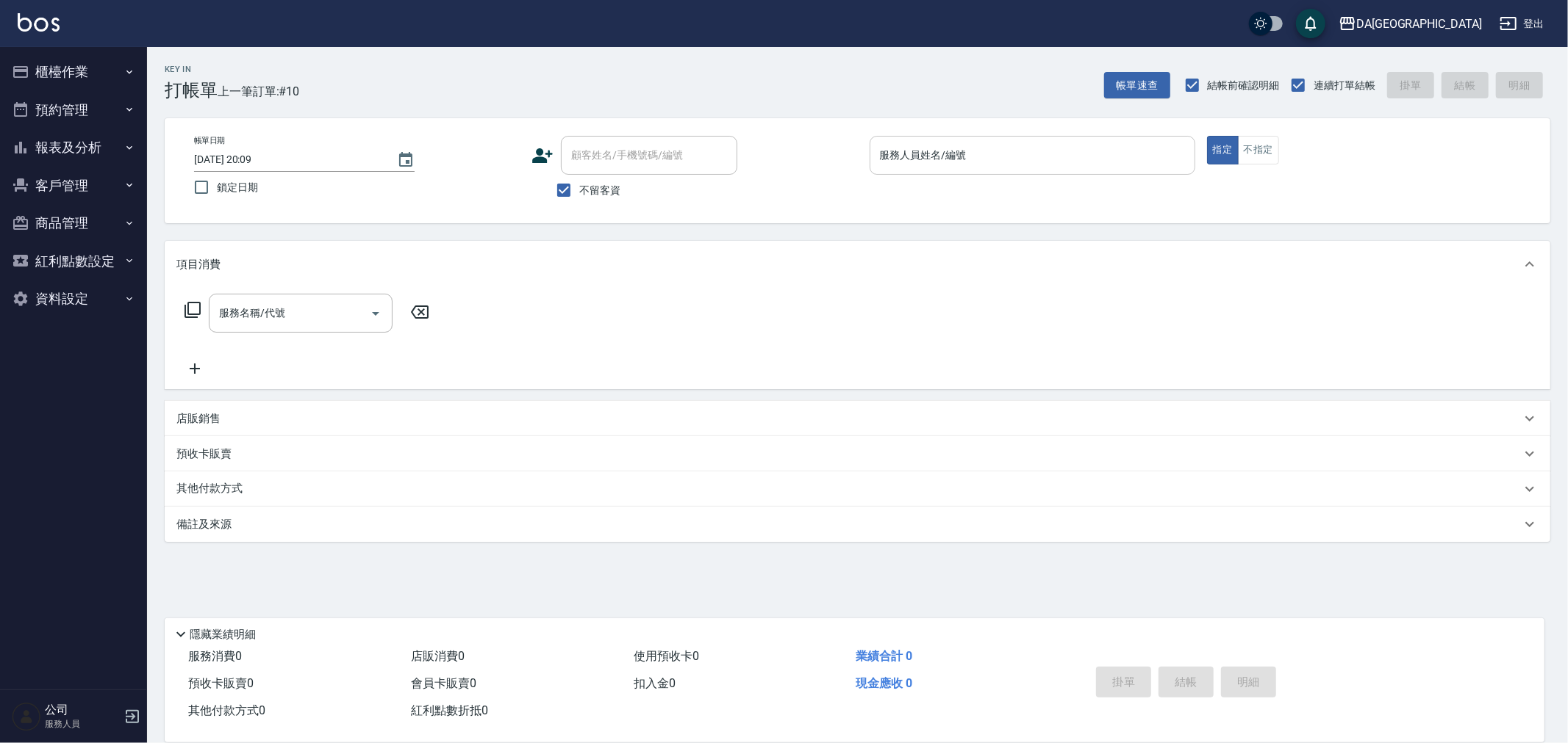
click at [970, 141] on div "服務人員姓名/編號" at bounding box center [1033, 155] width 326 height 39
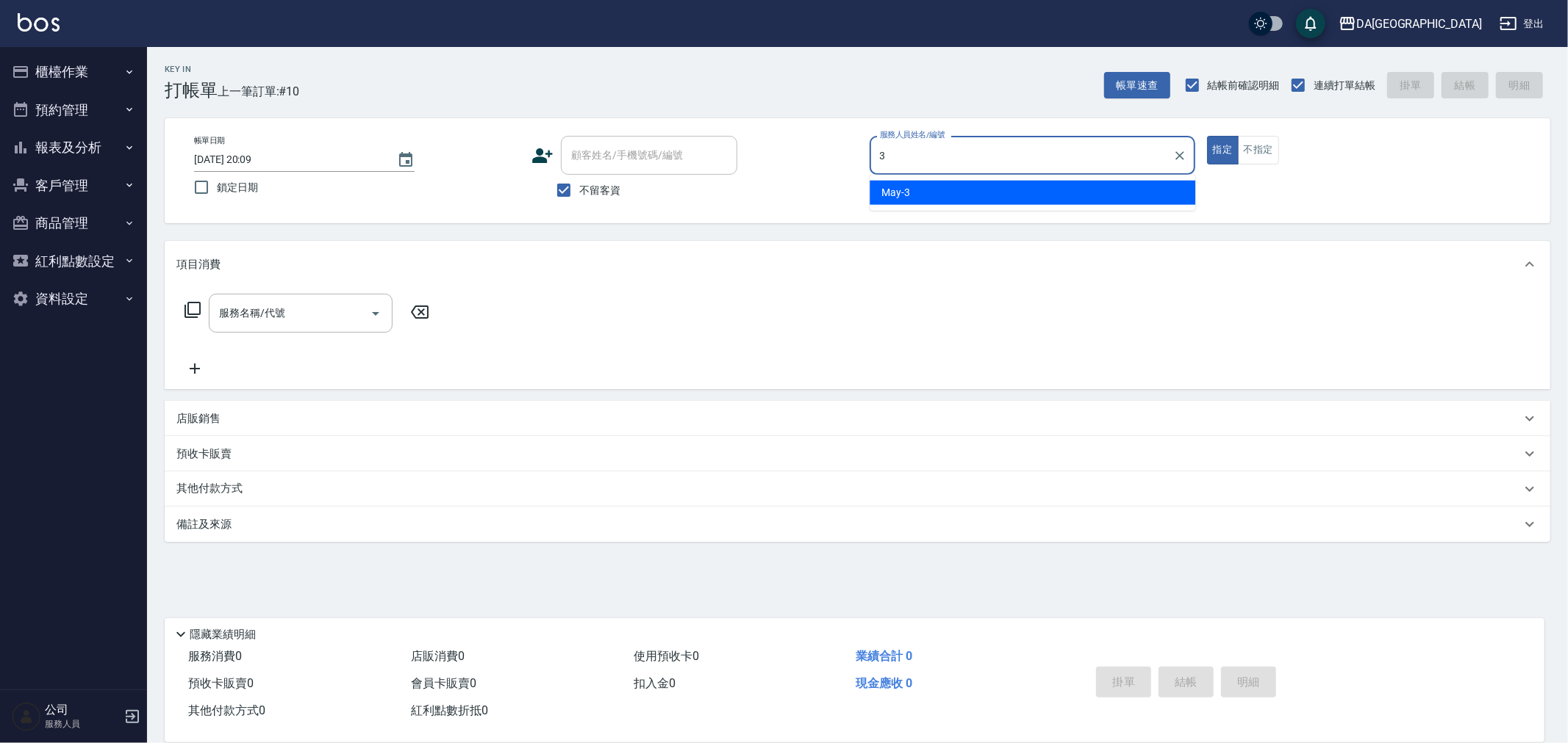
type input "May-3"
type button "true"
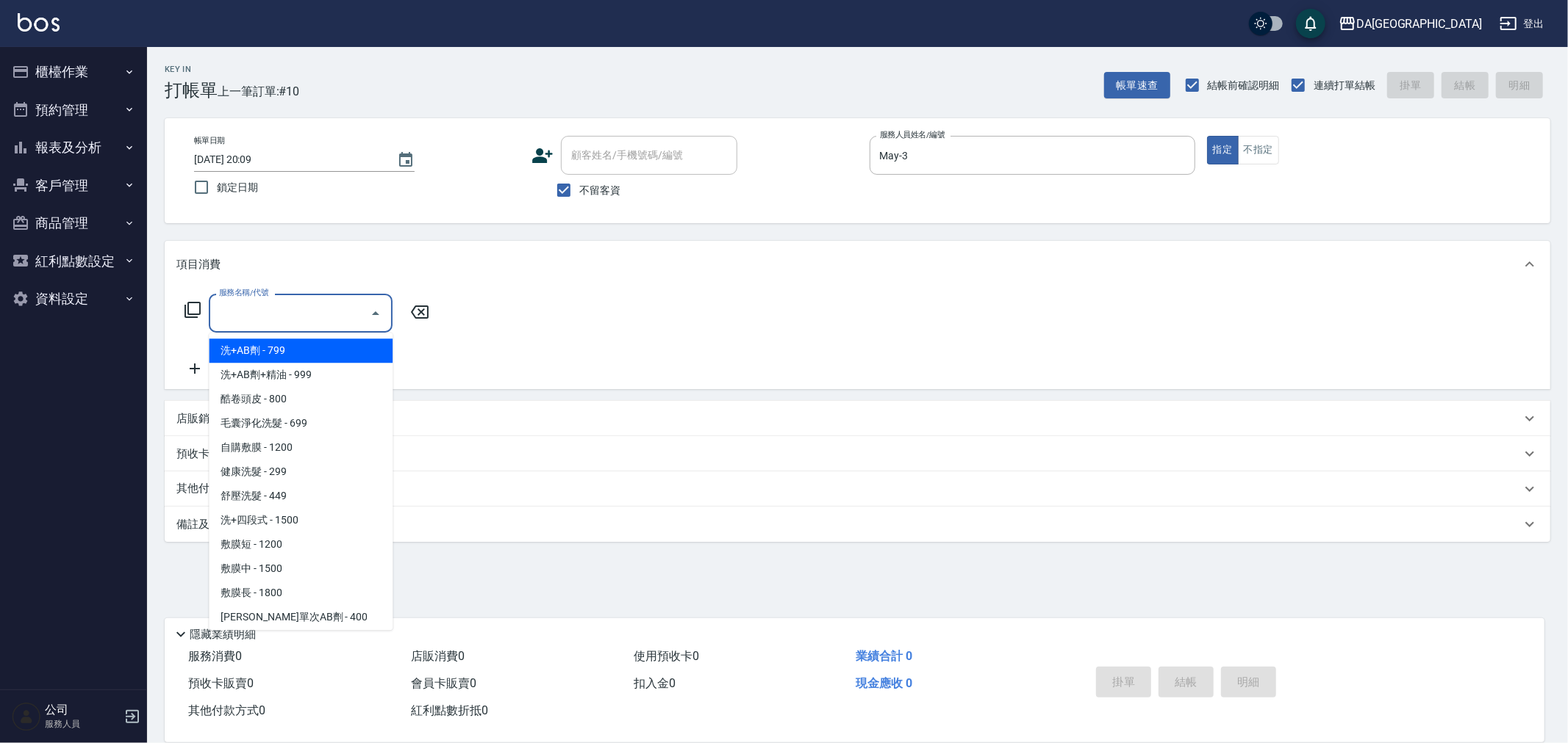
click at [293, 306] on input "服務名稱/代號" at bounding box center [290, 313] width 149 height 26
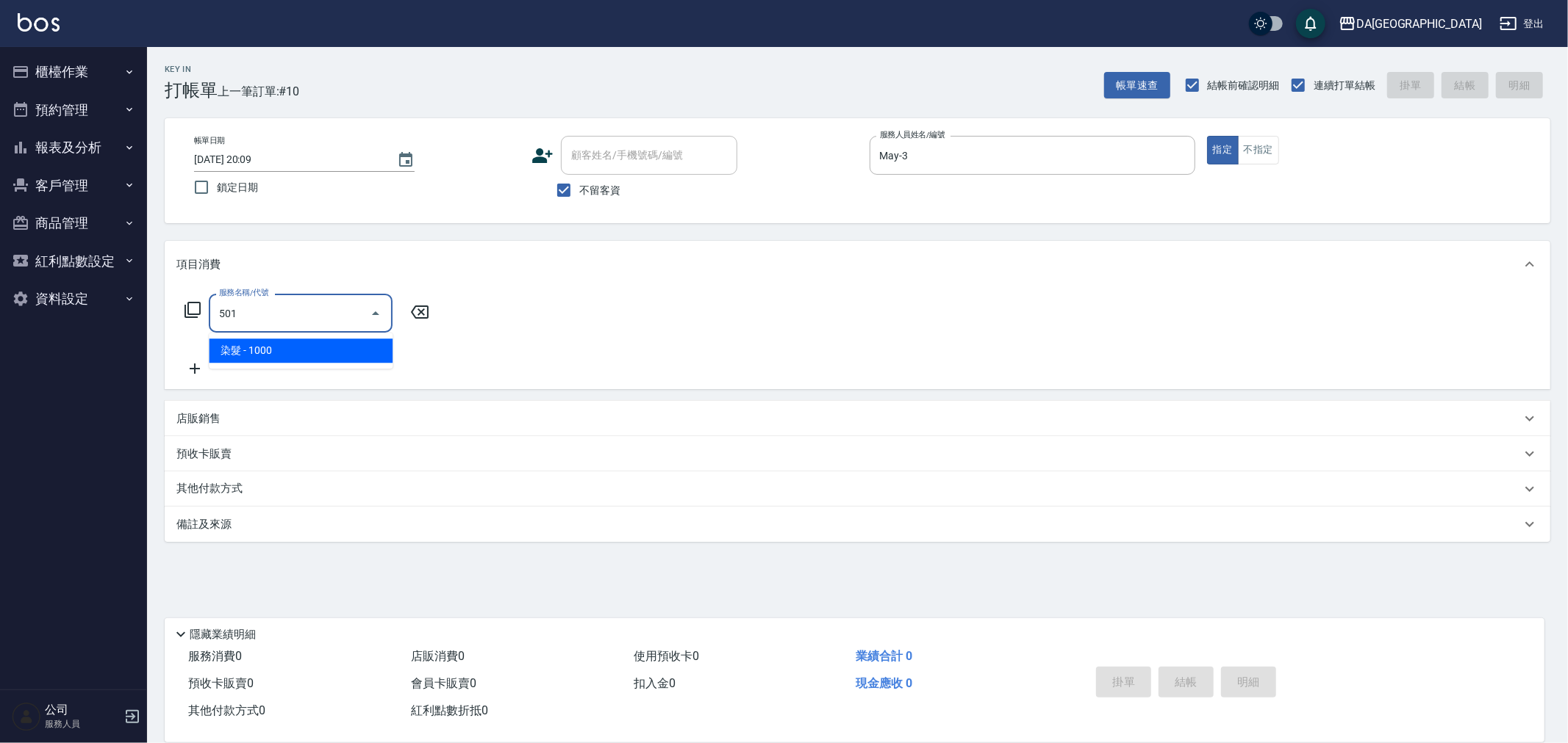
type input "染髮(501)"
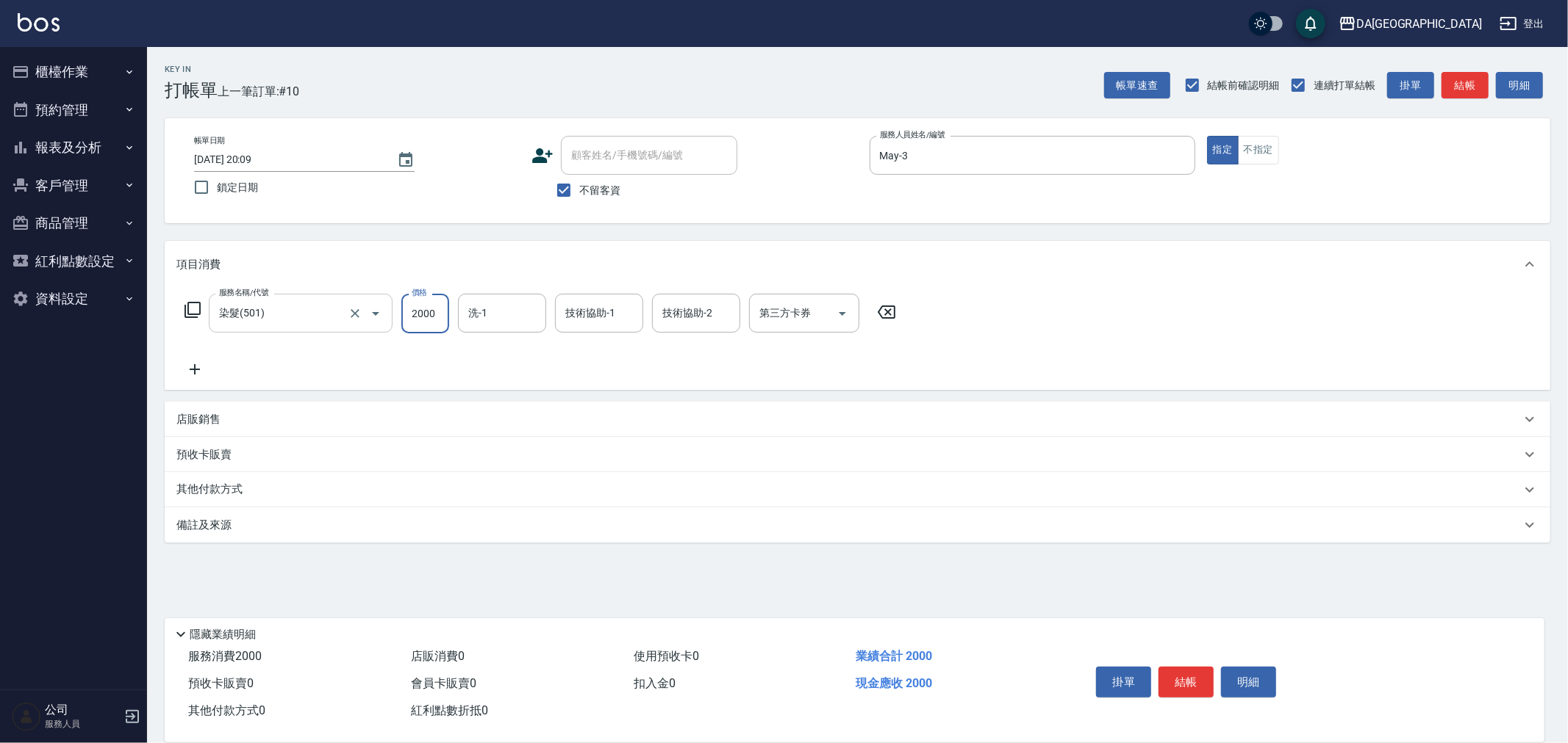
type input "2000"
click at [840, 314] on icon "Open" at bounding box center [842, 313] width 17 height 17
click at [840, 314] on icon "Close" at bounding box center [842, 313] width 17 height 17
click at [831, 363] on div "服務名稱/代號 染髮(501) 服務名稱/代號 價格 2000 價格 洗-1 洗-1 技術協助-1 技術協助-1 技術協助-2 技術協助-2 第三方卡券 第三…" at bounding box center [541, 335] width 728 height 85
click at [206, 305] on div "服務名稱/代號 染髮(501) 服務名稱/代號 價格 2000 價格 洗-1 洗-1 技術協助-1 技術協助-1 技術協助-2 技術協助-2 第三方卡券 第三…" at bounding box center [541, 313] width 728 height 40
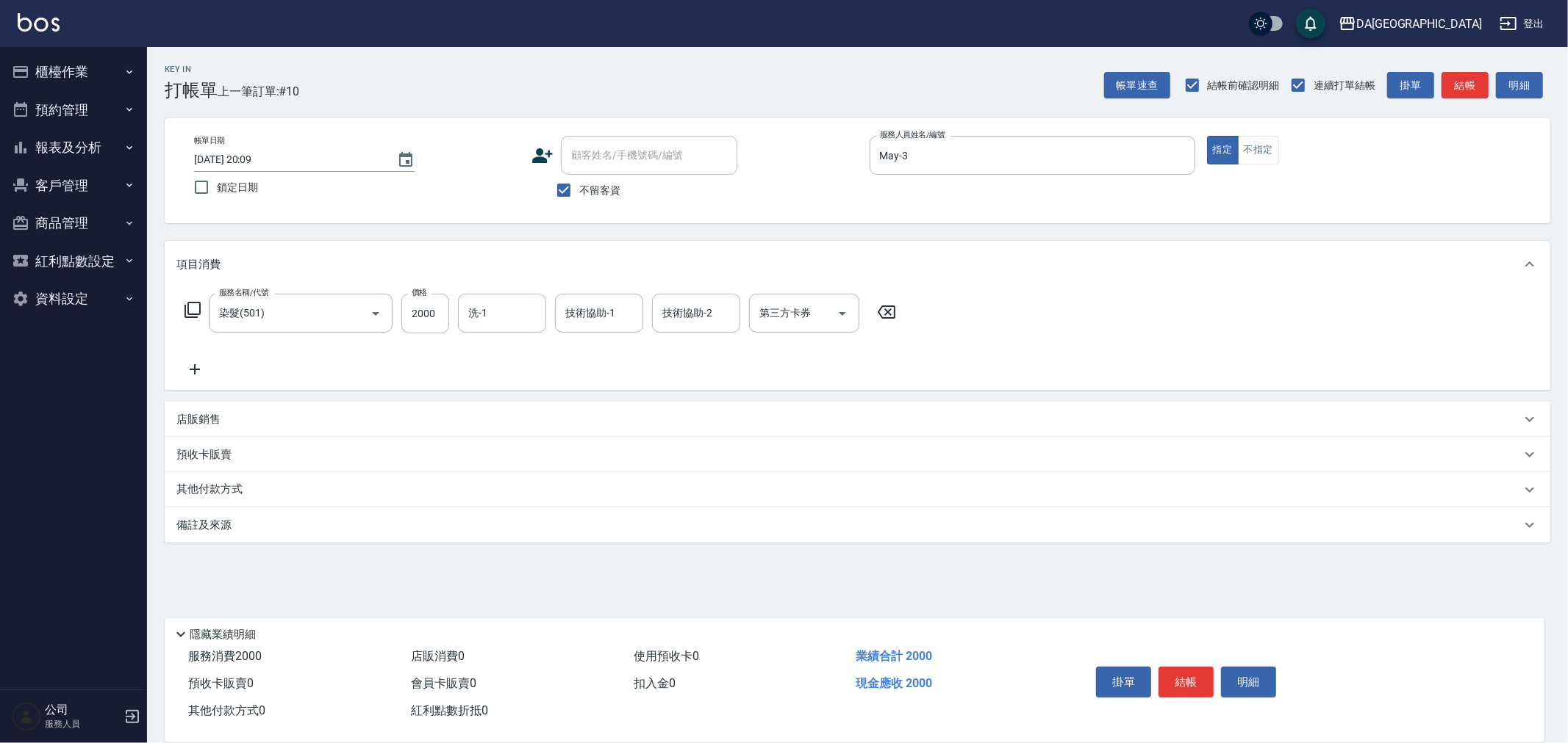
click at [197, 306] on icon at bounding box center [192, 309] width 17 height 17
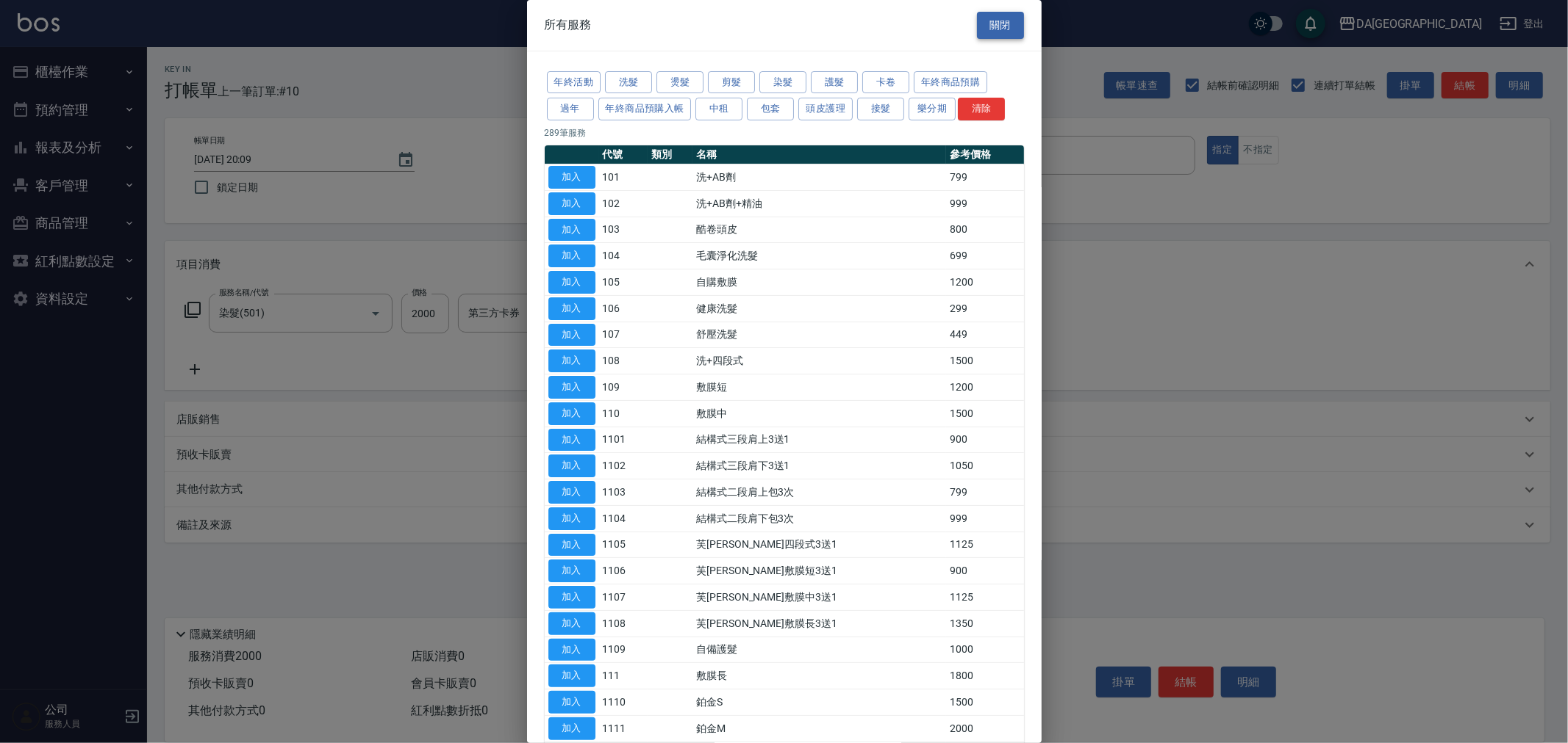
click at [1003, 23] on button "關閉" at bounding box center [1000, 26] width 47 height 27
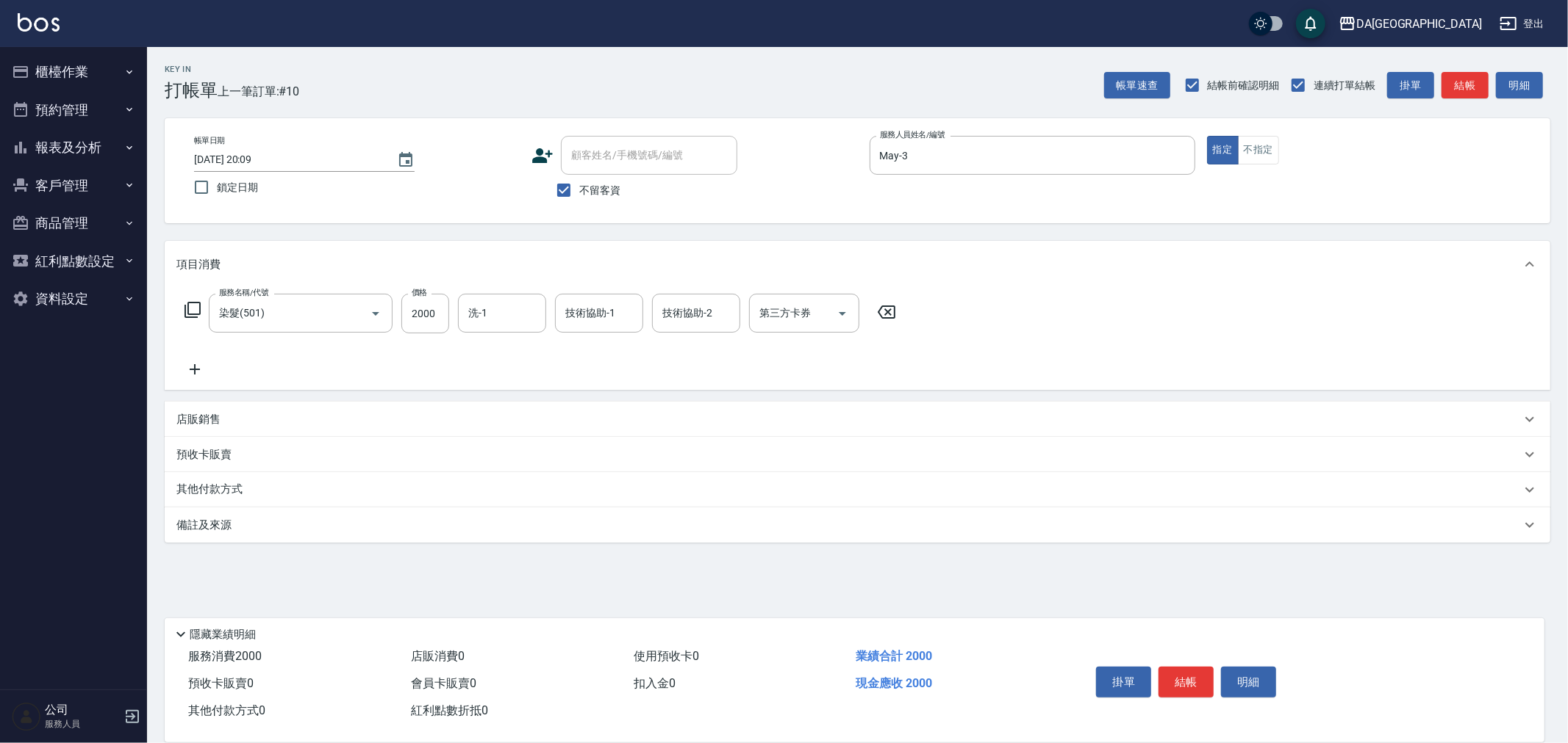
click at [216, 489] on p "其他付款方式" at bounding box center [213, 490] width 74 height 17
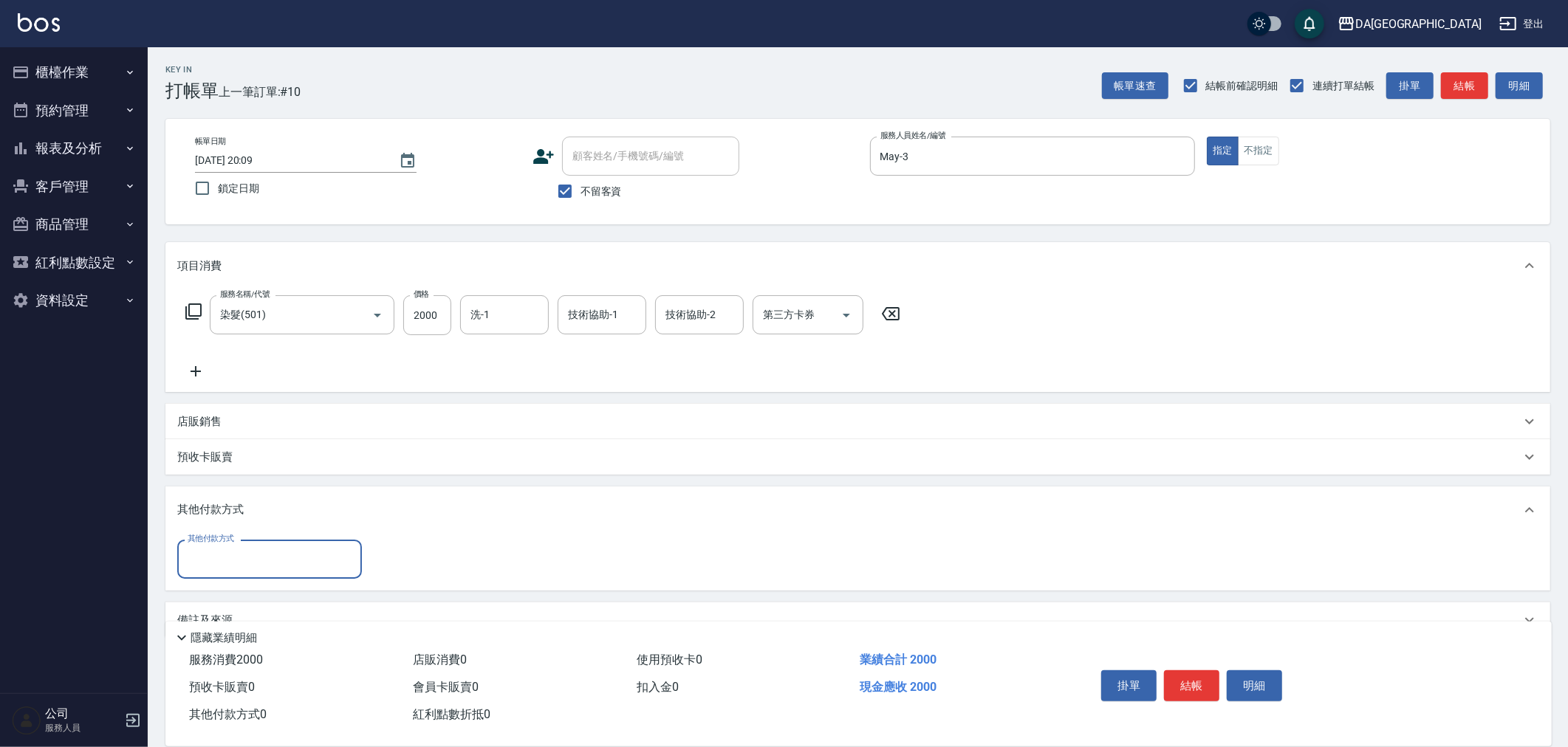
scroll to position [31, 0]
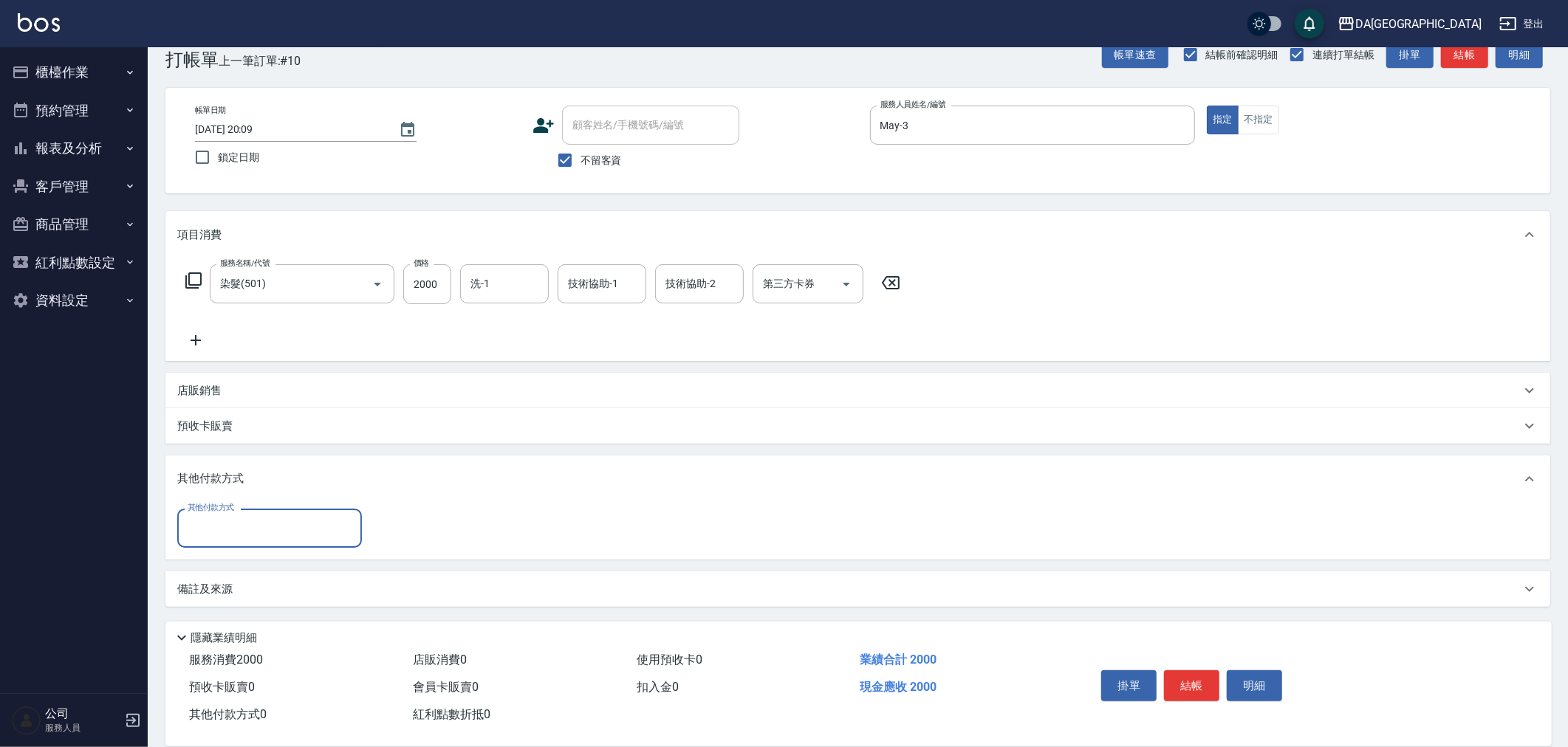
click at [256, 525] on input "其他付款方式" at bounding box center [269, 528] width 171 height 26
click at [268, 562] on span "名留集團消費禮券" at bounding box center [269, 566] width 185 height 24
type input "名留集團消費禮券"
click at [453, 526] on input "0" at bounding box center [426, 528] width 111 height 40
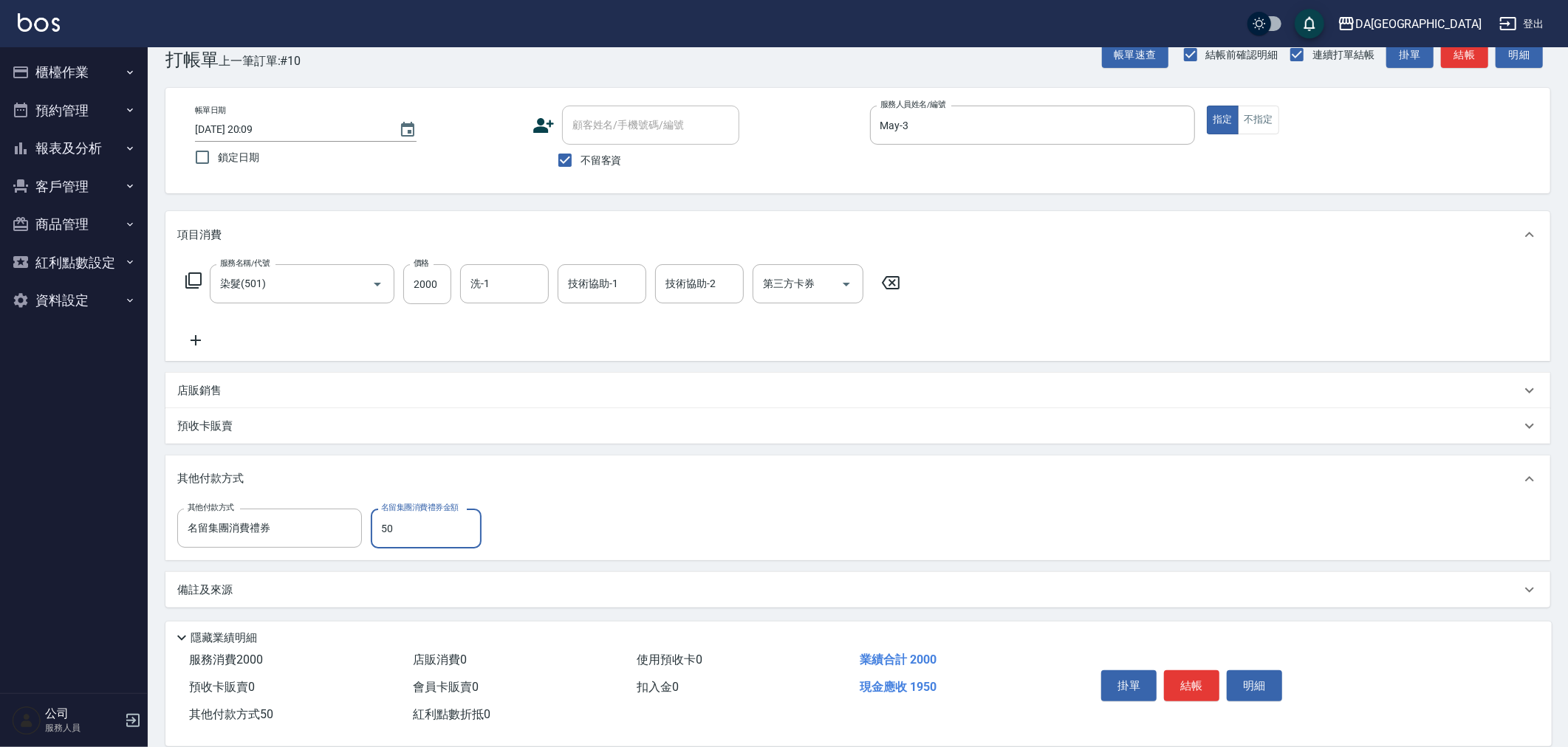
type input "500"
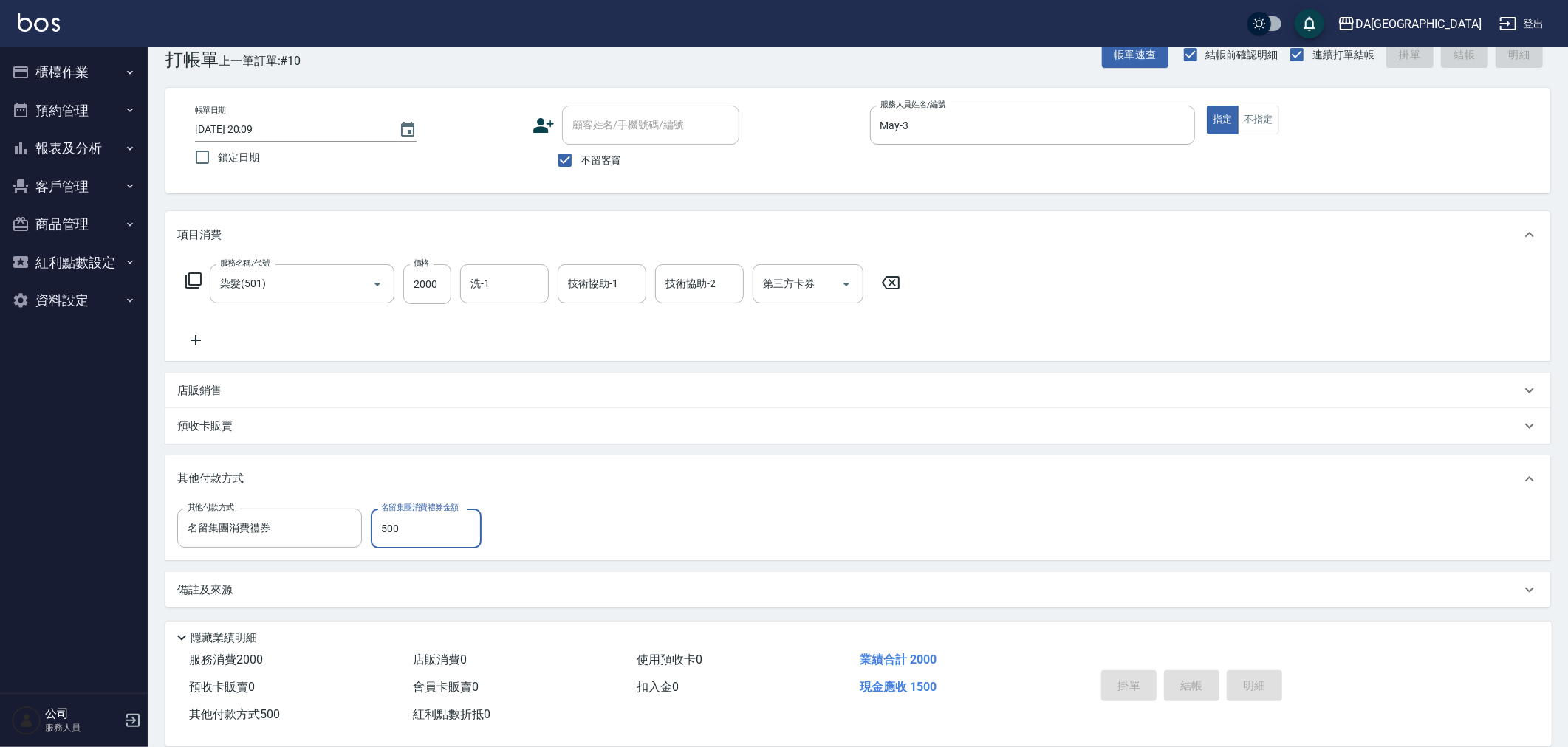
type input "2025/08/25 20:10"
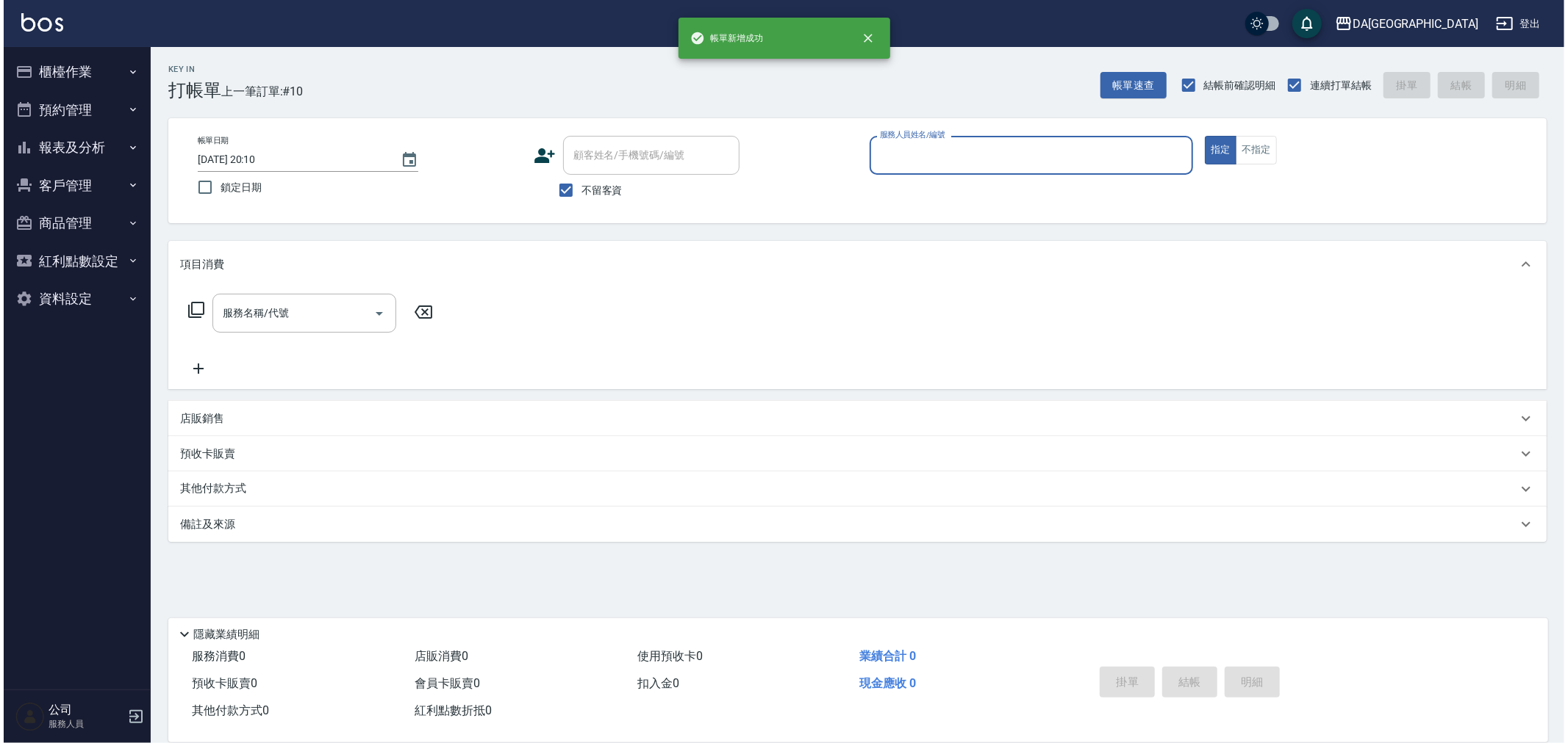
scroll to position [0, 0]
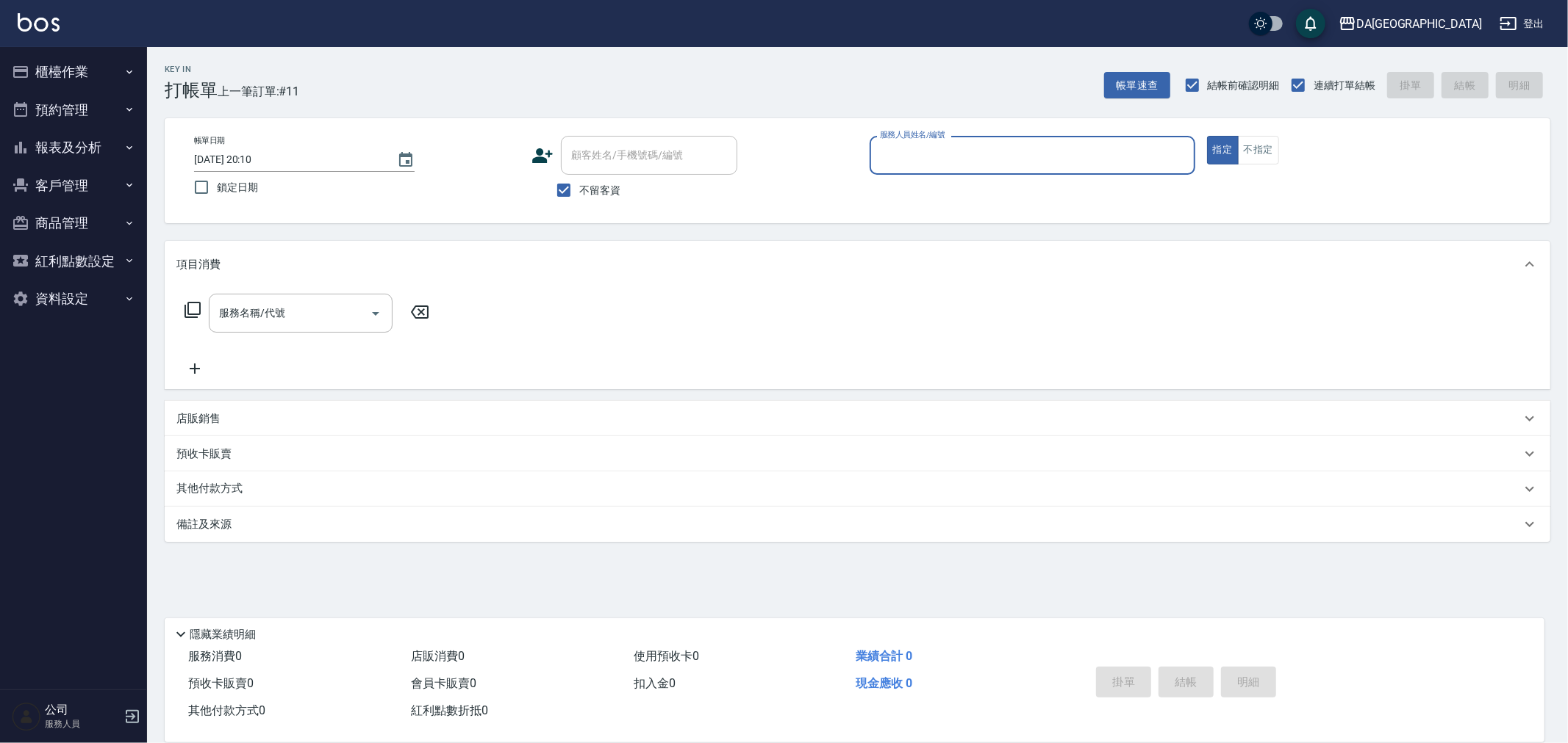
click at [122, 151] on button "報表及分析" at bounding box center [74, 147] width 135 height 38
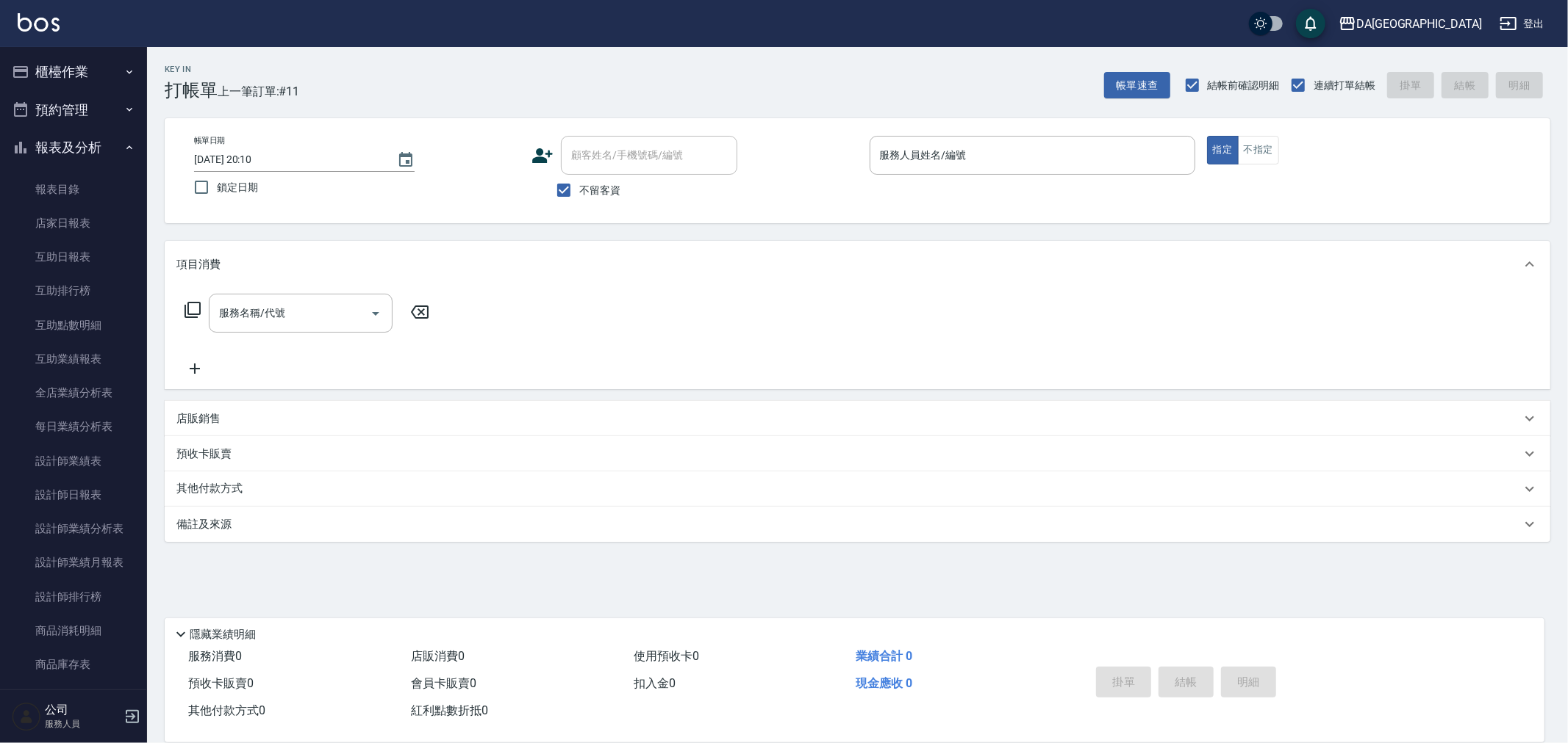
click at [104, 148] on button "報表及分析" at bounding box center [74, 147] width 135 height 38
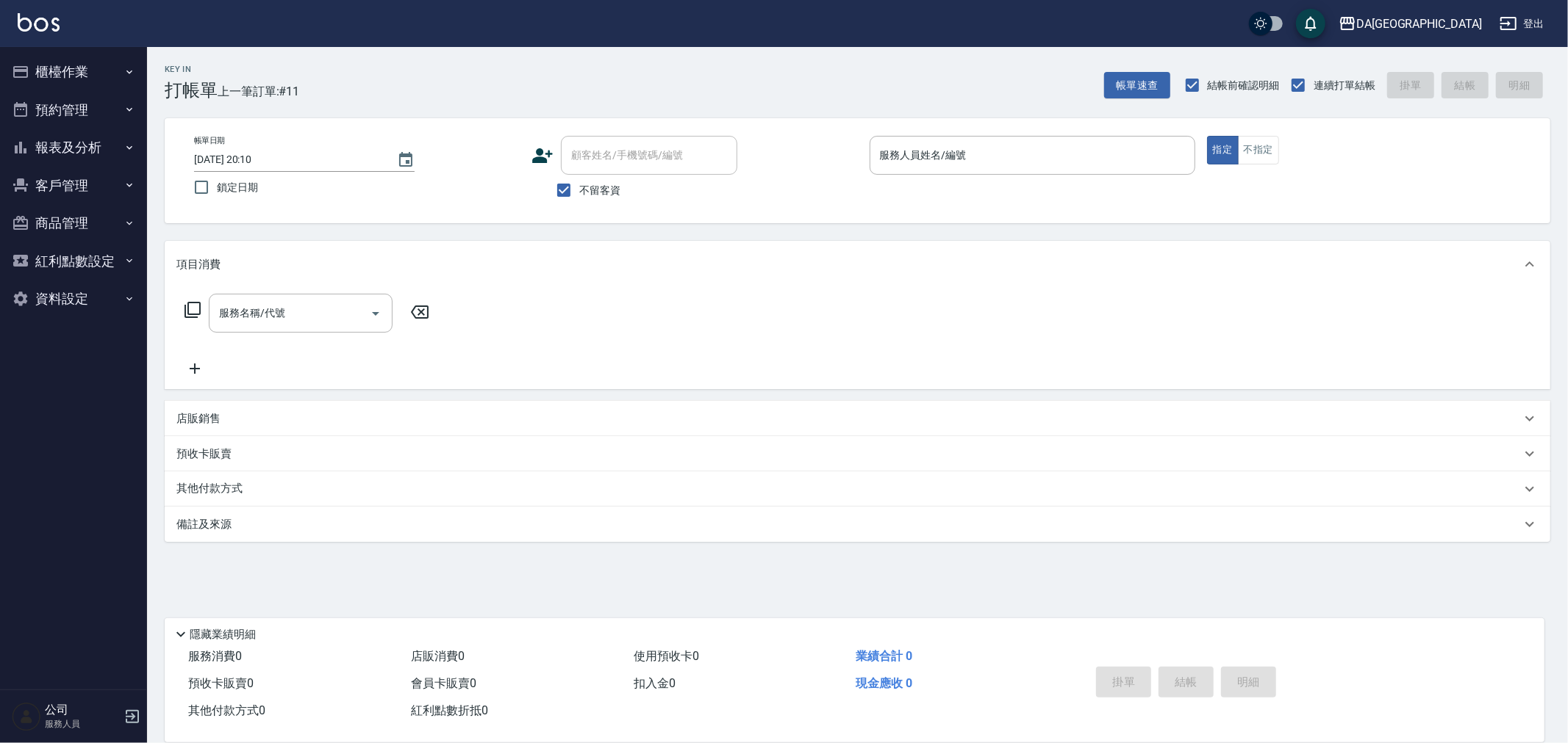
click at [128, 153] on button "報表及分析" at bounding box center [74, 147] width 135 height 38
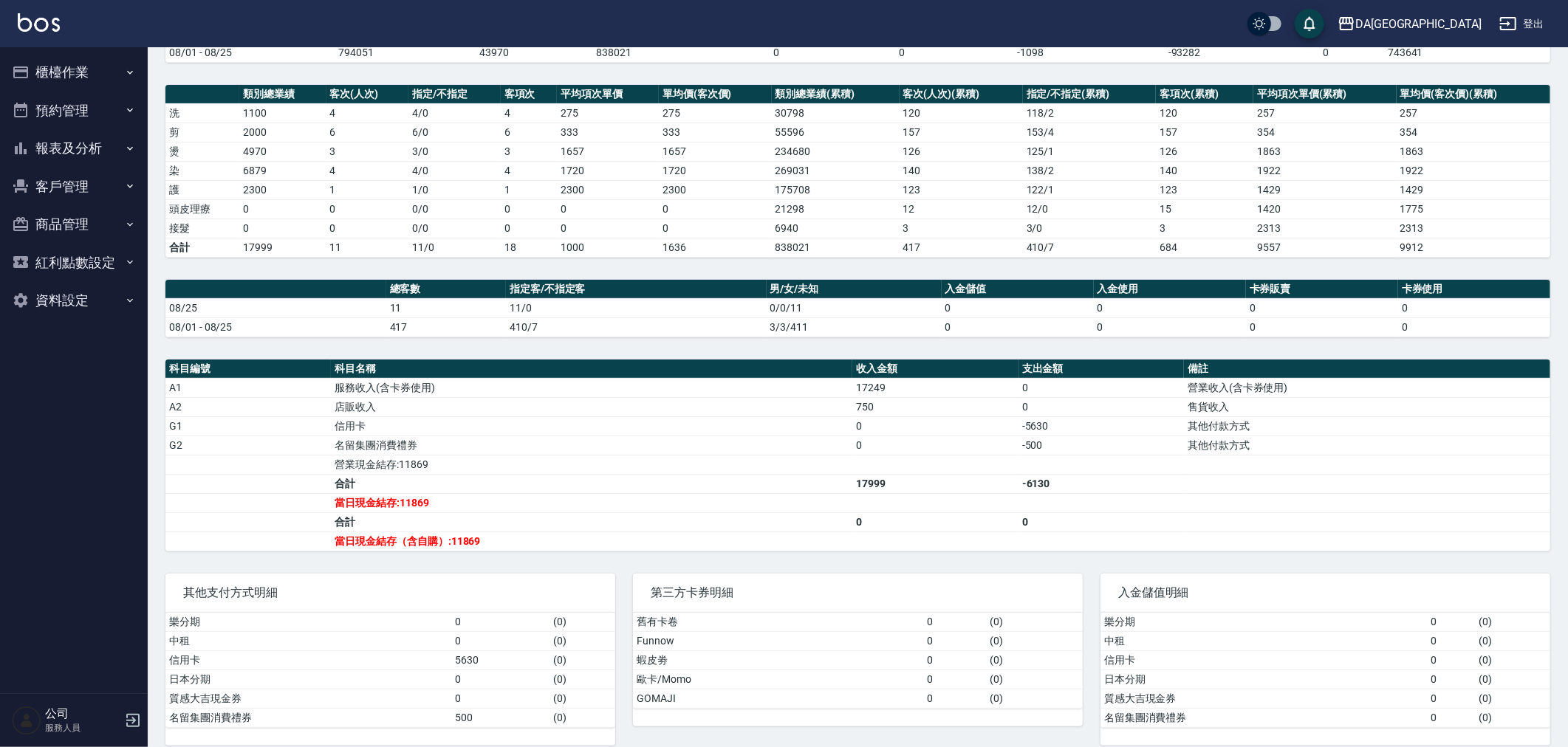
scroll to position [192, 0]
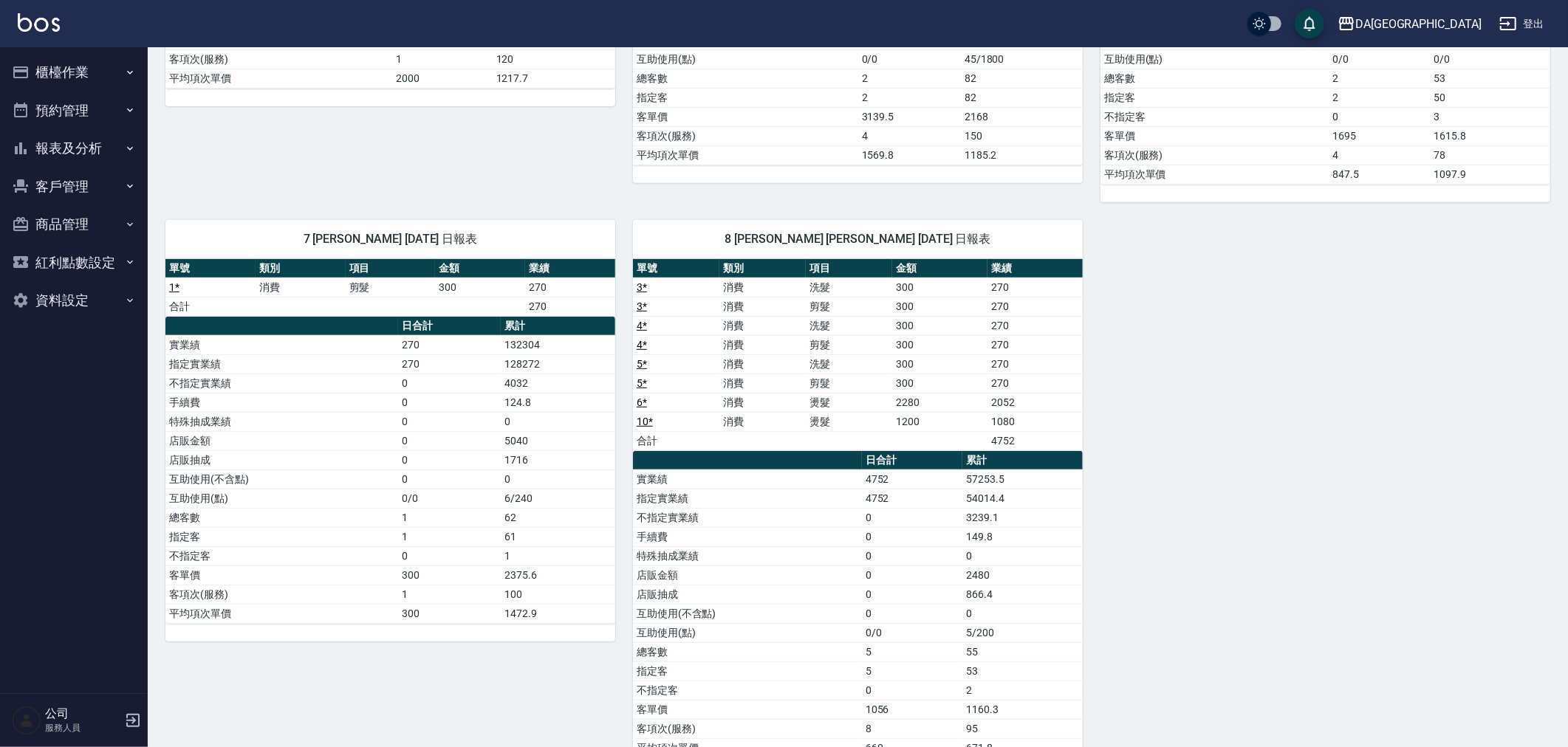
scroll to position [471, 0]
